Goal: Transaction & Acquisition: Purchase product/service

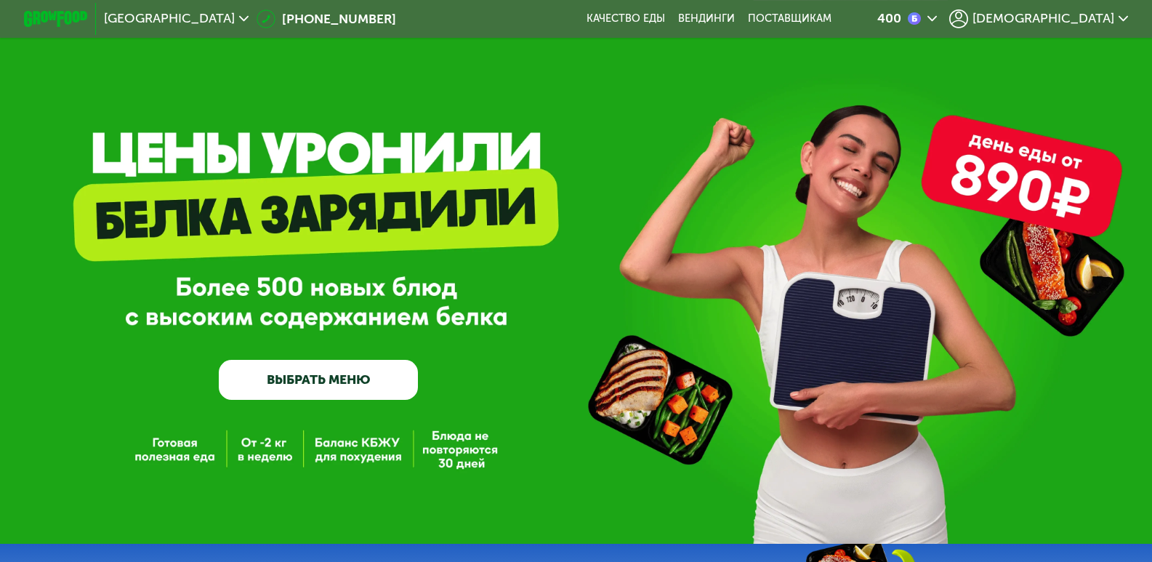
click at [1100, 22] on span "[DEMOGRAPHIC_DATA]" at bounding box center [1043, 18] width 142 height 13
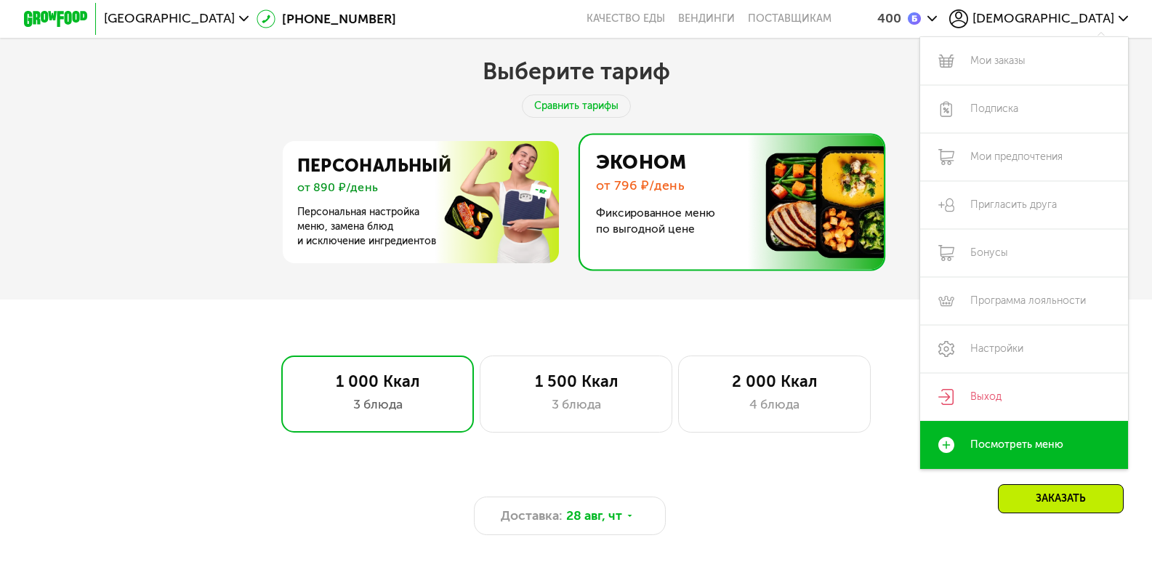
scroll to position [436, 0]
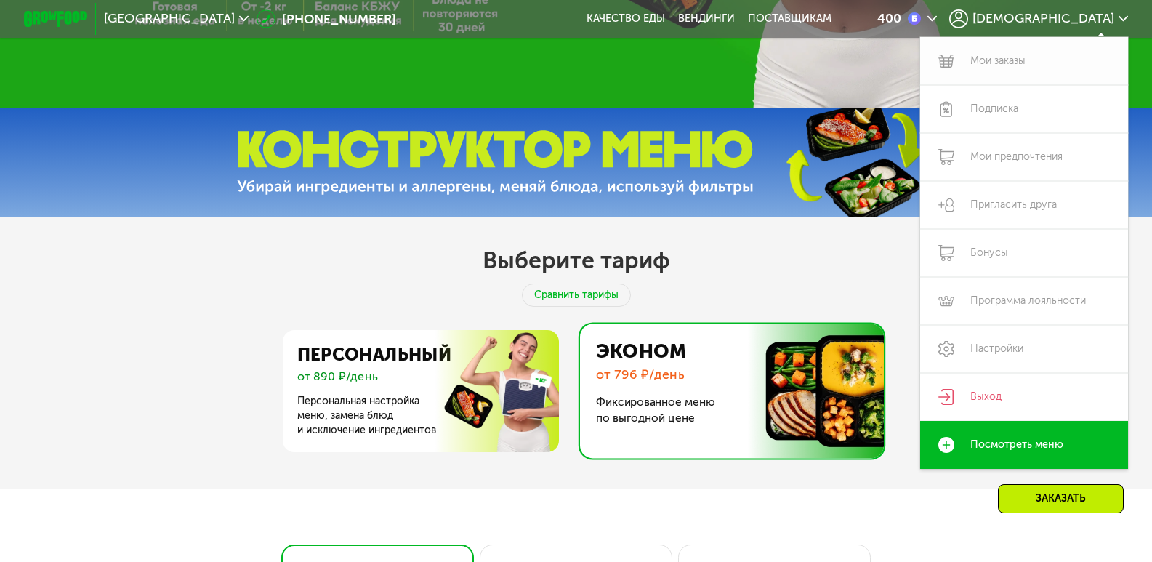
click at [997, 65] on link "Мои заказы" at bounding box center [1024, 61] width 208 height 48
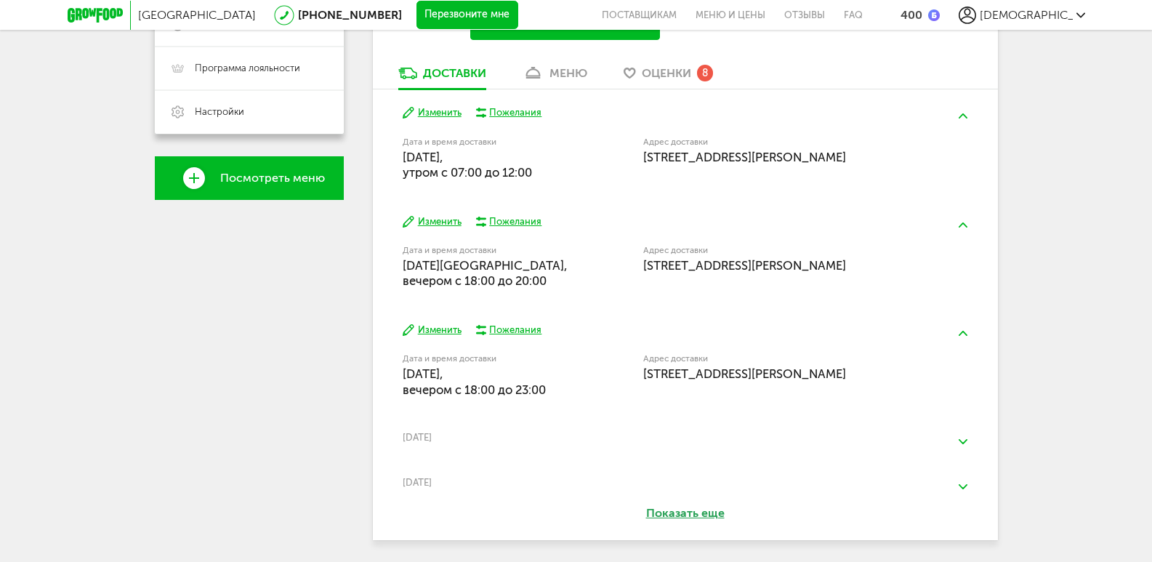
scroll to position [468, 0]
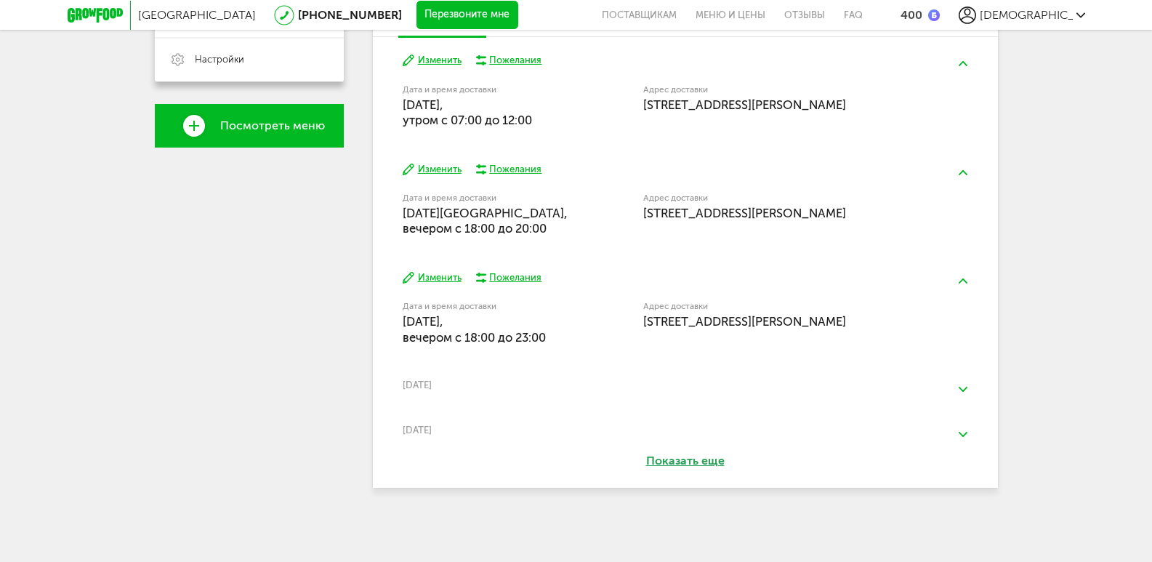
click at [690, 459] on button "Показать еще" at bounding box center [685, 461] width 163 height 17
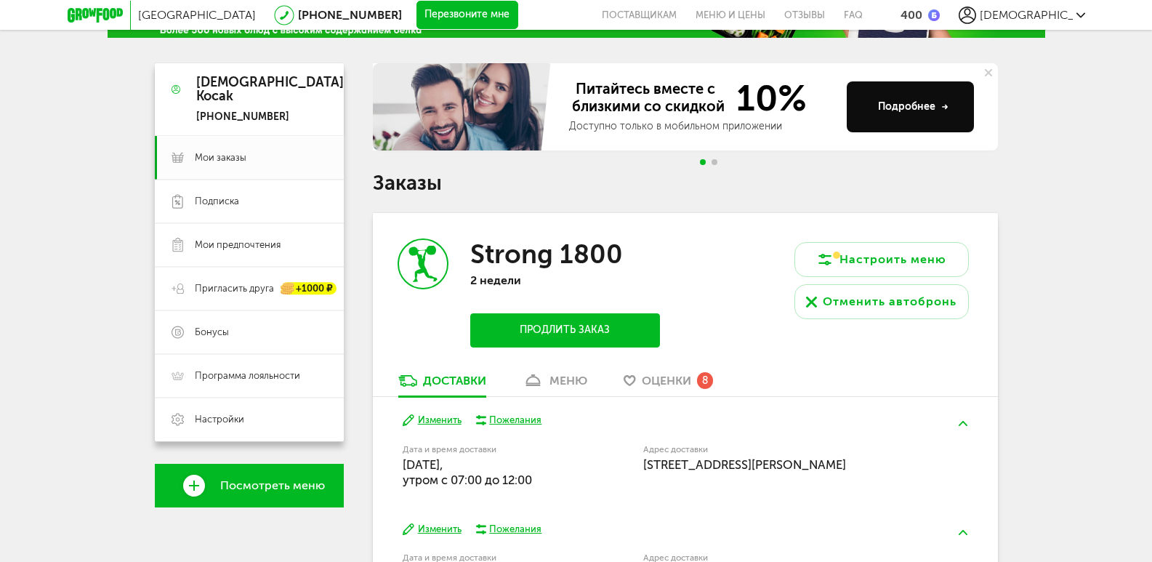
scroll to position [105, 0]
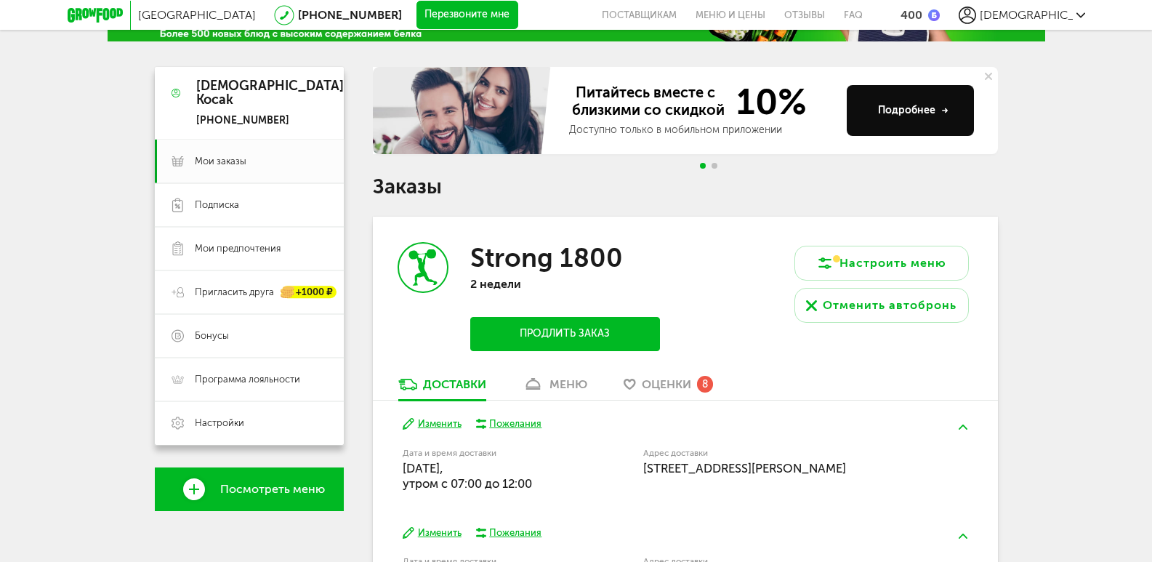
click at [575, 387] on div "меню" at bounding box center [568, 384] width 38 height 14
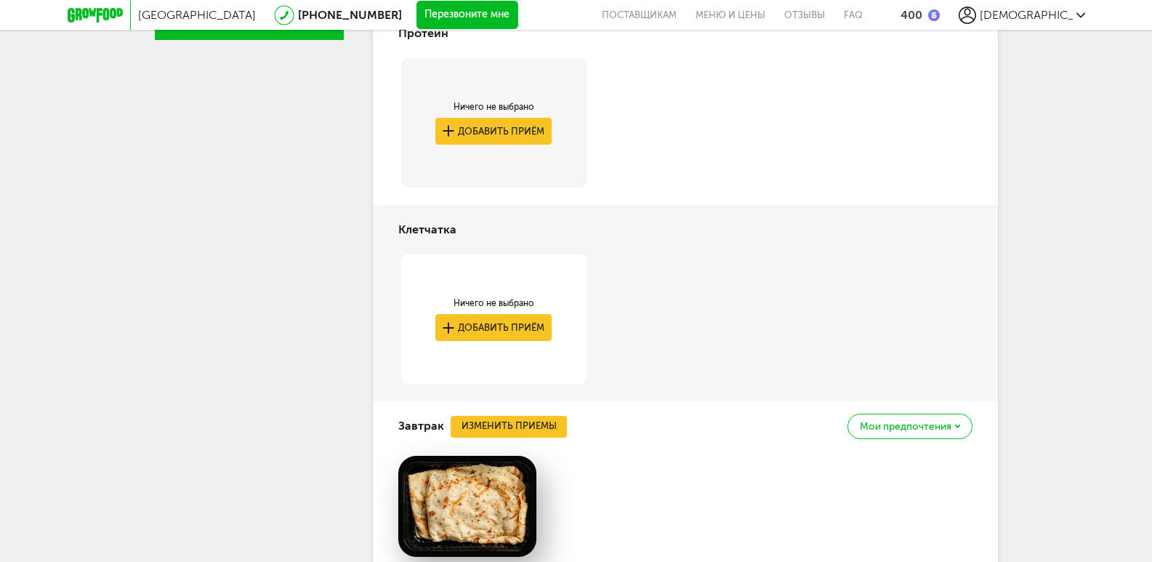
scroll to position [358, 0]
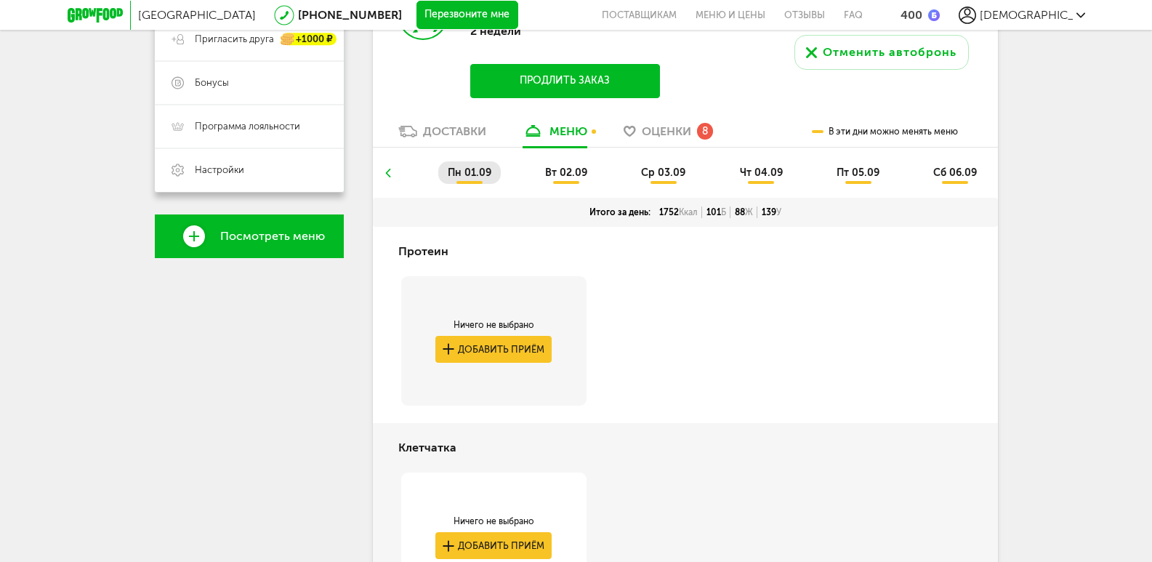
click at [387, 174] on use at bounding box center [387, 173] width 5 height 9
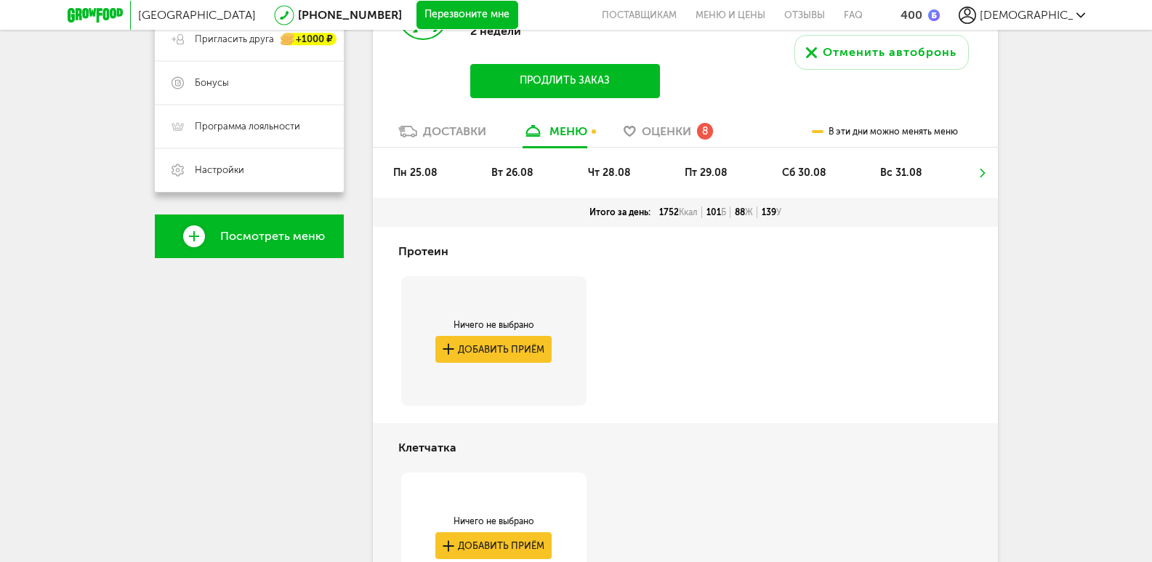
click at [458, 127] on div "Доставки" at bounding box center [454, 131] width 63 height 14
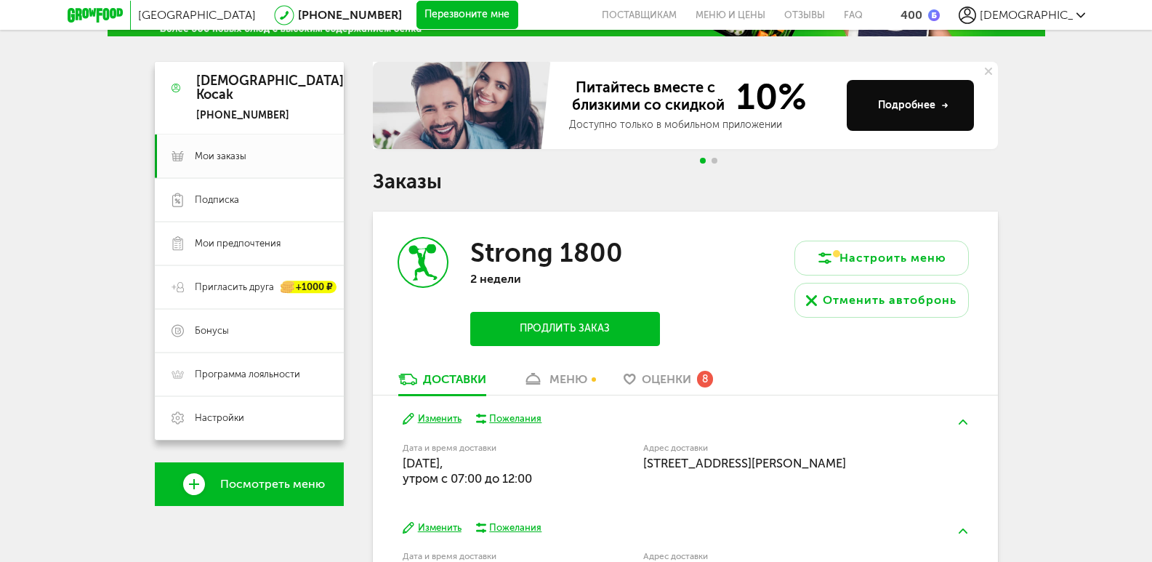
scroll to position [363, 0]
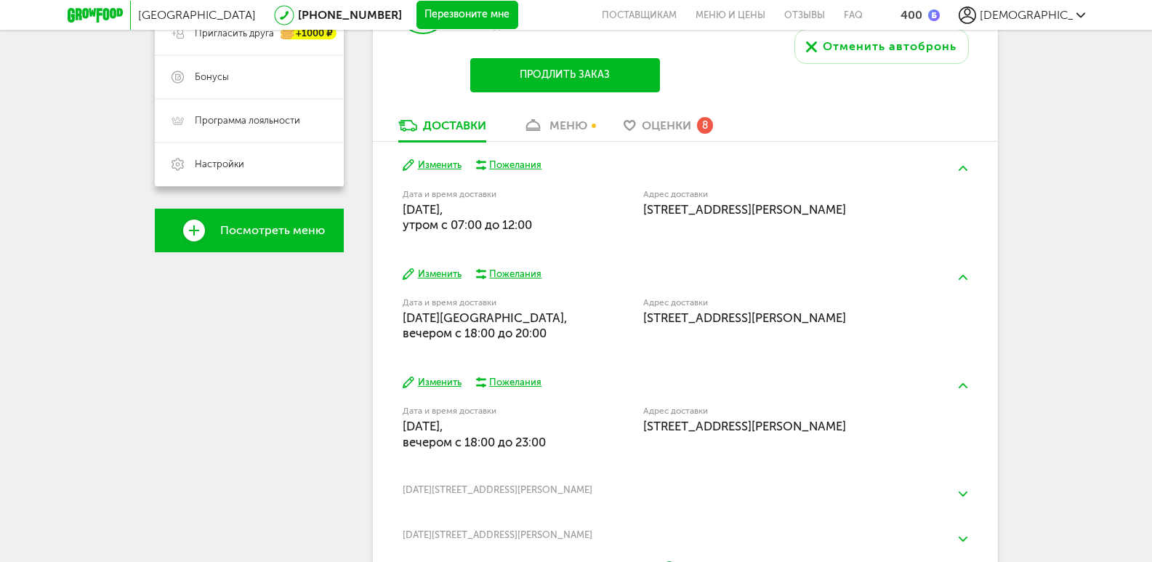
click at [962, 169] on img at bounding box center [962, 168] width 9 height 5
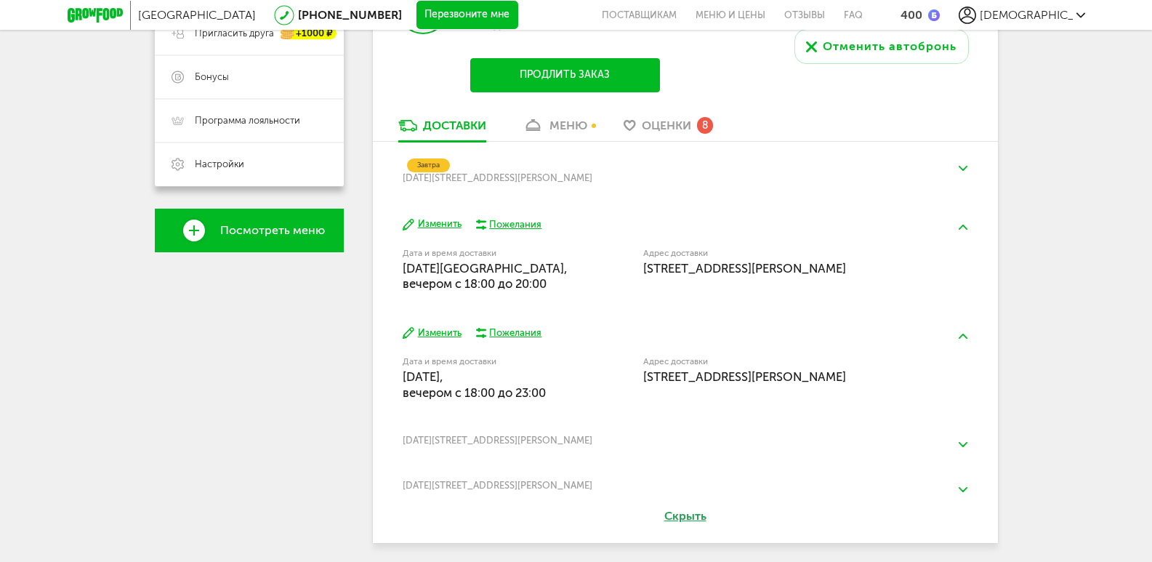
click at [962, 169] on img at bounding box center [962, 168] width 9 height 5
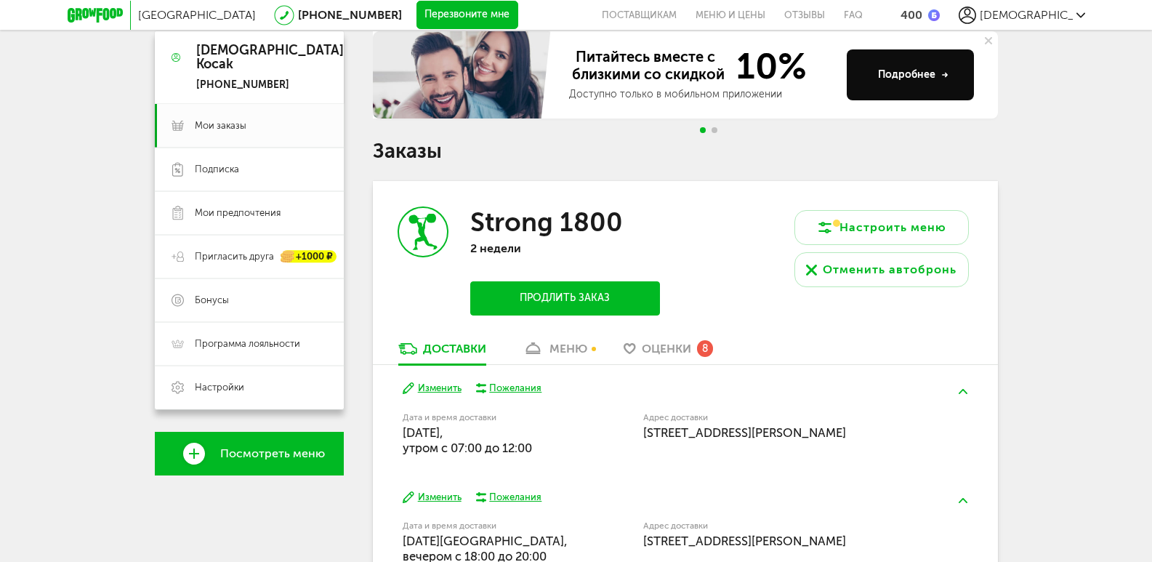
scroll to position [105, 0]
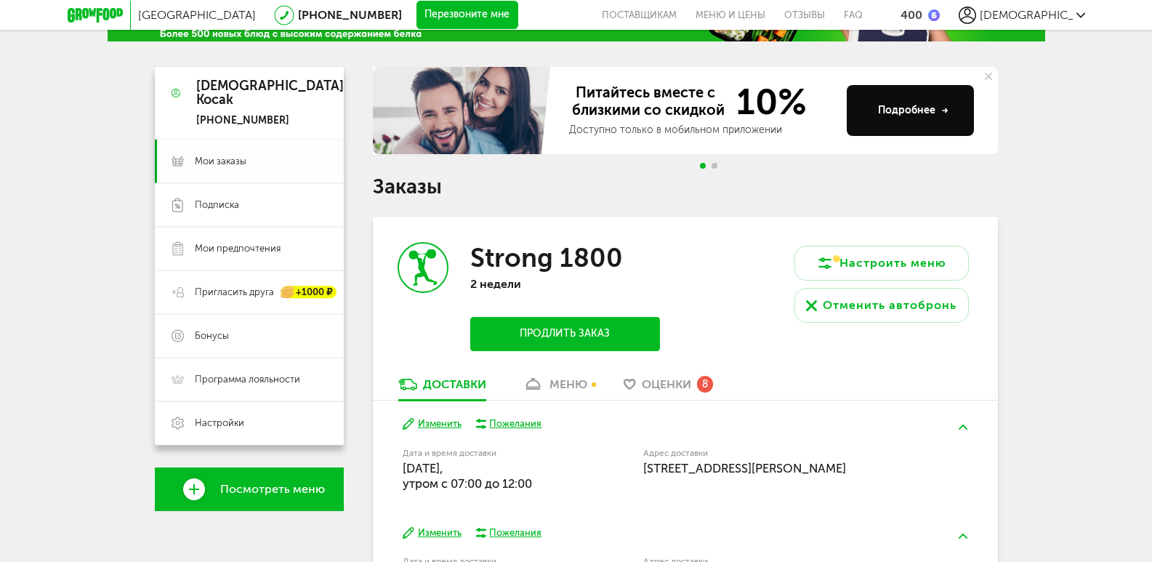
click at [209, 162] on span "Мои заказы" at bounding box center [221, 161] width 52 height 13
click at [226, 163] on span "Мои заказы" at bounding box center [221, 161] width 52 height 13
click at [549, 384] on link "меню" at bounding box center [554, 387] width 79 height 23
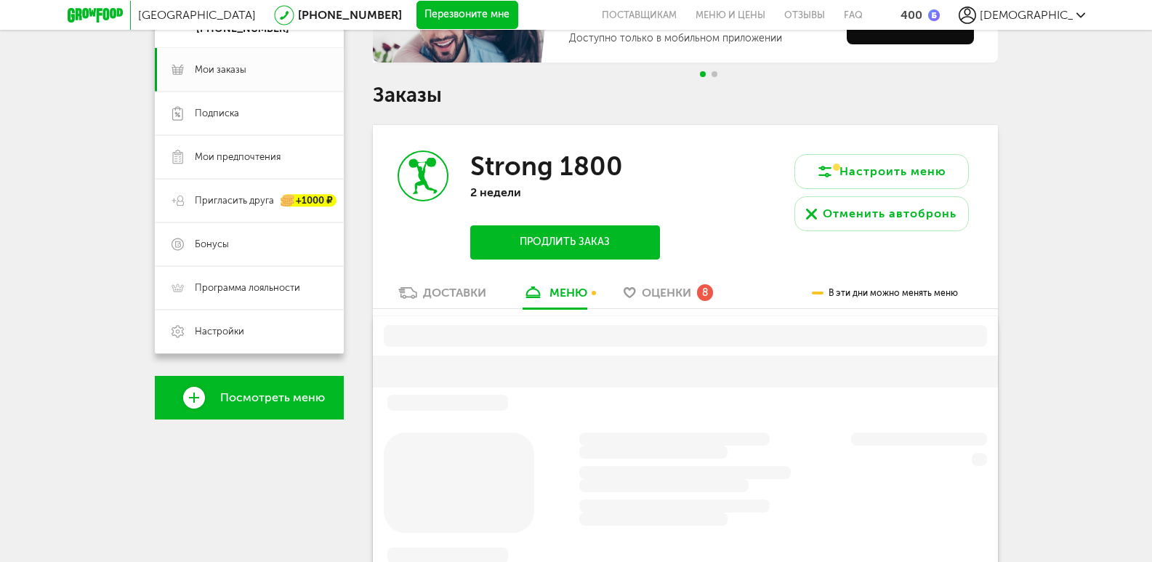
scroll to position [285, 0]
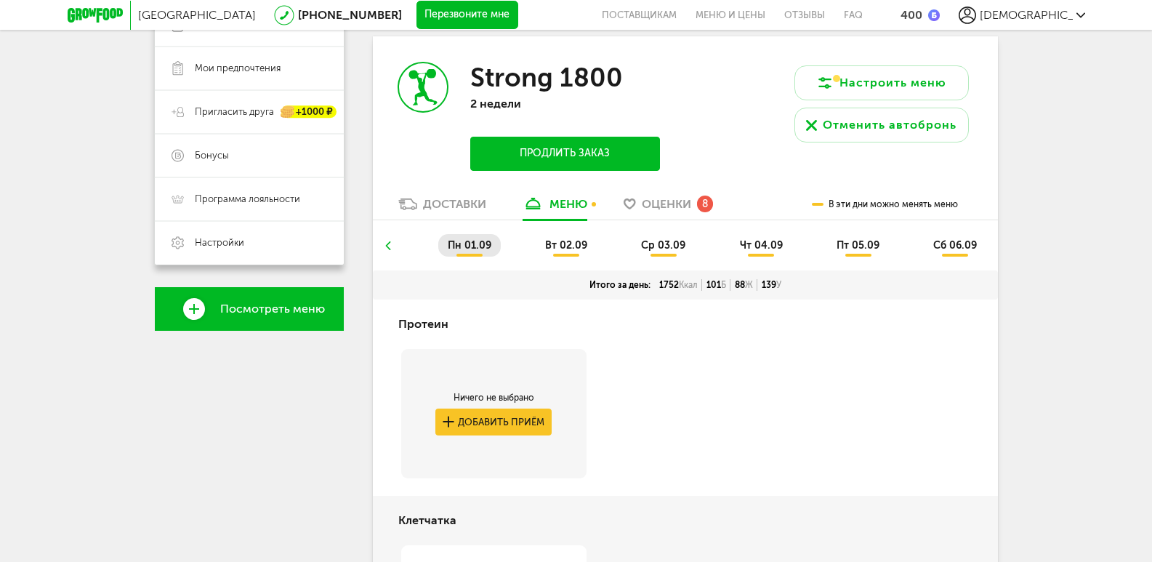
click at [385, 246] on icon at bounding box center [387, 245] width 10 height 9
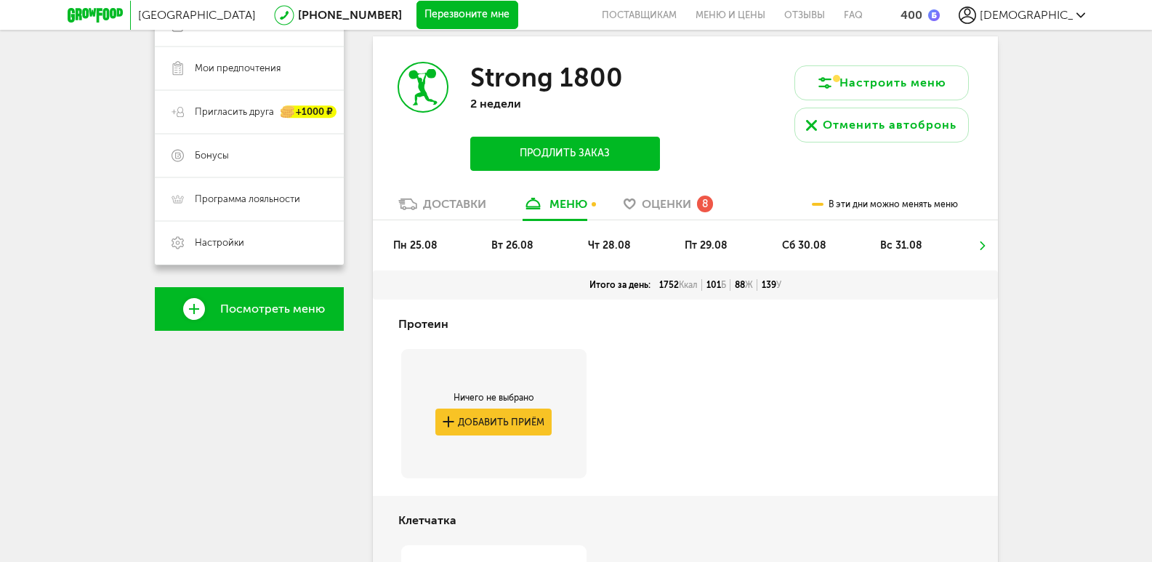
click at [428, 246] on span "пн 25.08" at bounding box center [415, 245] width 44 height 12
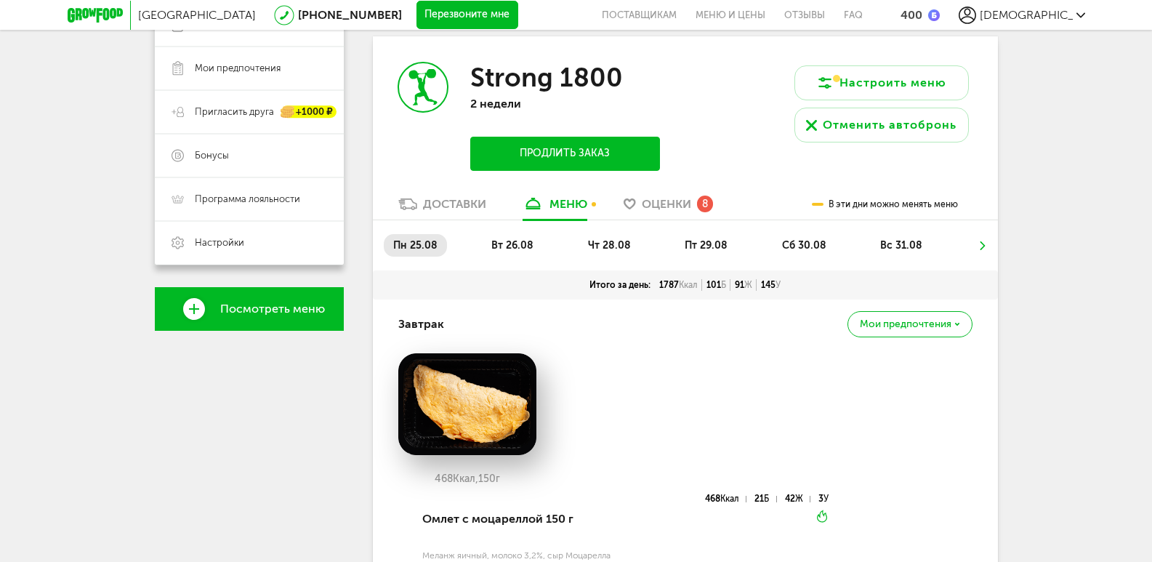
click at [515, 246] on span "вт 26.08" at bounding box center [512, 245] width 42 height 12
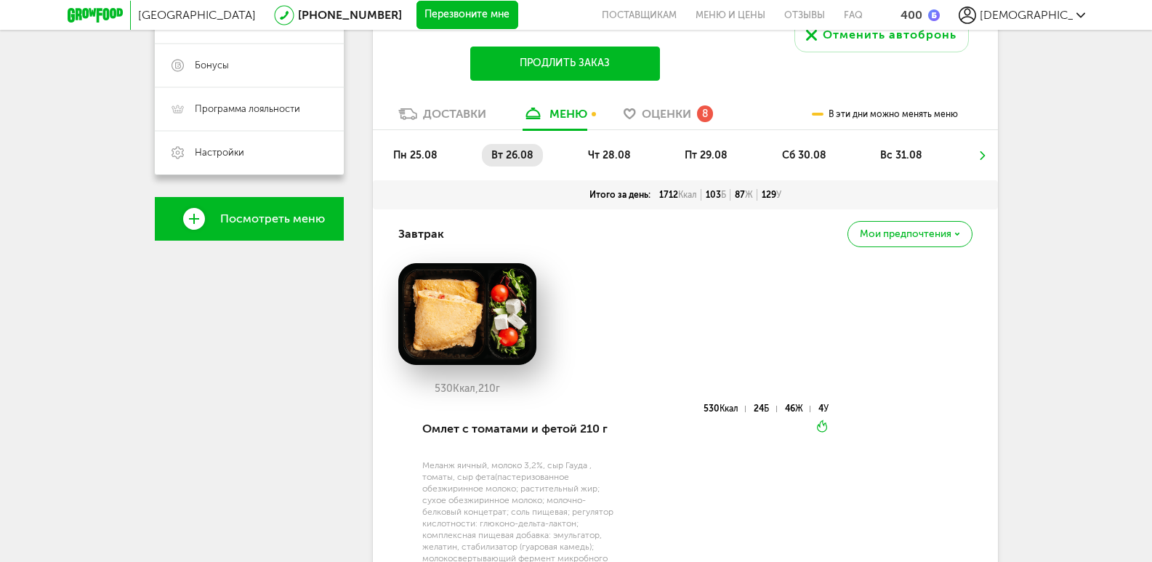
scroll to position [358, 0]
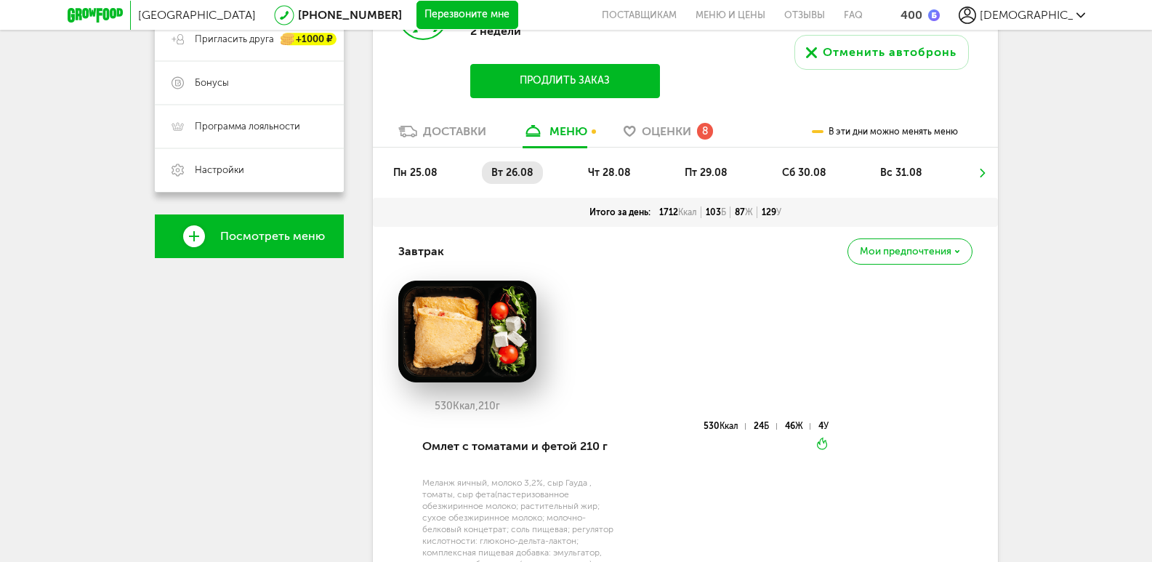
click at [980, 174] on icon at bounding box center [982, 173] width 10 height 9
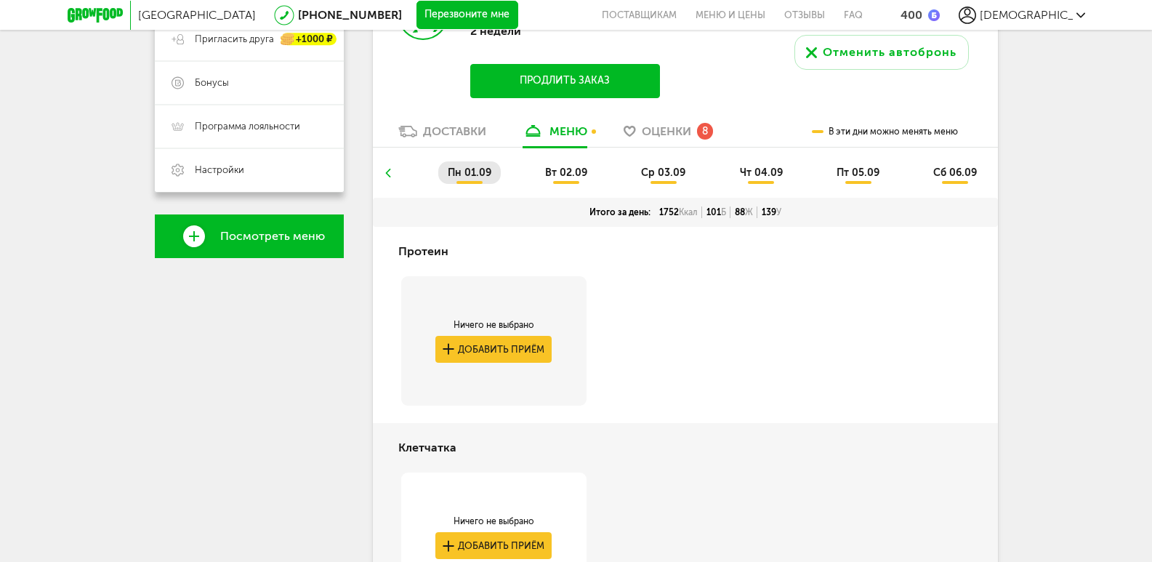
click at [386, 171] on icon at bounding box center [387, 173] width 10 height 9
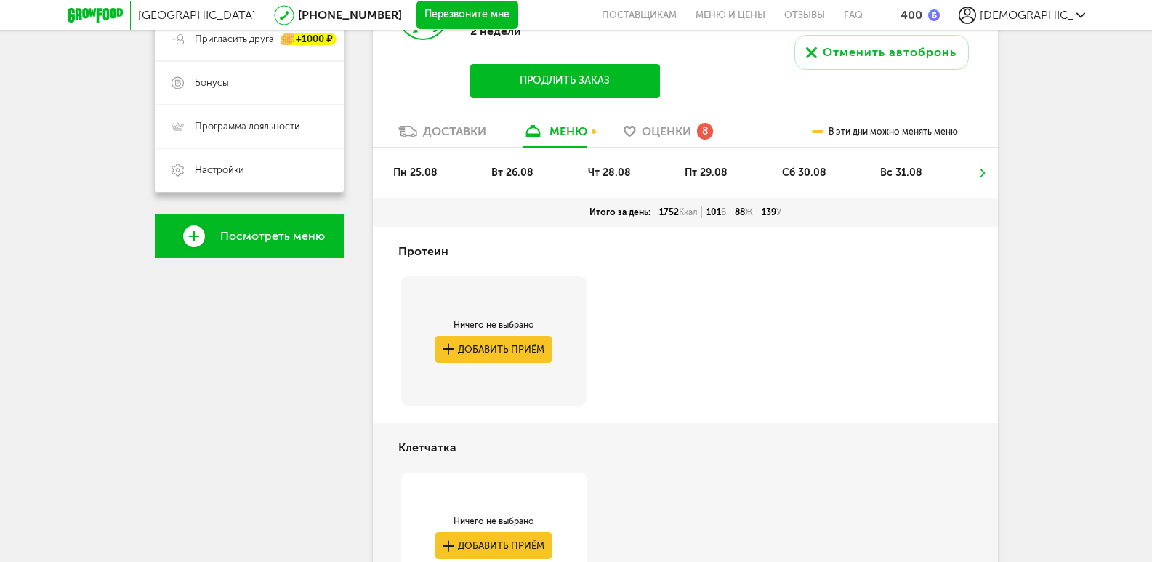
click at [980, 173] on icon at bounding box center [982, 173] width 10 height 9
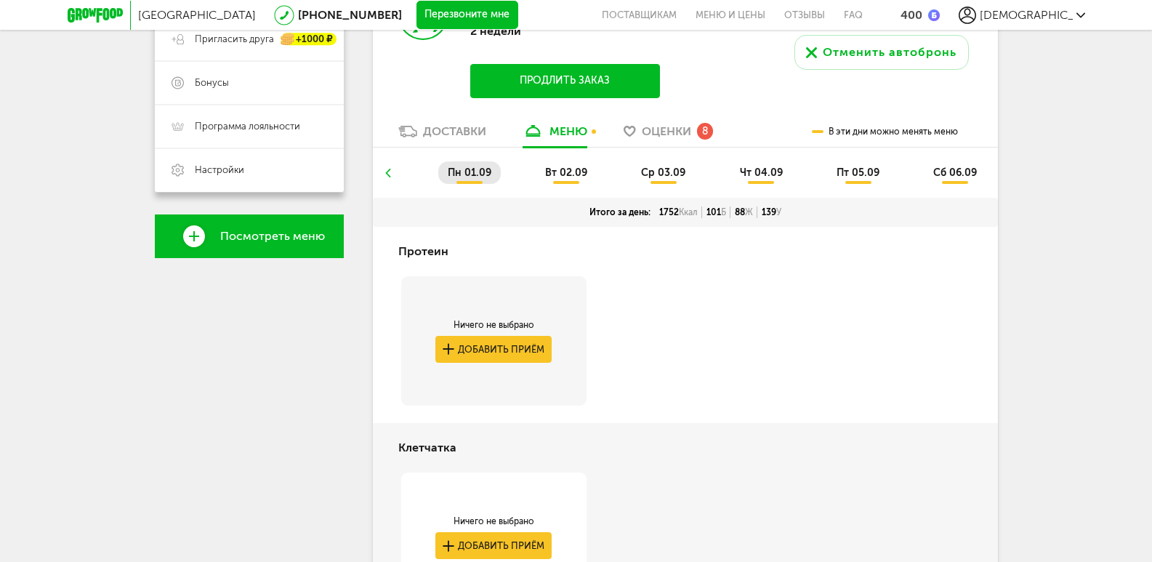
click at [387, 173] on icon at bounding box center [387, 173] width 10 height 9
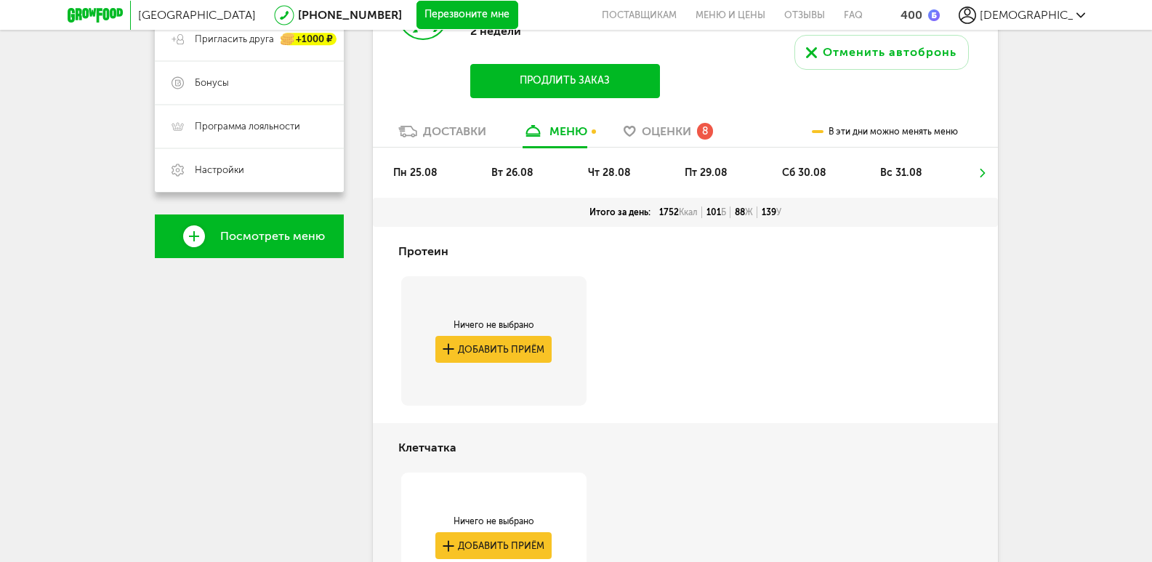
click at [981, 171] on icon at bounding box center [982, 173] width 10 height 9
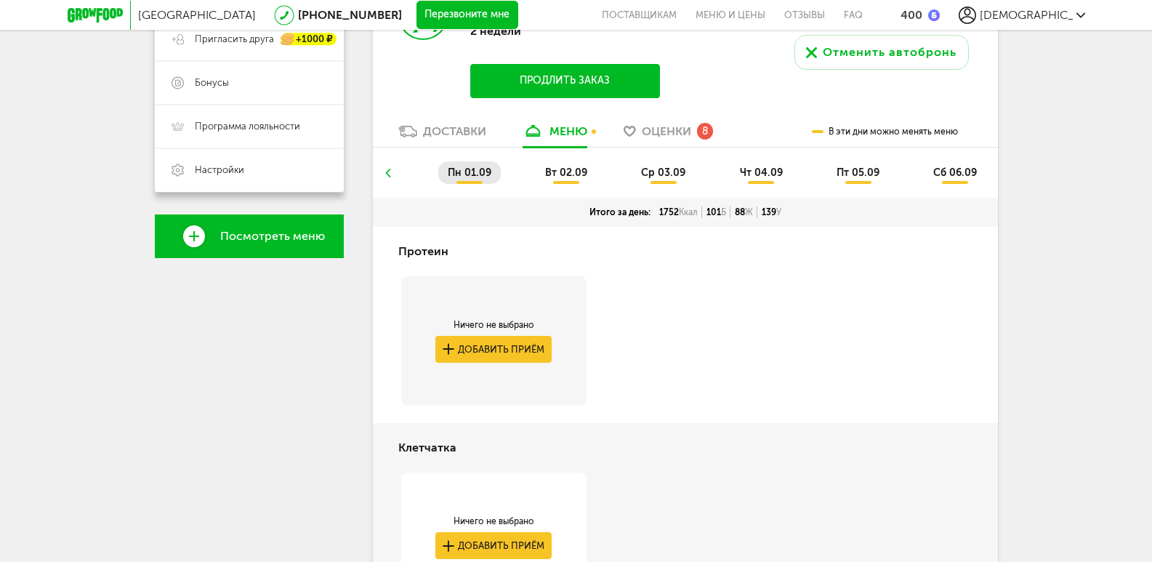
click at [392, 173] on icon at bounding box center [387, 173] width 10 height 9
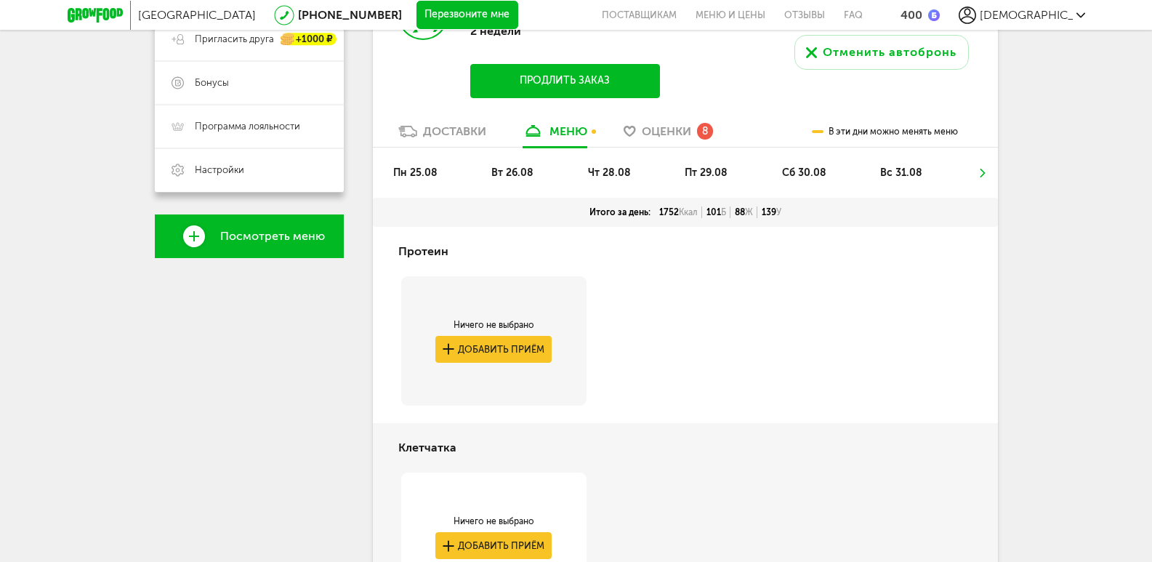
scroll to position [0, 0]
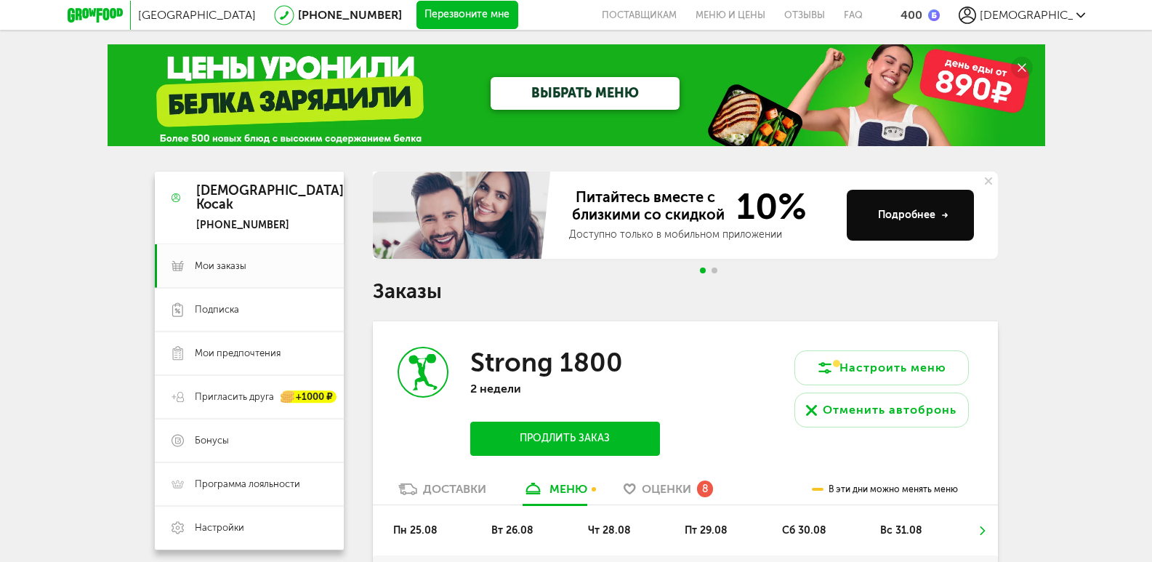
click at [1081, 15] on icon at bounding box center [1080, 15] width 9 height 9
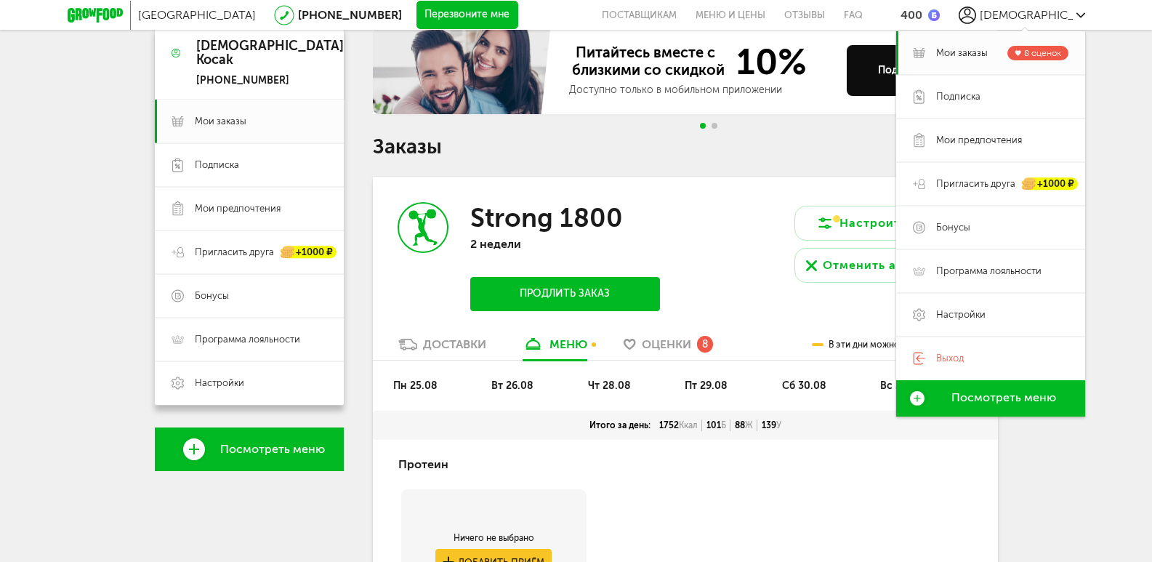
scroll to position [145, 0]
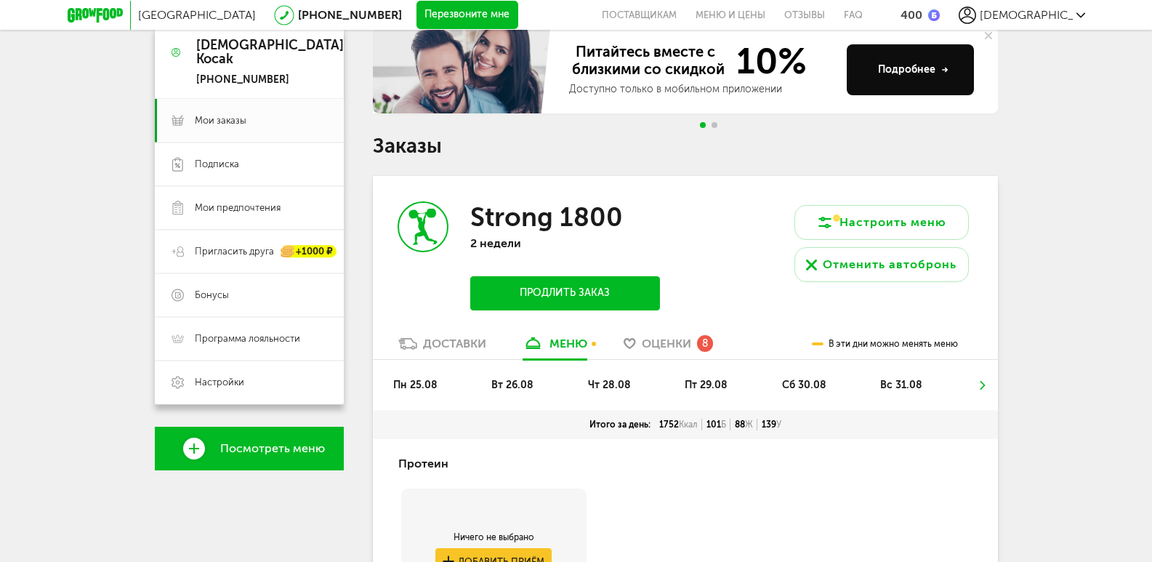
click at [980, 385] on icon at bounding box center [982, 385] width 10 height 9
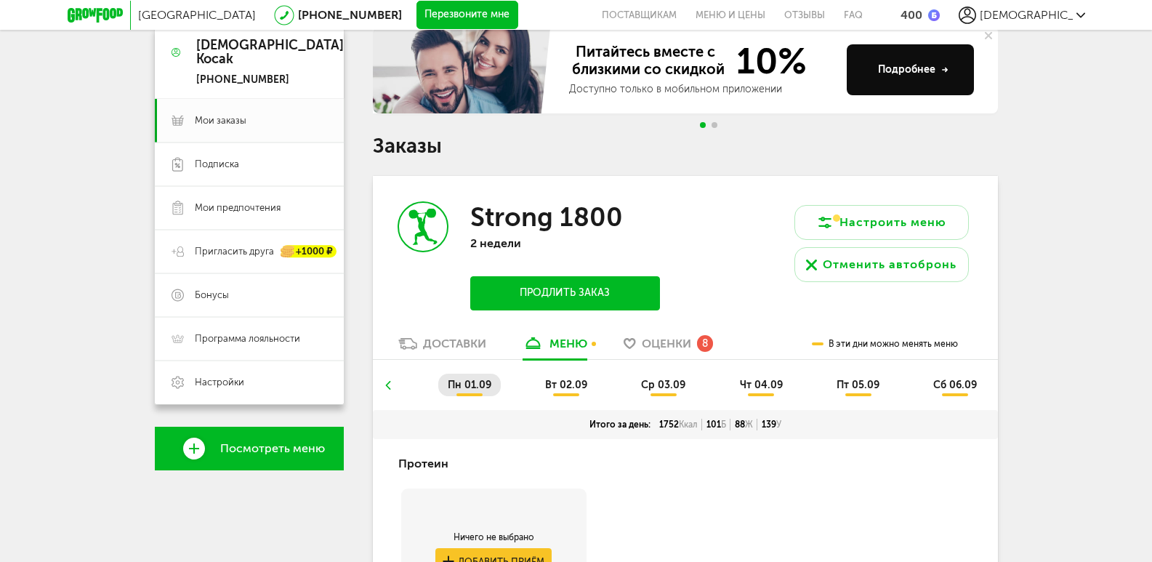
click at [389, 390] on li at bounding box center [388, 384] width 9 height 23
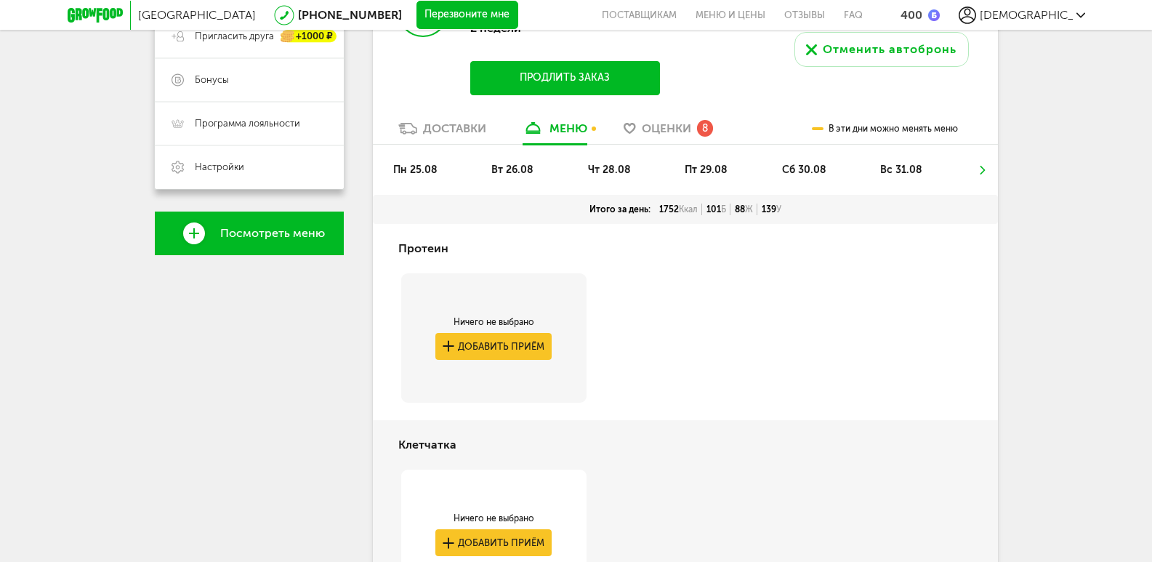
scroll to position [341, 0]
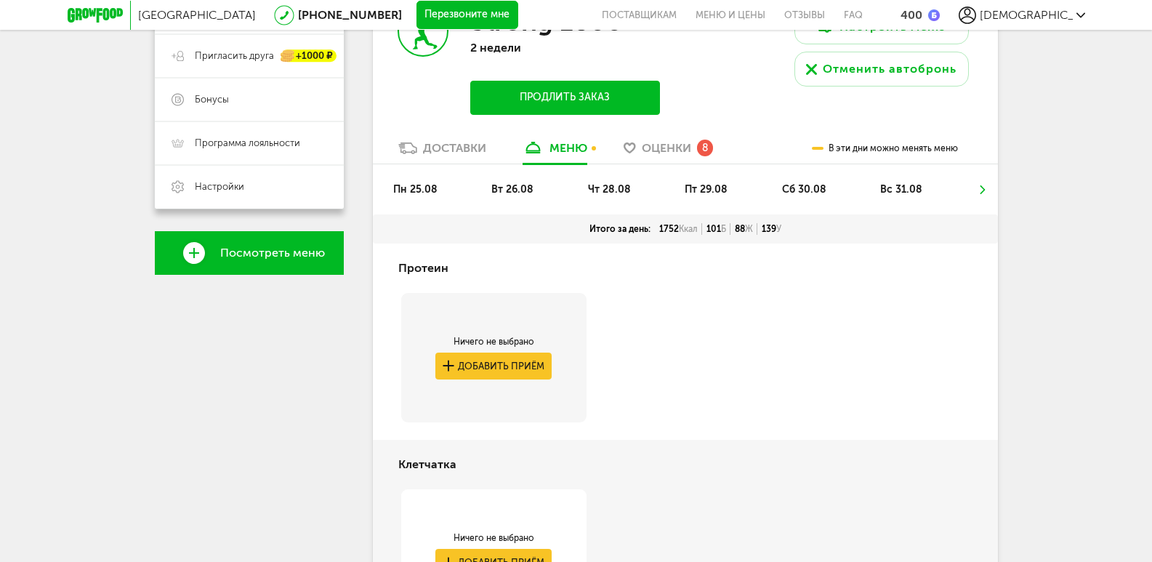
click at [668, 145] on span "Оценки" at bounding box center [666, 148] width 49 height 14
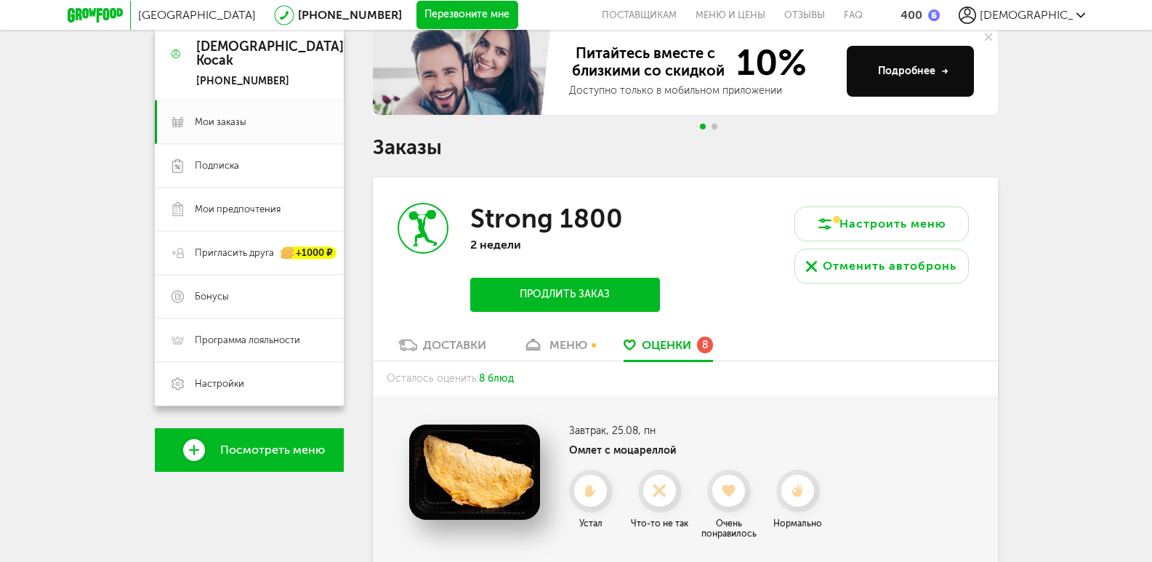
scroll to position [145, 0]
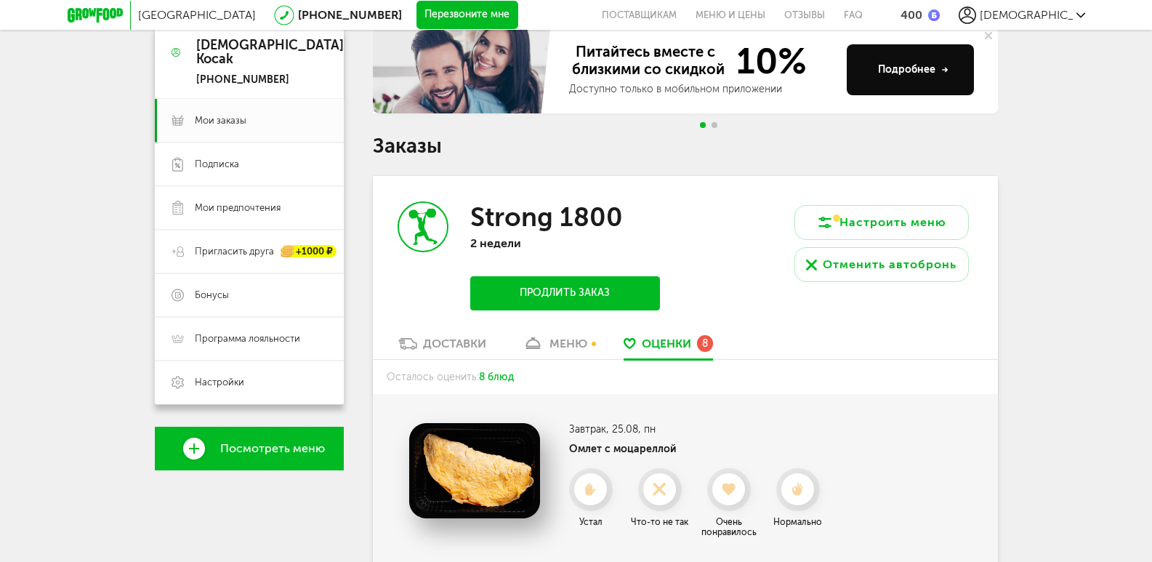
click at [565, 346] on div "меню" at bounding box center [568, 343] width 38 height 14
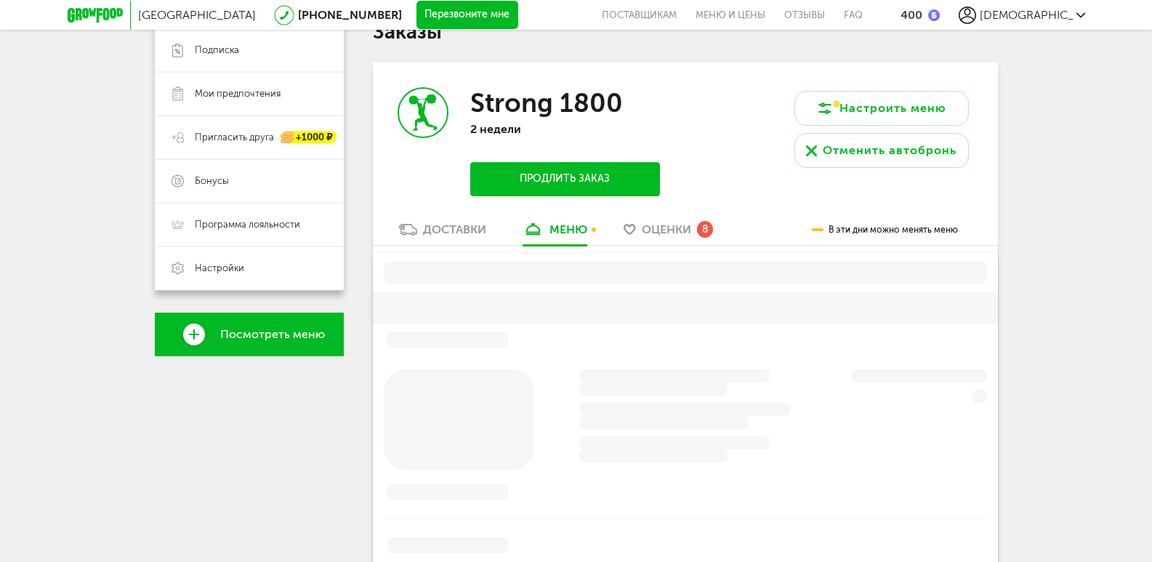
scroll to position [285, 0]
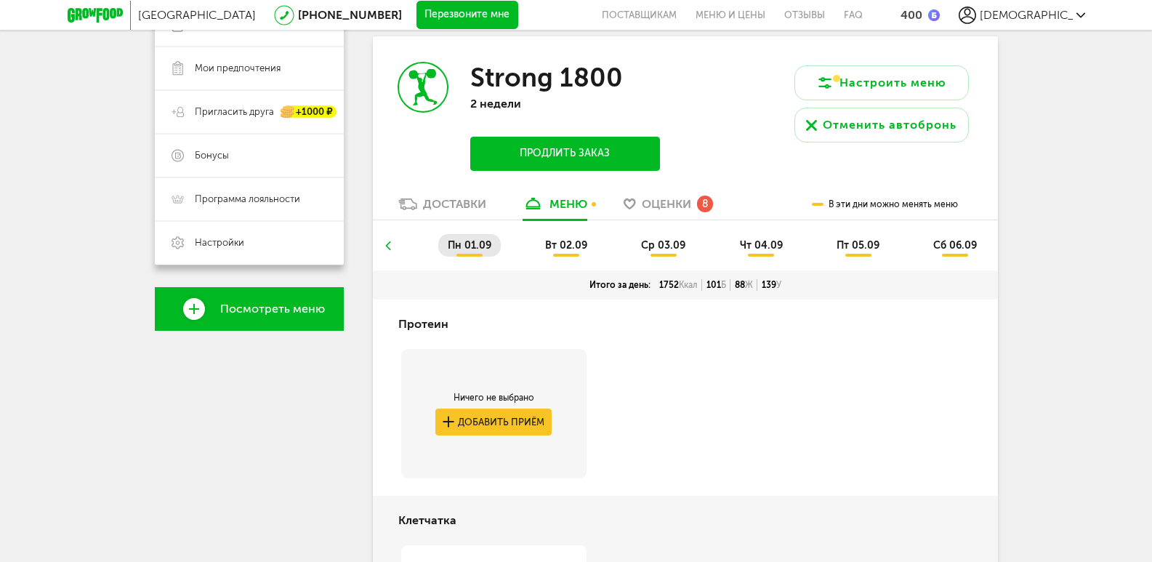
click at [389, 249] on use at bounding box center [387, 245] width 5 height 9
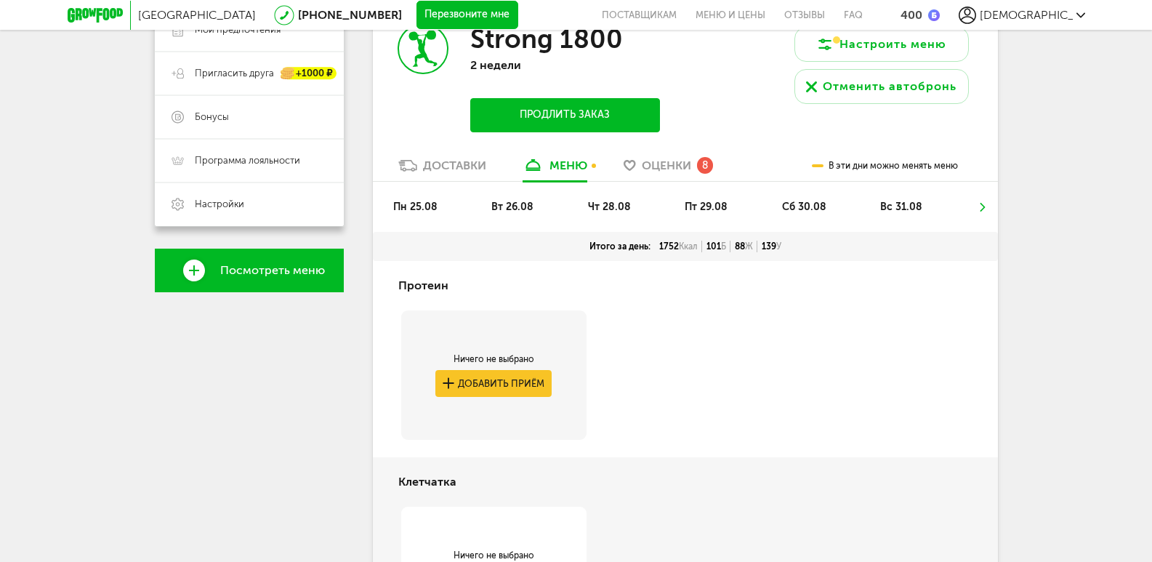
scroll to position [291, 0]
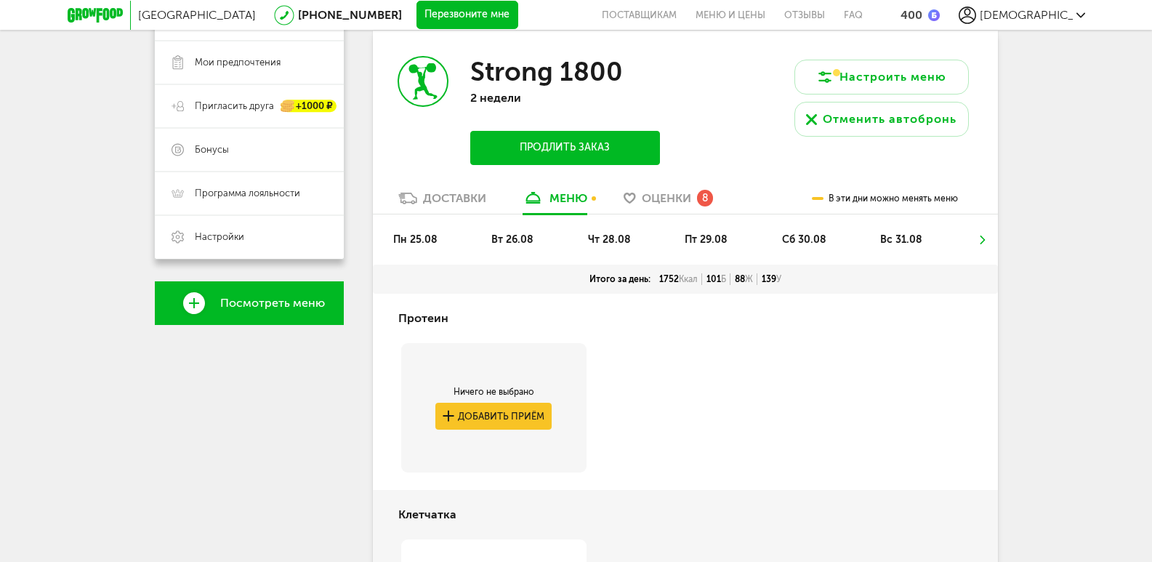
click at [983, 241] on use at bounding box center [982, 239] width 5 height 9
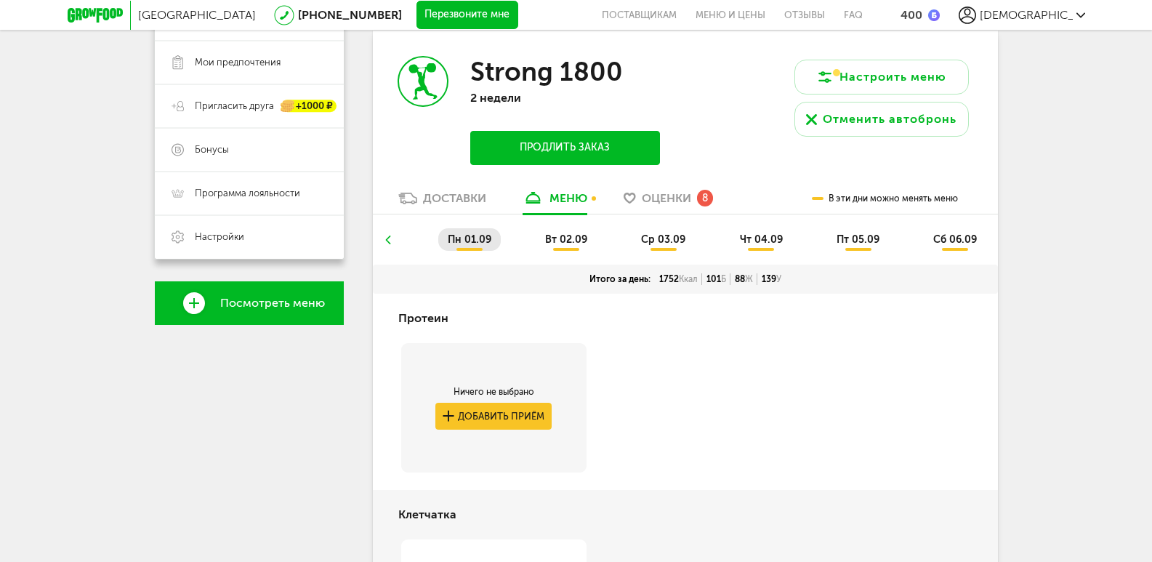
click at [983, 241] on li "сб 06.09" at bounding box center [955, 239] width 62 height 23
click at [389, 238] on icon at bounding box center [387, 239] width 10 height 9
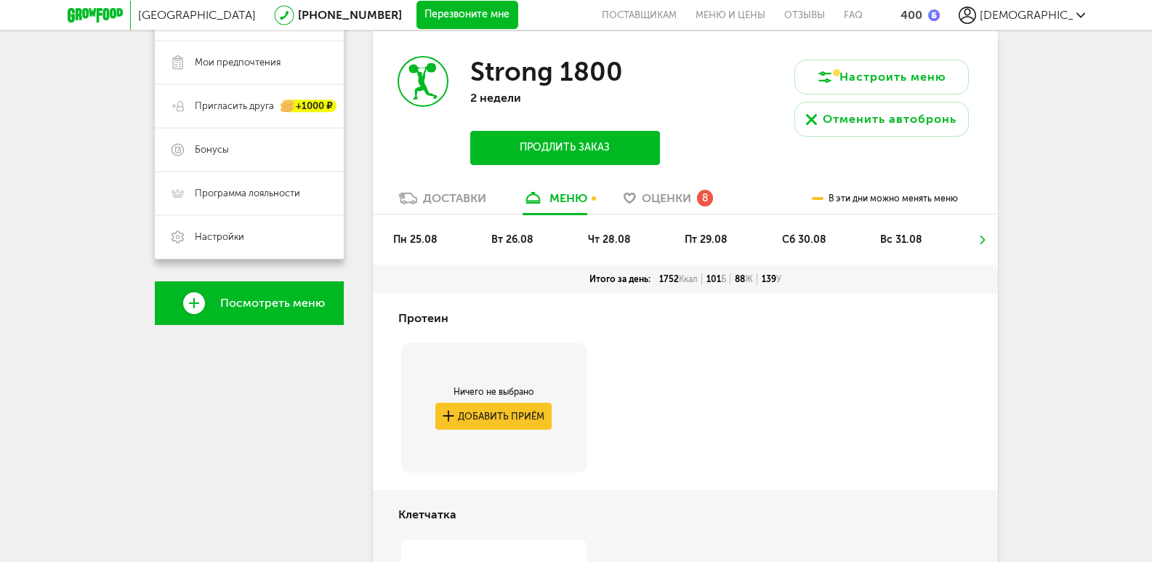
click at [389, 238] on li "пн 25.08" at bounding box center [415, 239] width 63 height 23
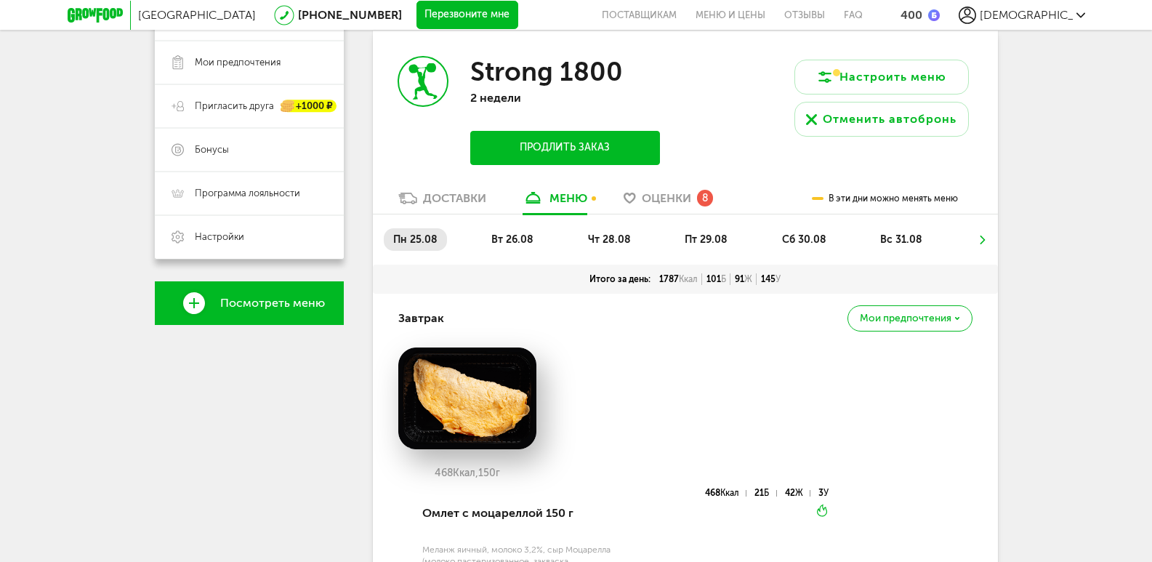
click at [984, 241] on use at bounding box center [982, 239] width 5 height 9
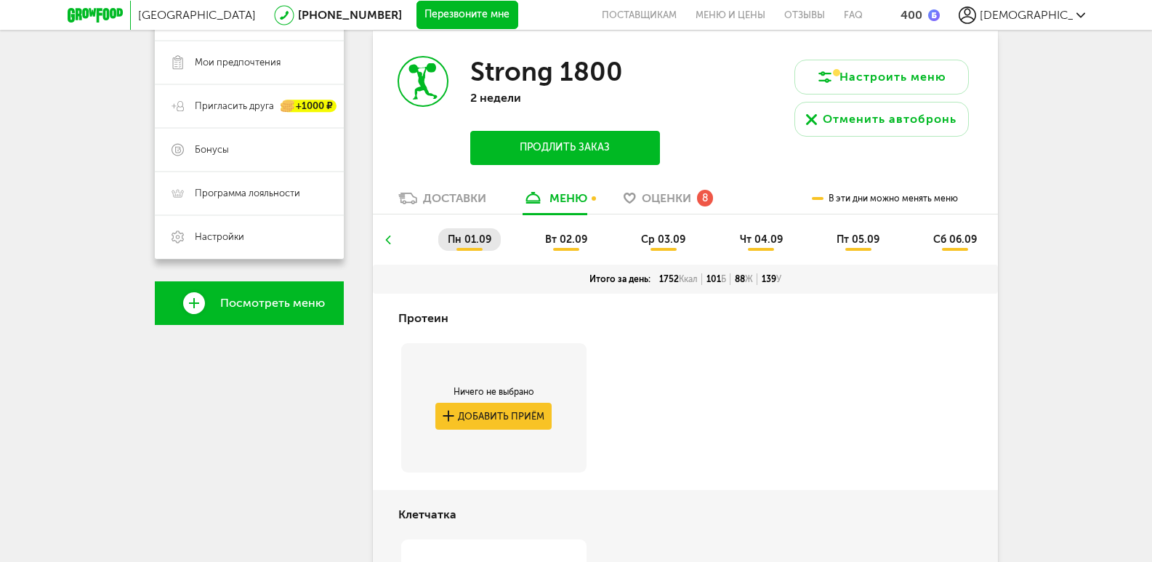
click at [984, 241] on li "сб 06.09" at bounding box center [955, 239] width 62 height 23
click at [389, 240] on icon at bounding box center [387, 239] width 10 height 9
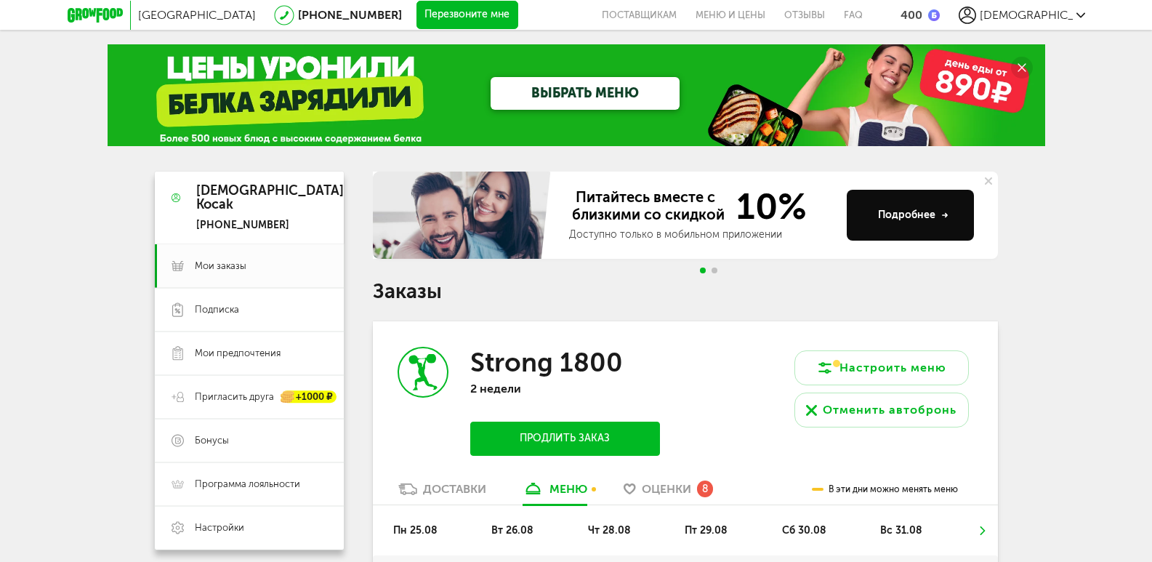
scroll to position [145, 0]
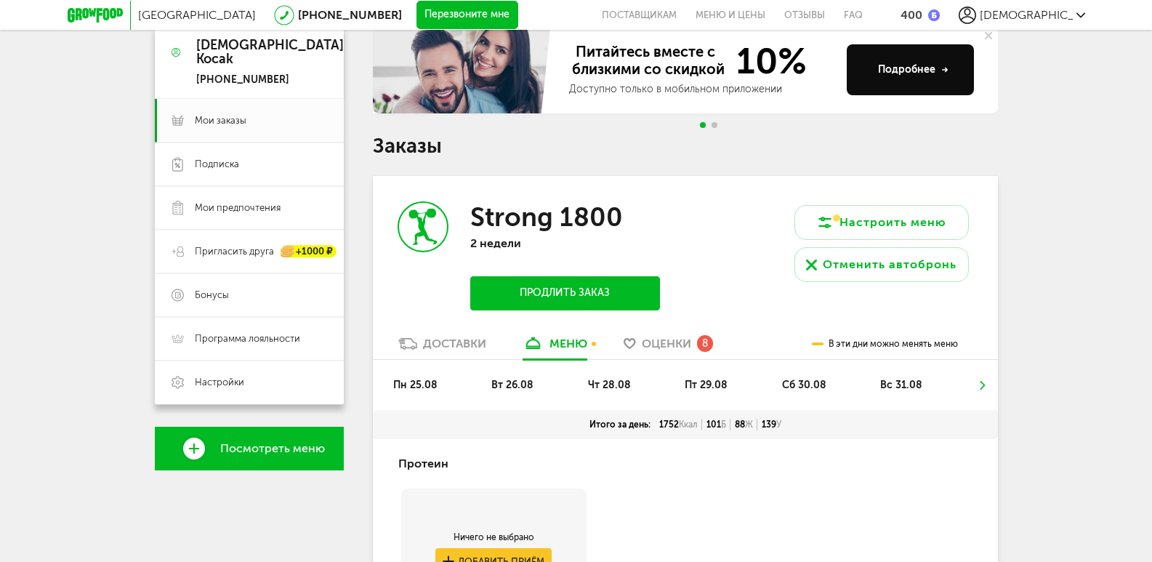
click at [444, 336] on link "Доставки" at bounding box center [442, 347] width 102 height 23
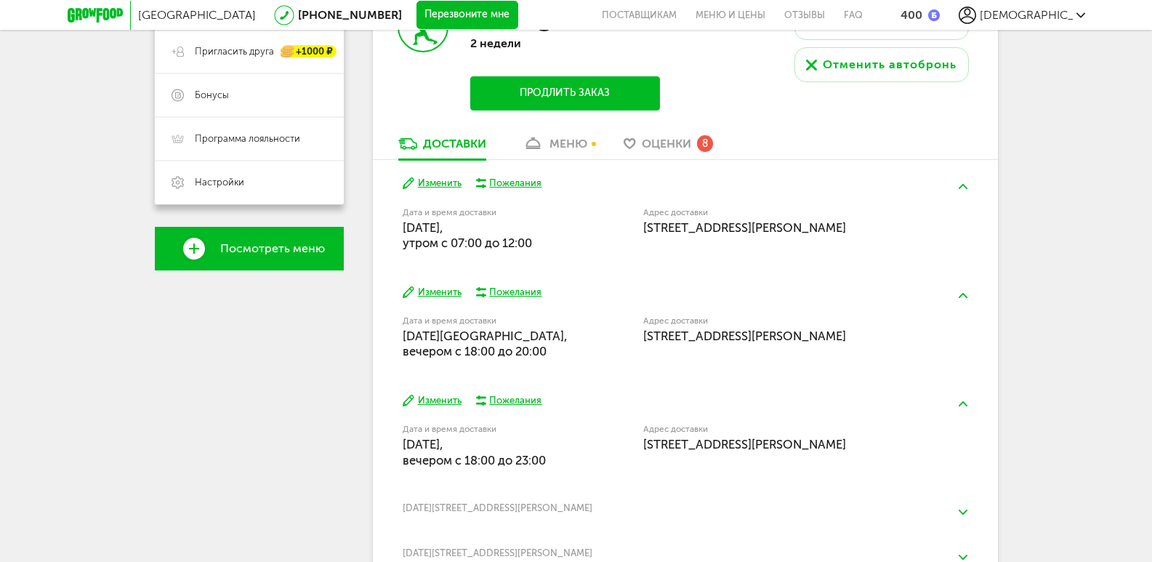
scroll to position [436, 0]
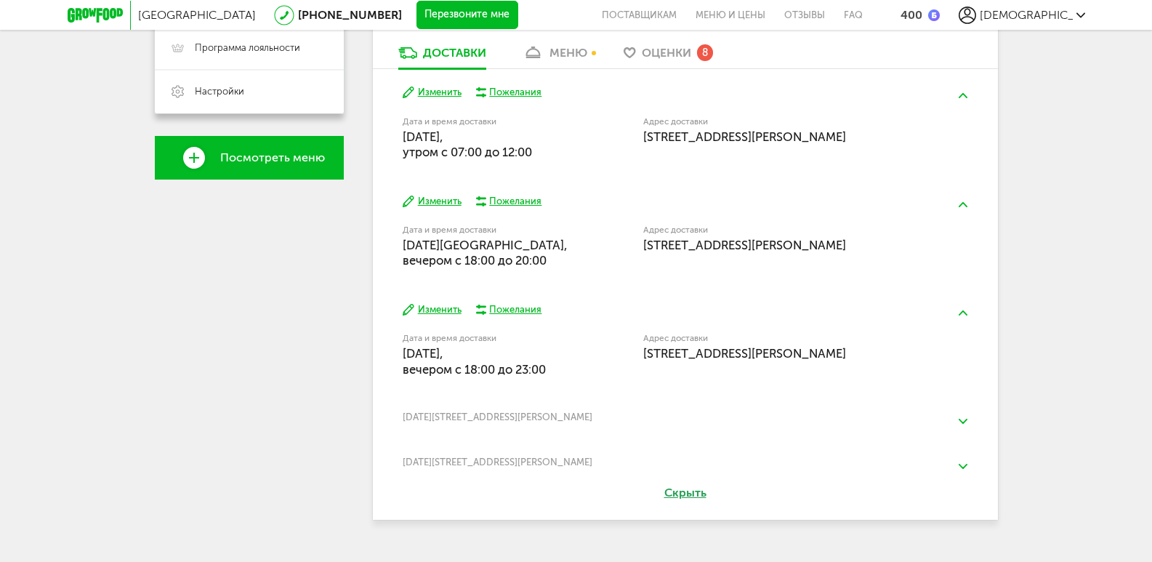
click at [443, 311] on button "Изменить" at bounding box center [432, 310] width 59 height 14
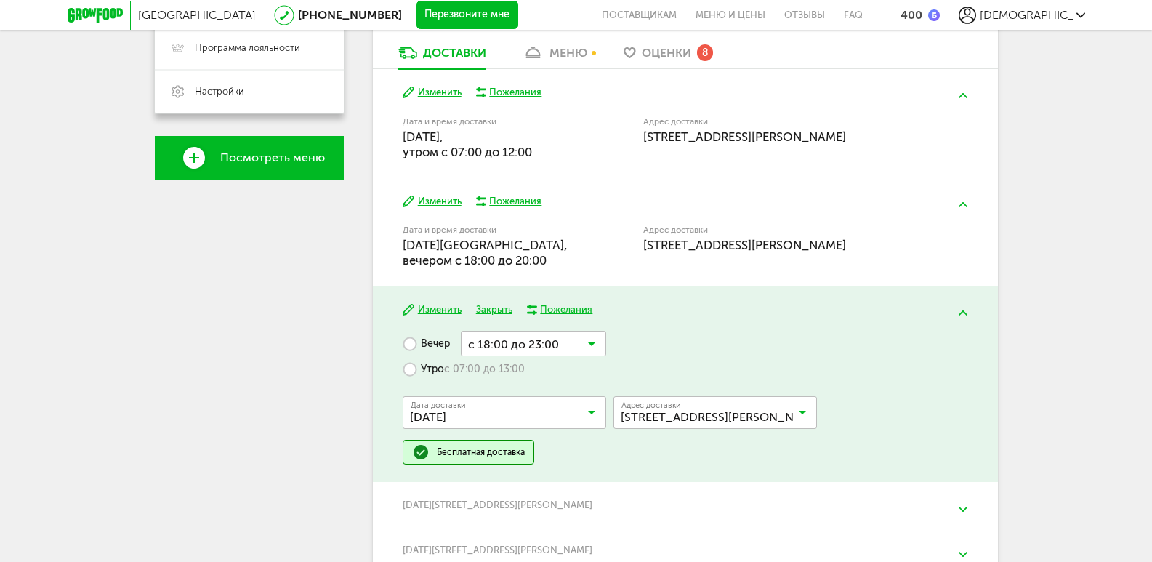
click at [591, 416] on icon at bounding box center [591, 415] width 7 height 15
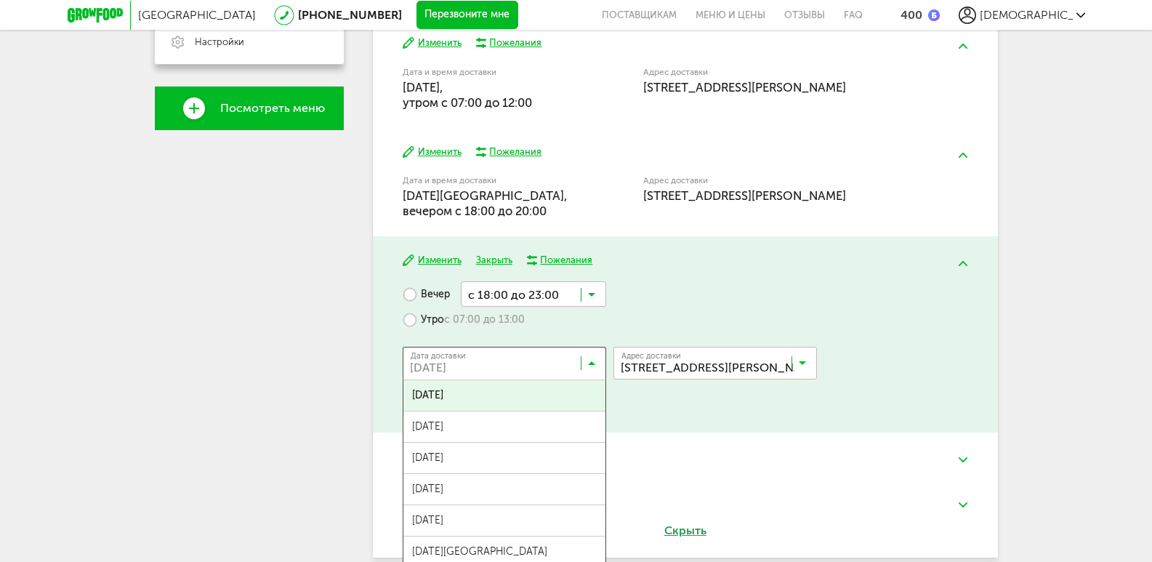
scroll to position [509, 0]
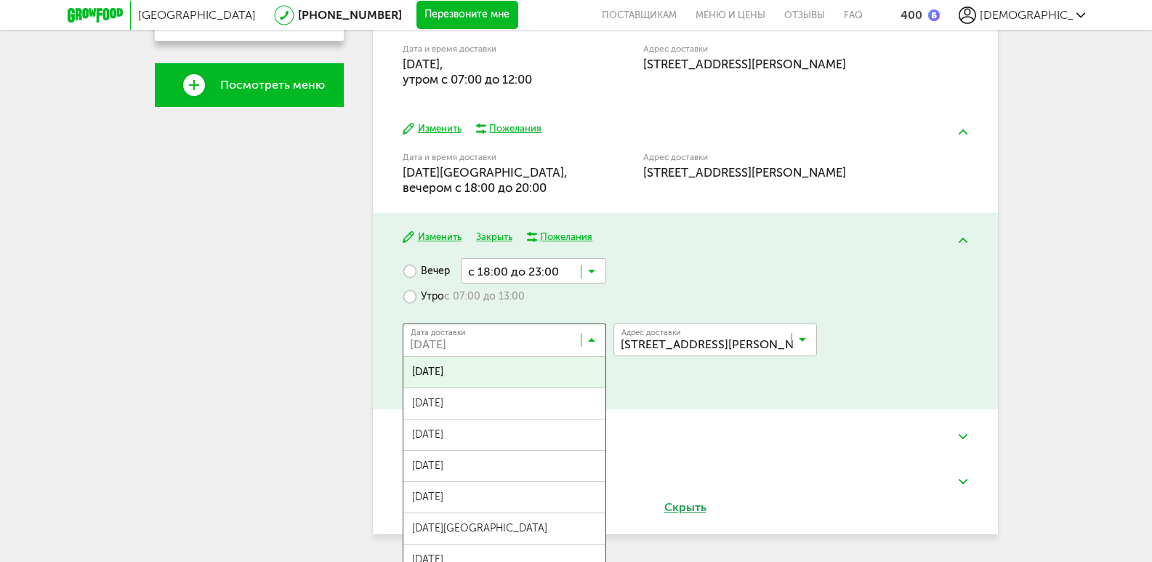
click at [958, 345] on div "Дата доставки [DATE] Загрузка... [DATE] сентября, [DATE], [DATE], [DATE], [DATE…" at bounding box center [685, 338] width 565 height 58
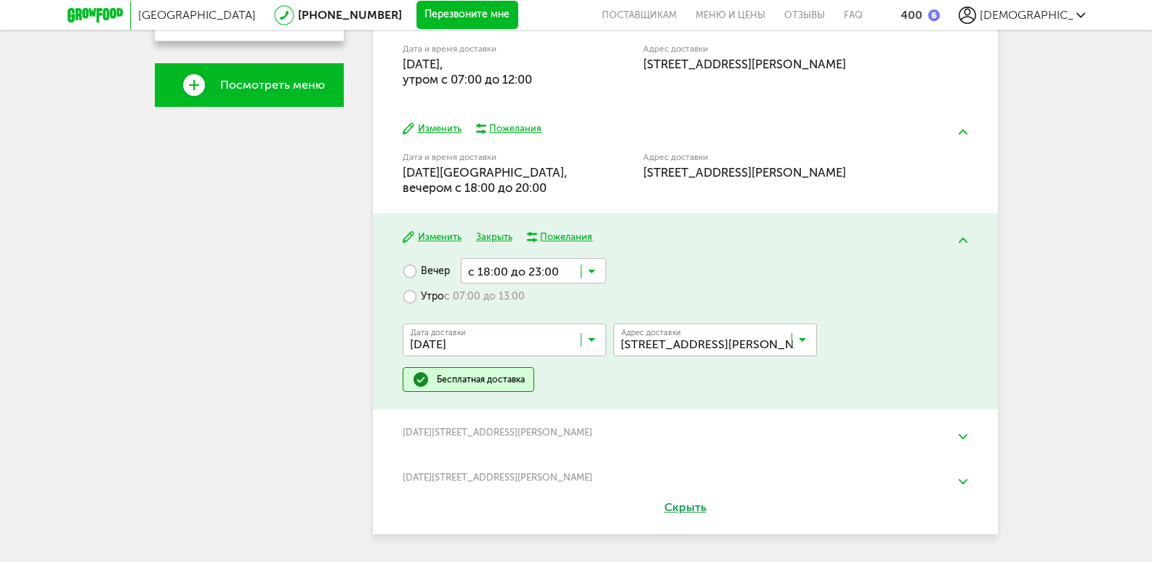
click at [410, 297] on label "Утро с 07:00 до 13:00" at bounding box center [464, 295] width 122 height 25
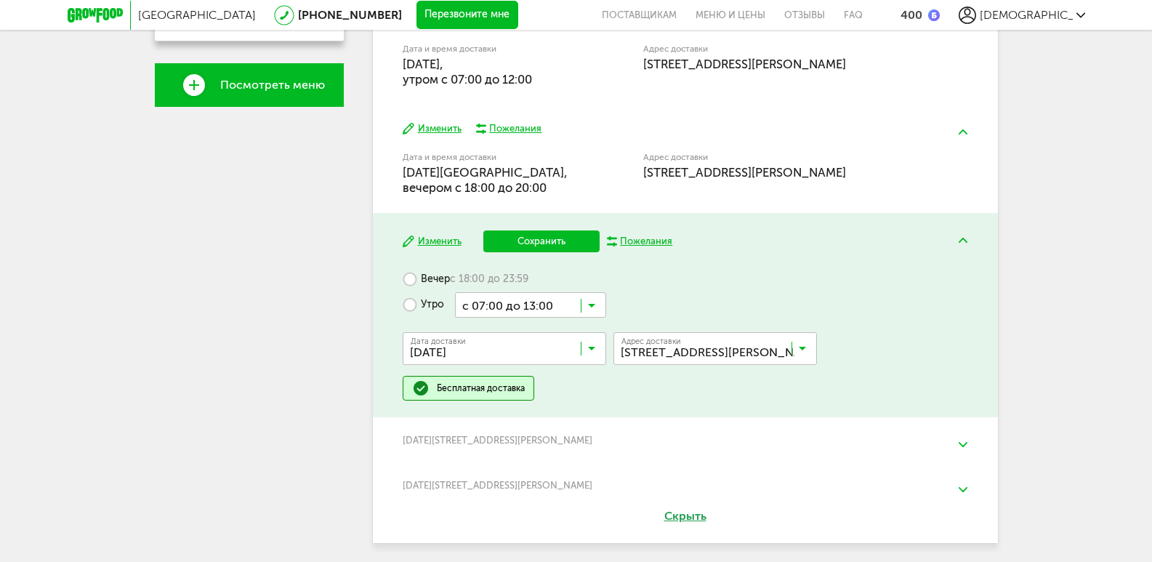
click at [594, 308] on icon at bounding box center [591, 309] width 7 height 15
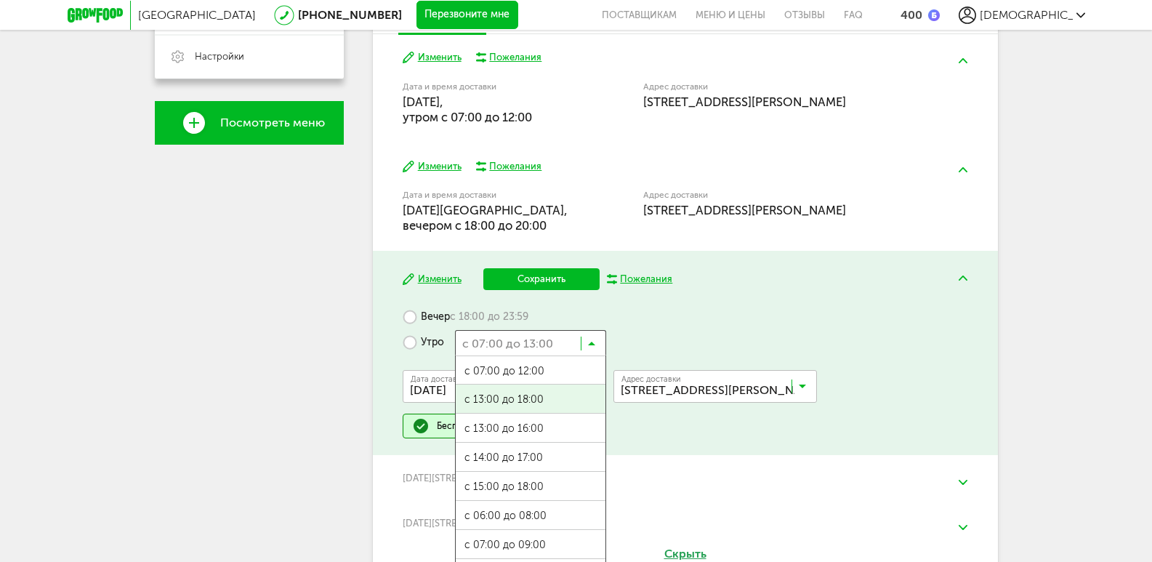
scroll to position [436, 0]
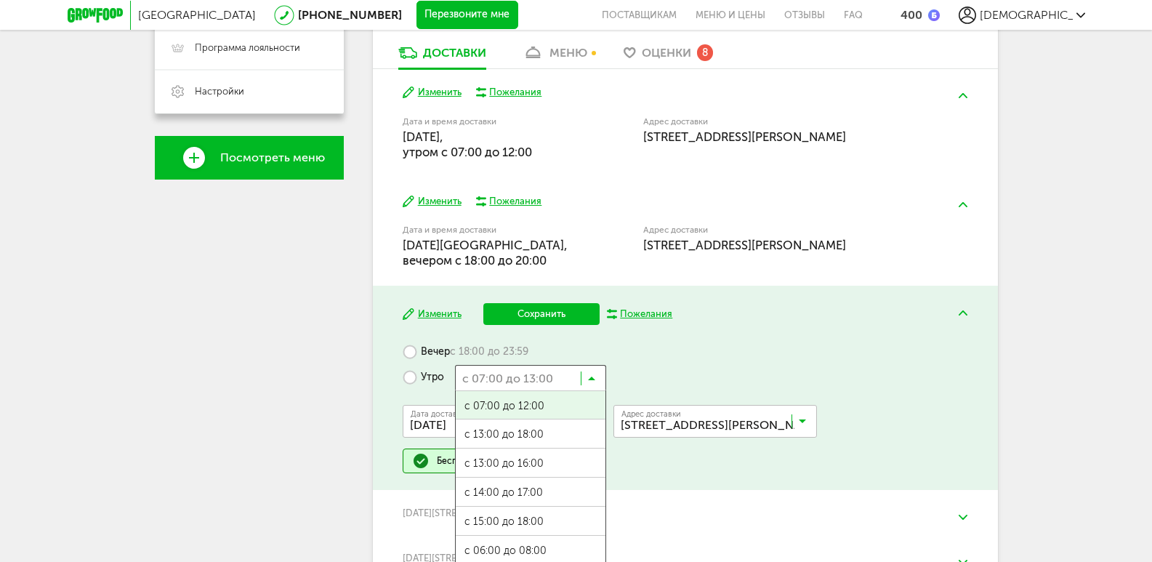
click at [535, 406] on span "с 07:00 до 12:00" at bounding box center [531, 406] width 150 height 31
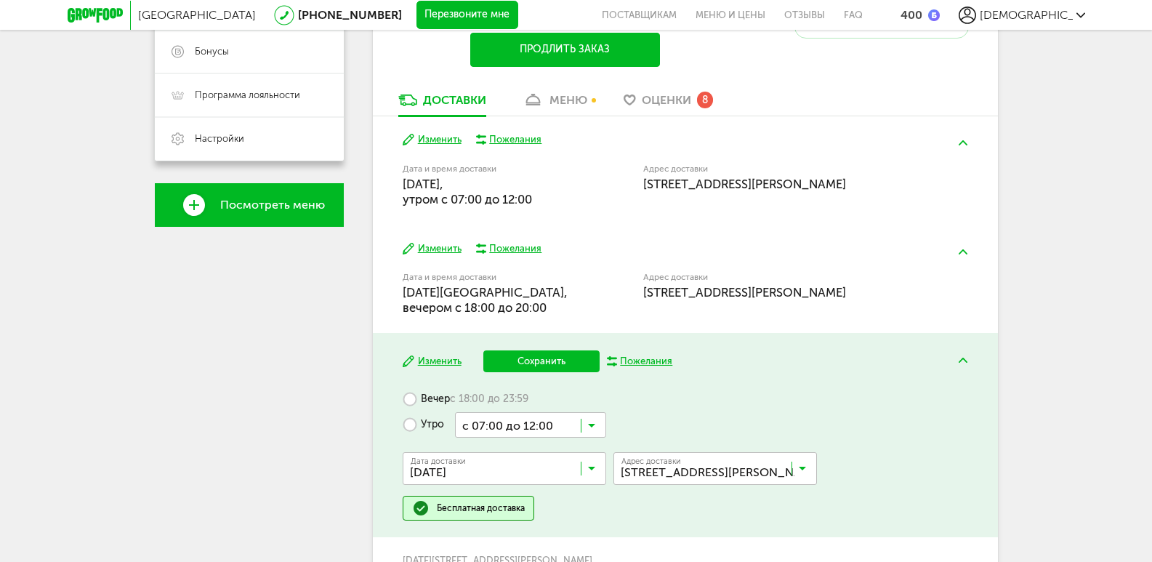
scroll to position [363, 0]
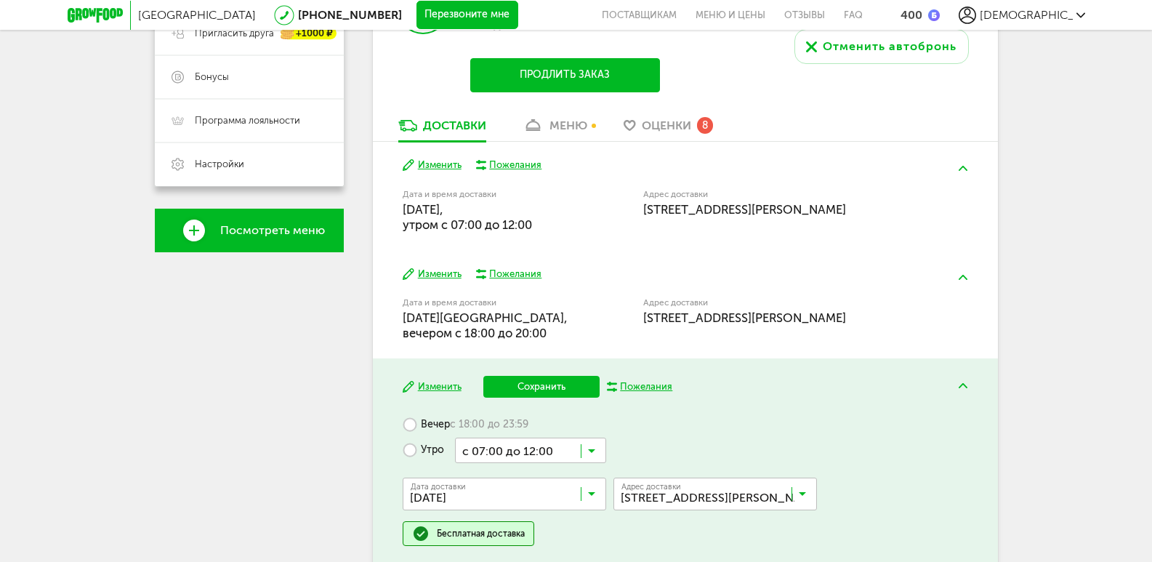
click at [440, 275] on button "Изменить" at bounding box center [432, 274] width 59 height 14
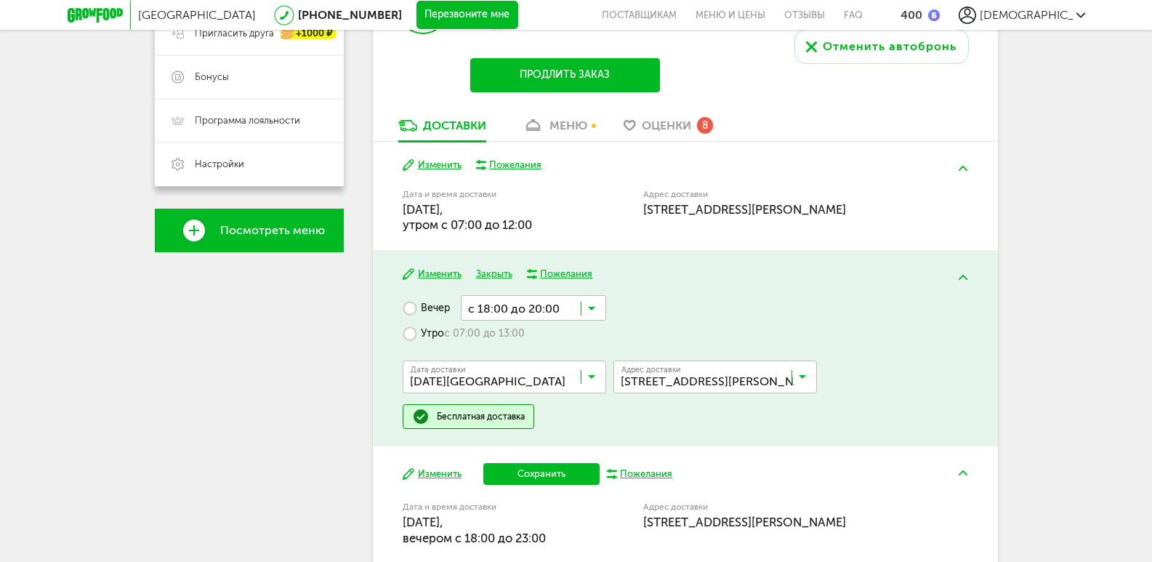
click at [591, 379] on icon at bounding box center [591, 380] width 7 height 15
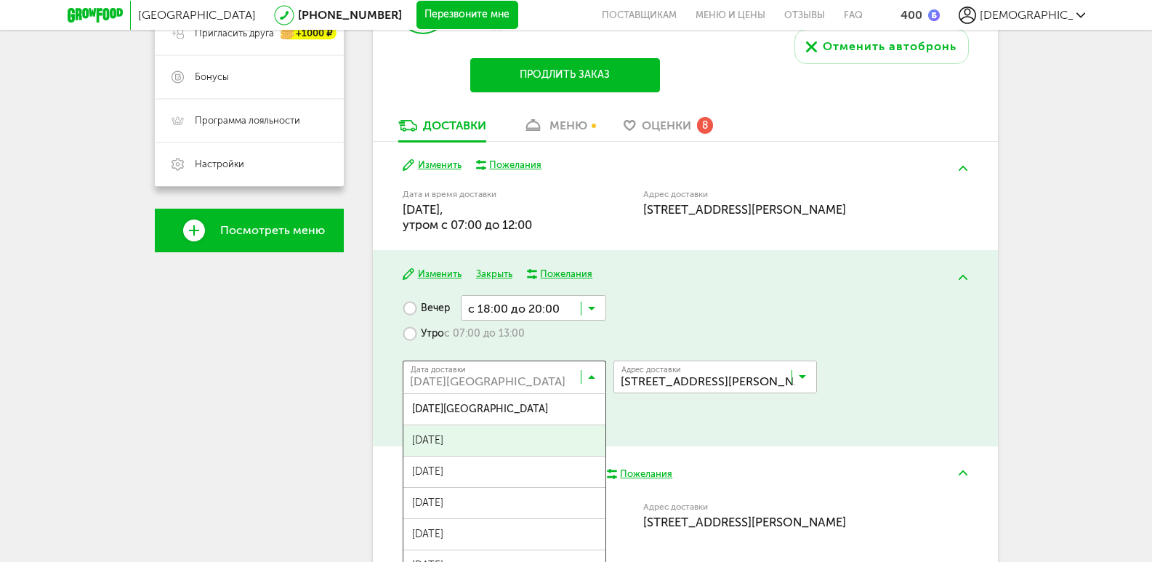
click at [468, 445] on span "[DATE]" at bounding box center [504, 440] width 202 height 31
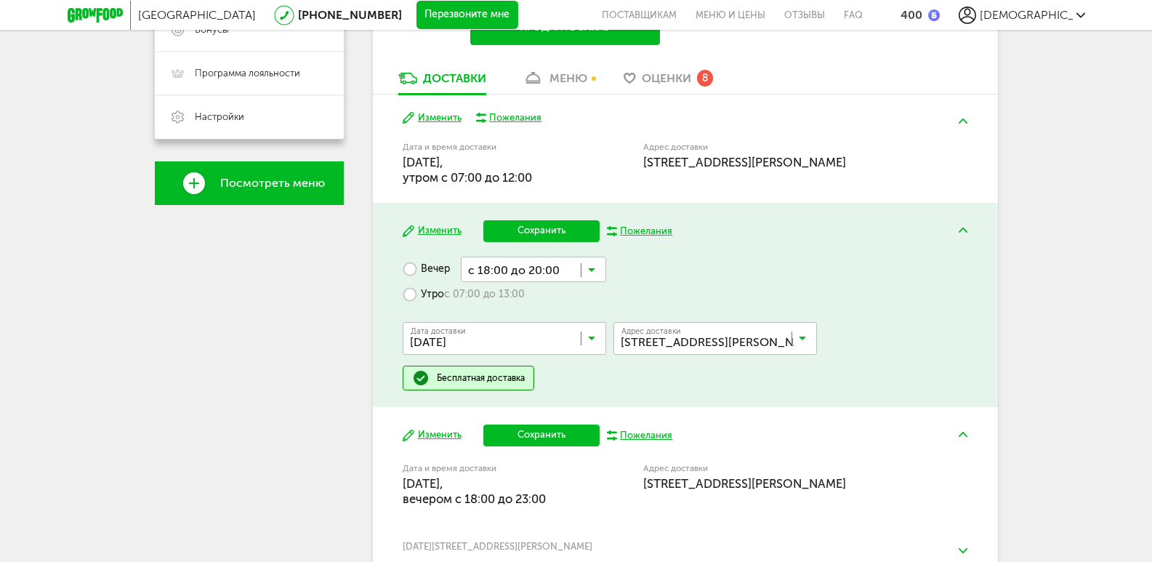
scroll to position [436, 0]
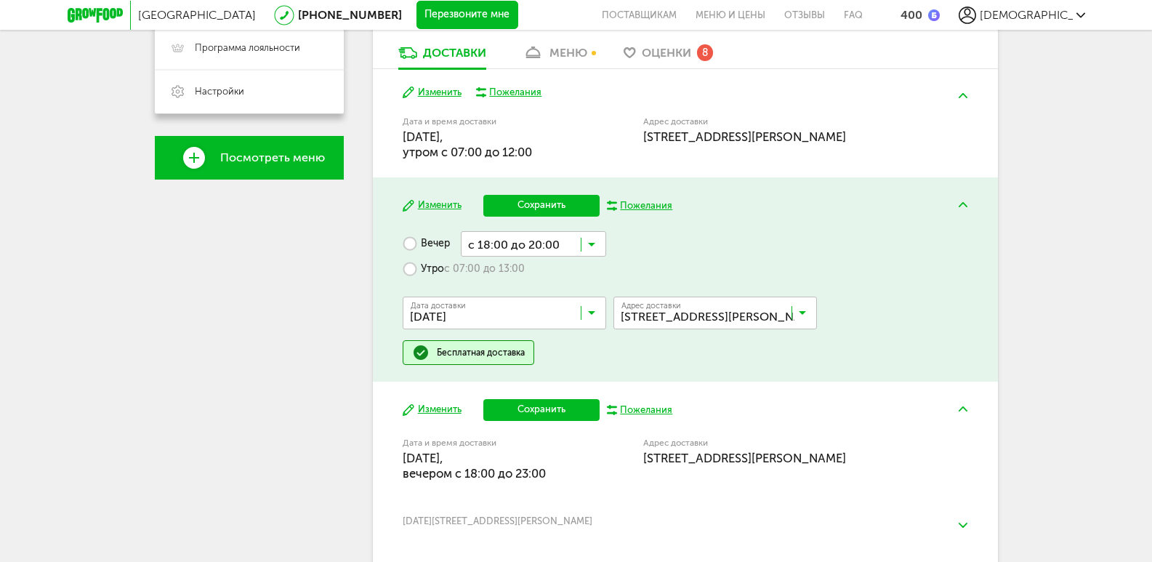
click at [537, 201] on button "Сохранить" at bounding box center [541, 206] width 116 height 22
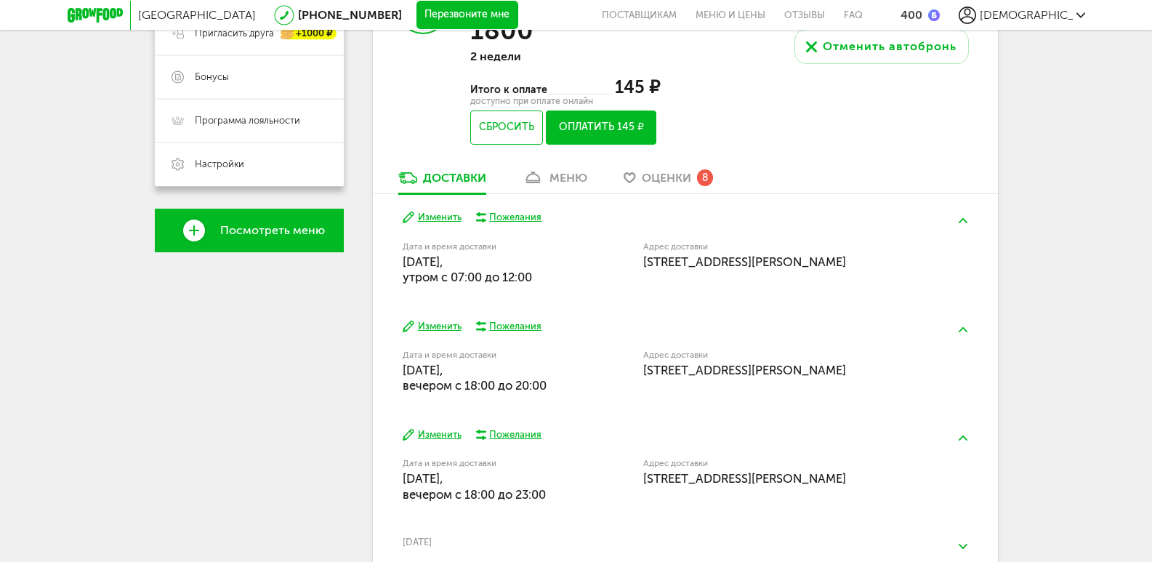
click at [565, 170] on link "меню" at bounding box center [554, 181] width 79 height 23
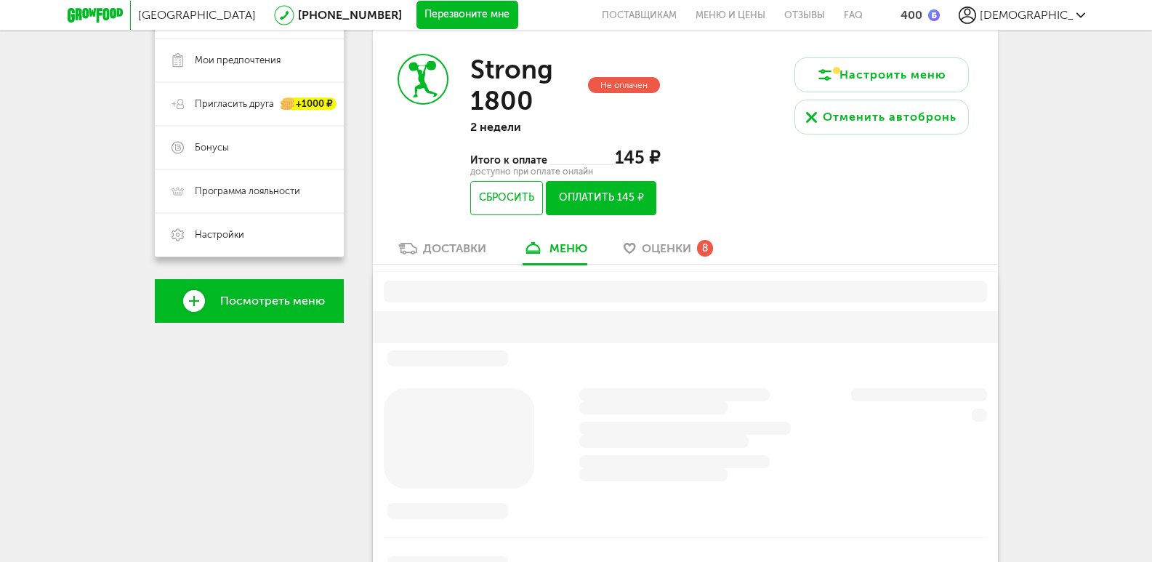
scroll to position [285, 0]
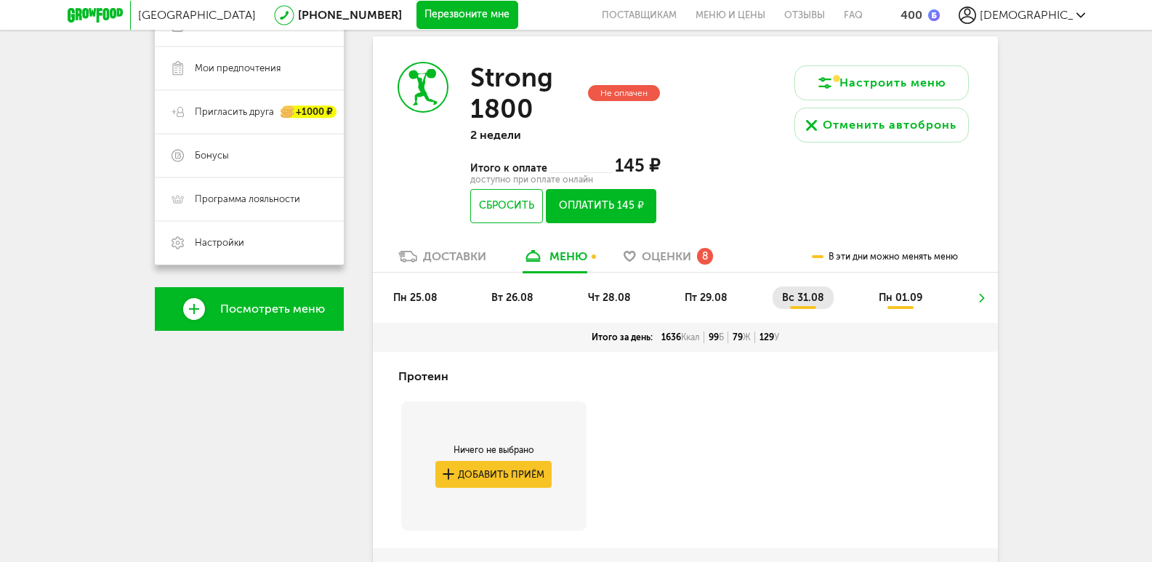
click at [984, 298] on use at bounding box center [982, 298] width 5 height 9
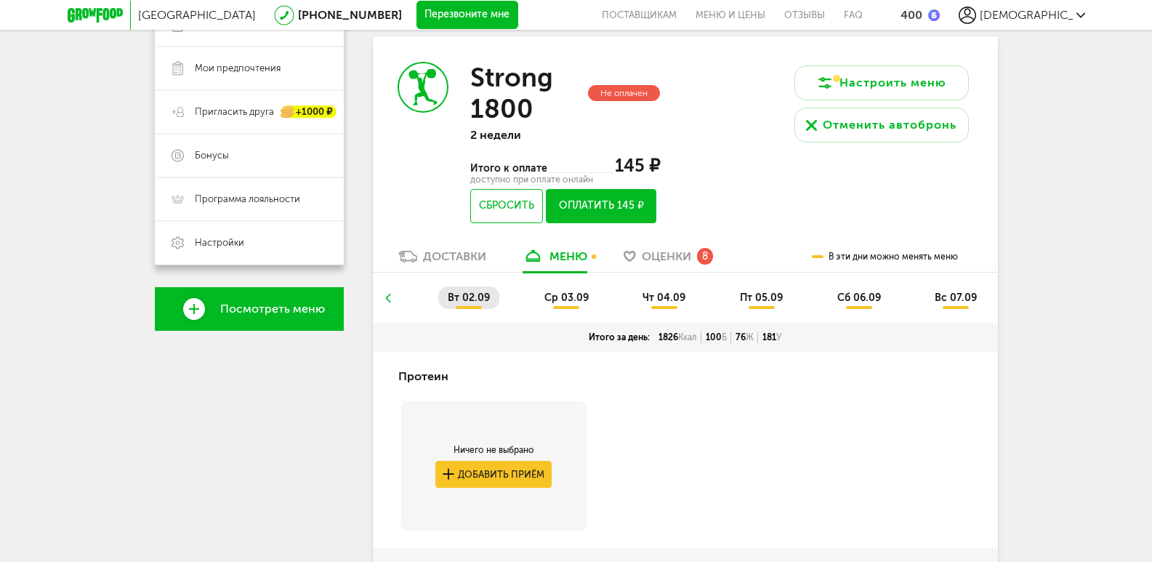
click at [478, 257] on div "Доставки" at bounding box center [454, 256] width 63 height 14
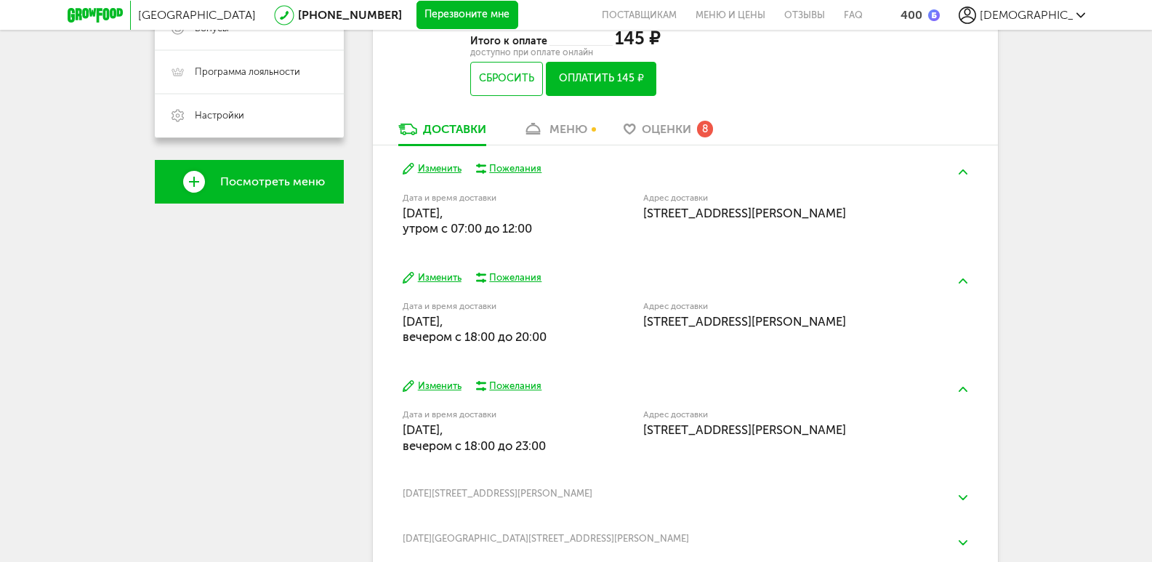
scroll to position [430, 0]
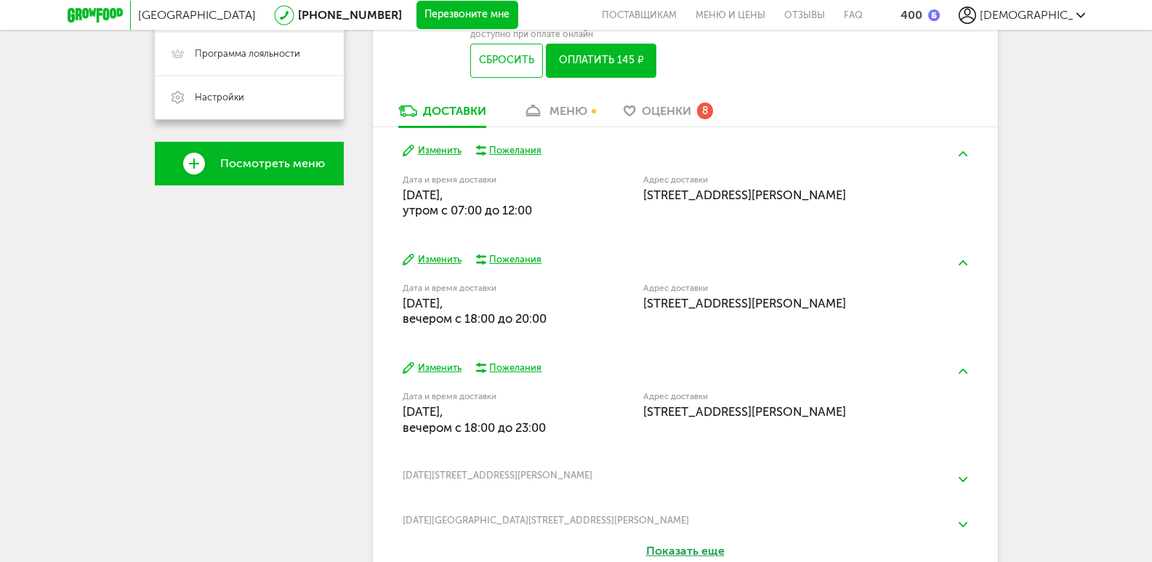
click at [442, 366] on button "Изменить" at bounding box center [432, 368] width 59 height 14
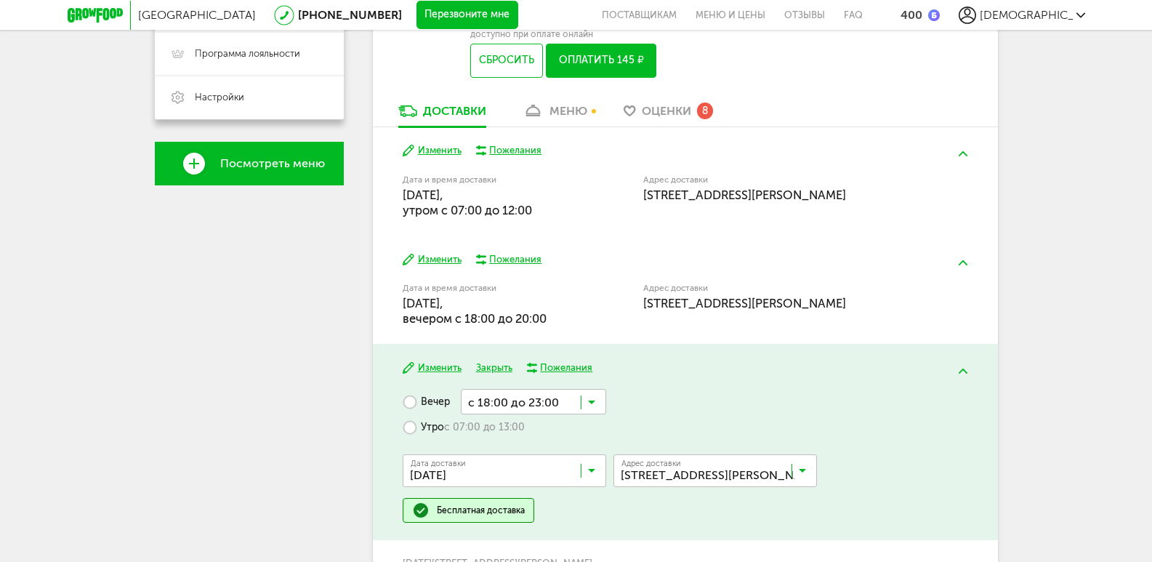
click at [414, 423] on label "Утро с 07:00 до 13:00" at bounding box center [464, 426] width 122 height 25
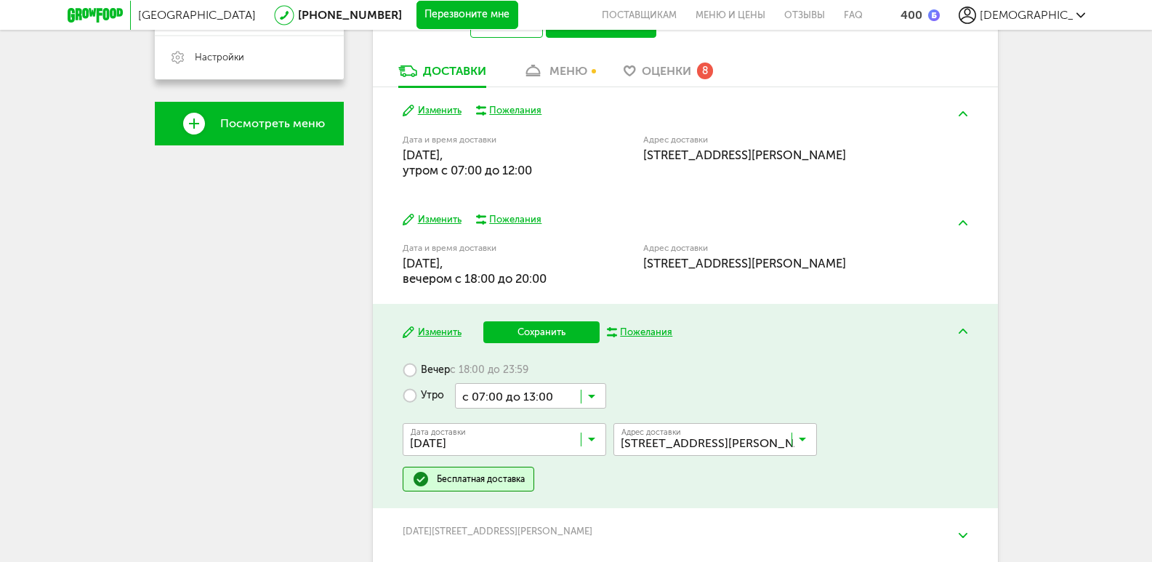
scroll to position [503, 0]
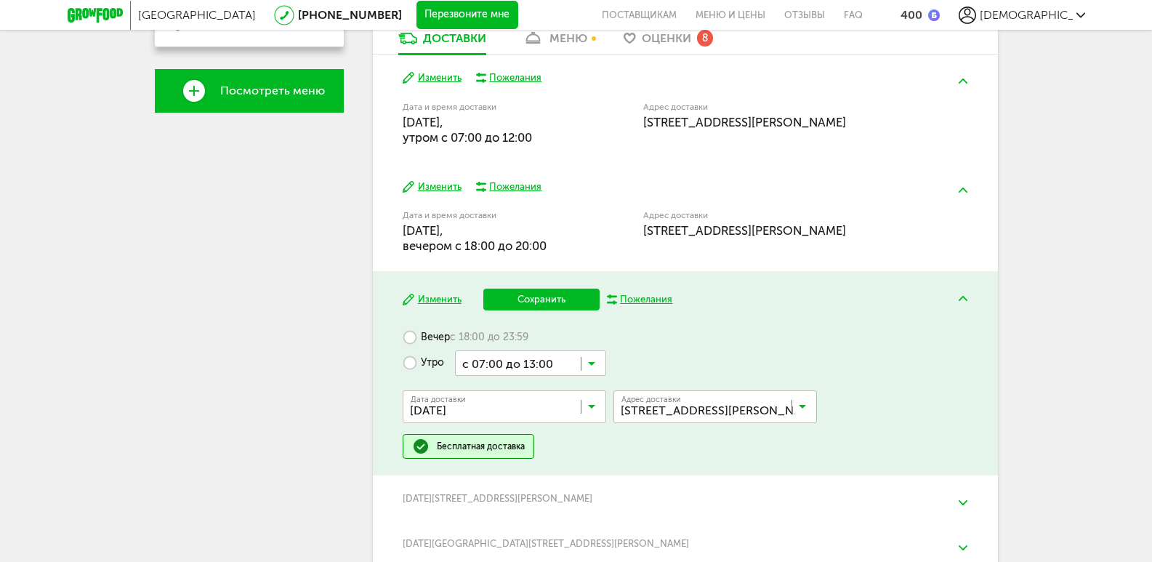
click at [540, 302] on button "Сохранить" at bounding box center [541, 299] width 116 height 22
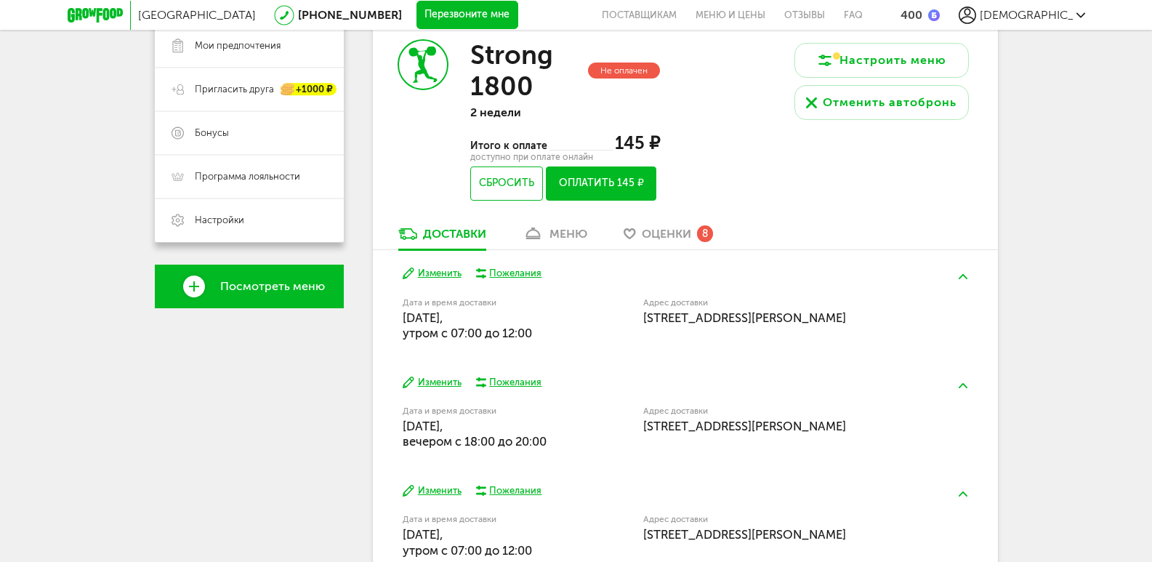
scroll to position [285, 0]
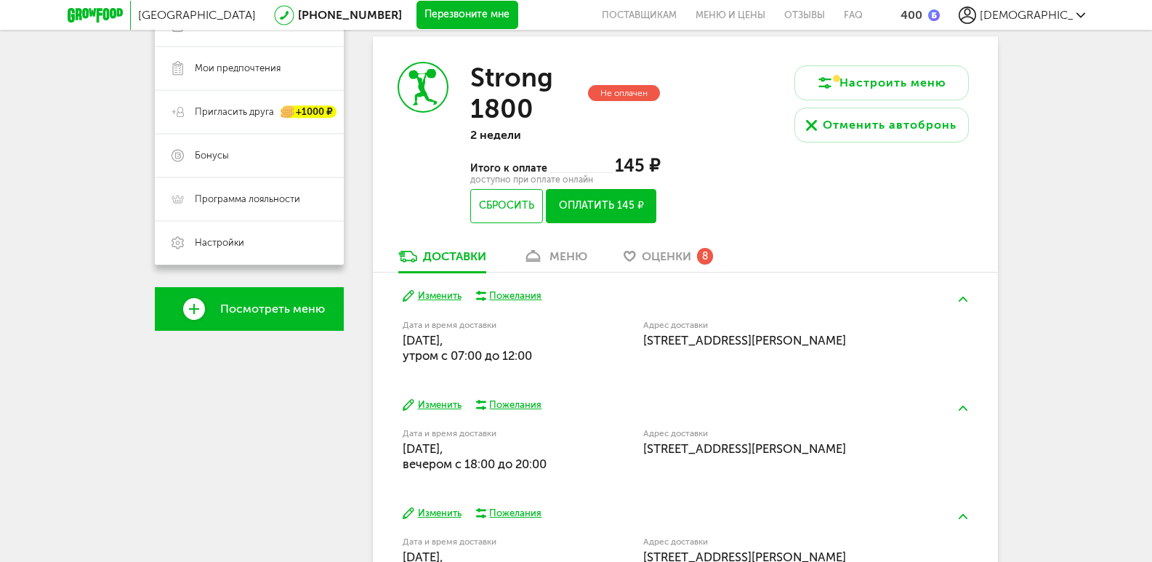
click at [561, 252] on div "меню" at bounding box center [568, 256] width 38 height 14
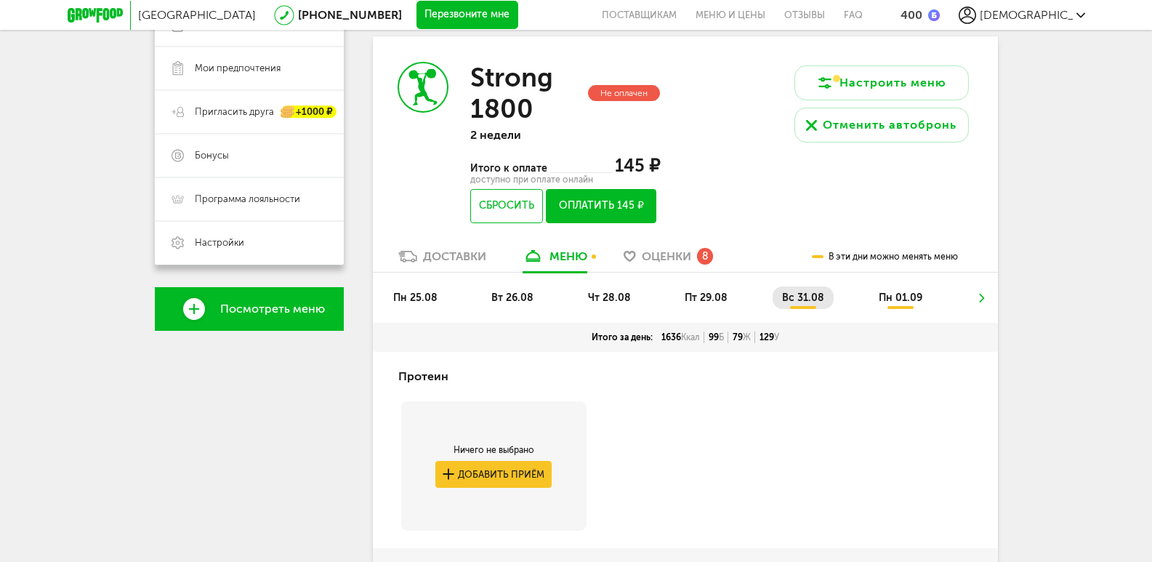
click at [982, 299] on icon at bounding box center [982, 298] width 10 height 9
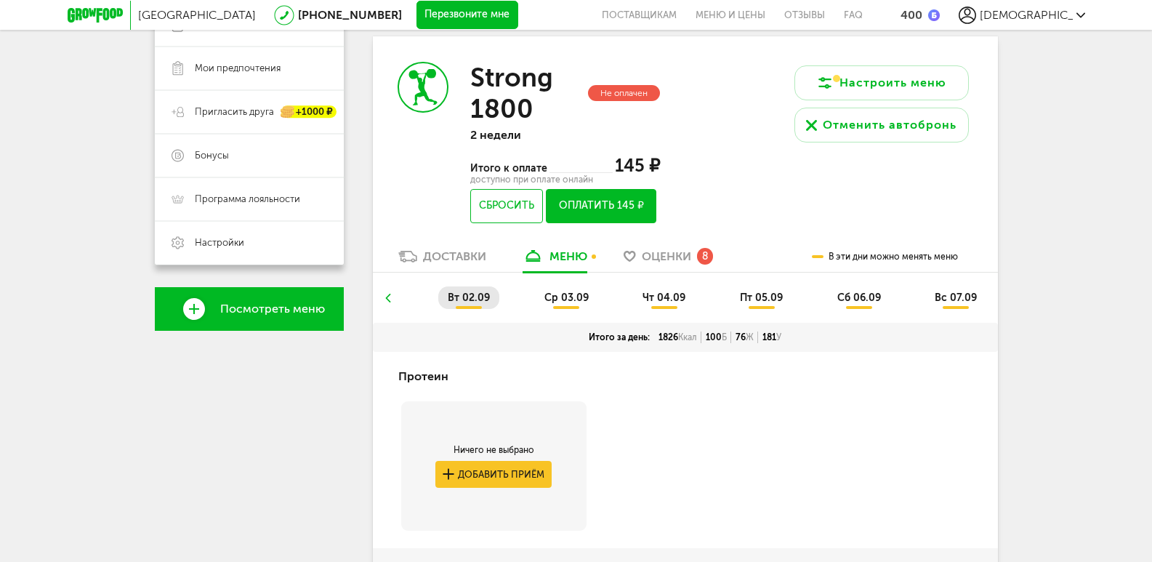
click at [460, 257] on div "Доставки" at bounding box center [454, 256] width 63 height 14
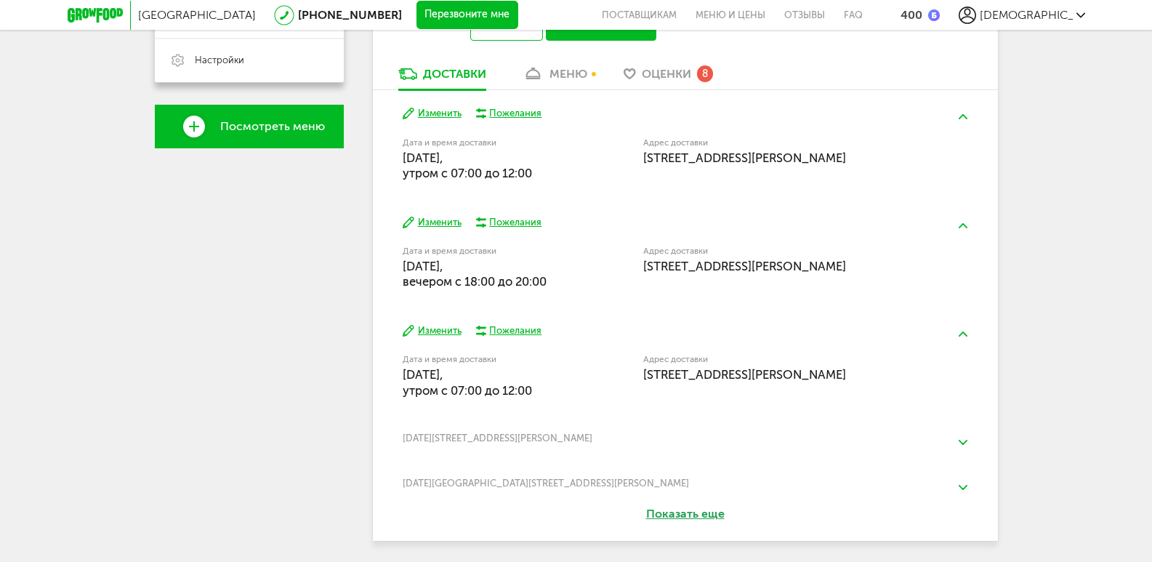
scroll to position [503, 0]
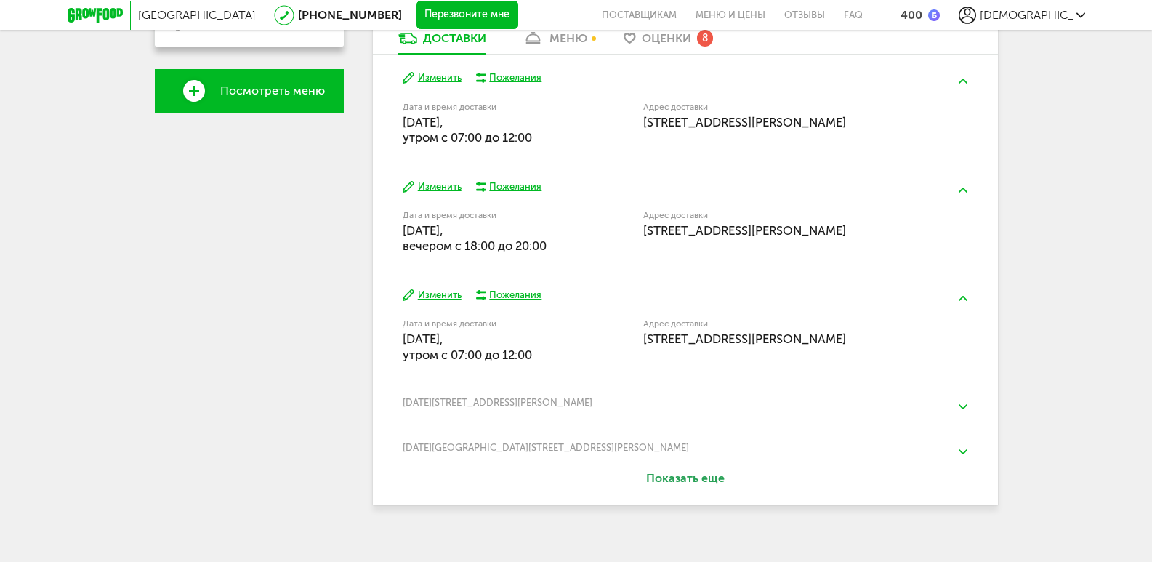
click at [963, 407] on img at bounding box center [962, 406] width 9 height 5
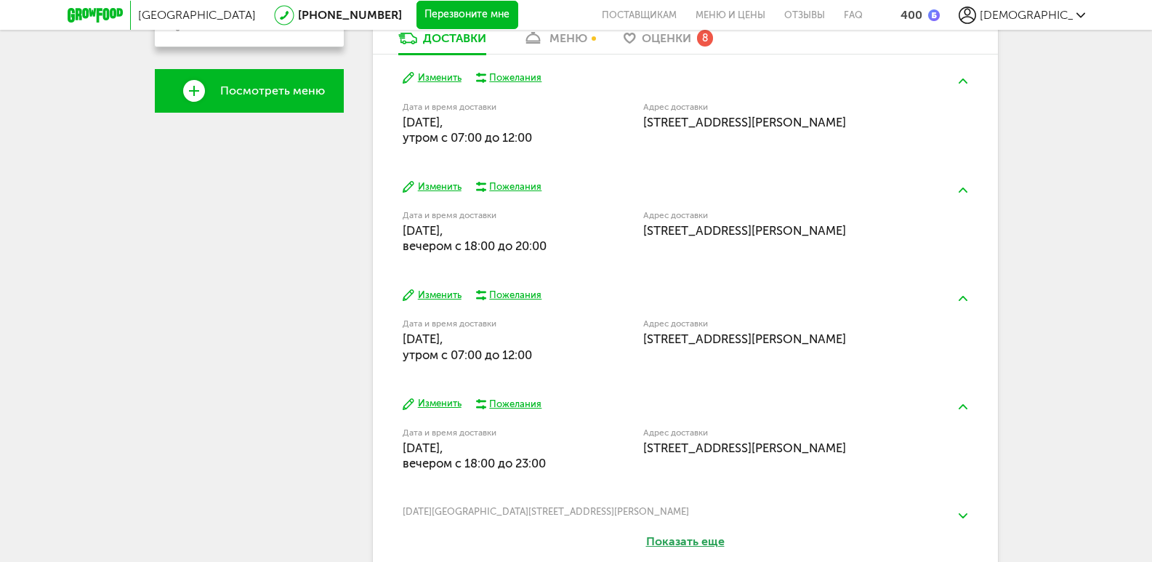
click at [445, 406] on button "Изменить" at bounding box center [432, 404] width 59 height 14
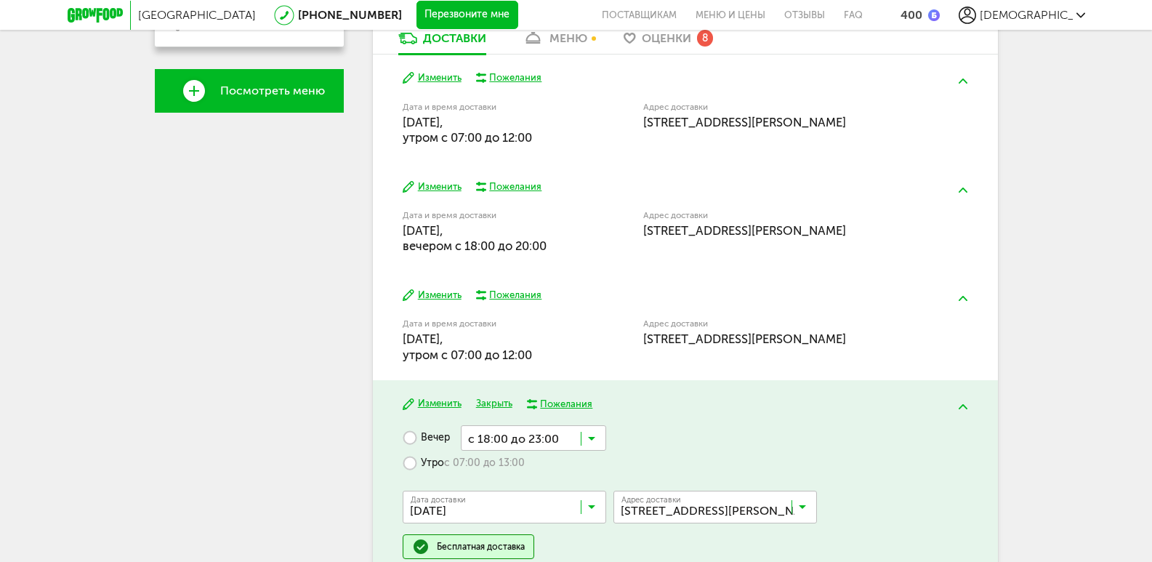
click at [589, 441] on icon at bounding box center [591, 442] width 7 height 15
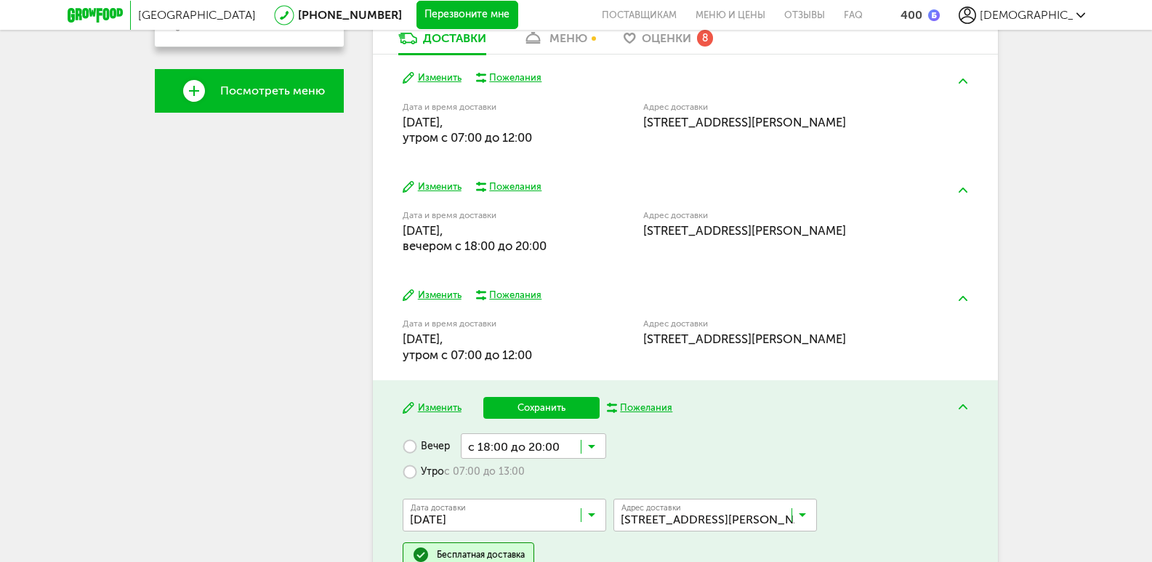
click at [495, 489] on span "с 18:00 до 20:00" at bounding box center [533, 503] width 144 height 31
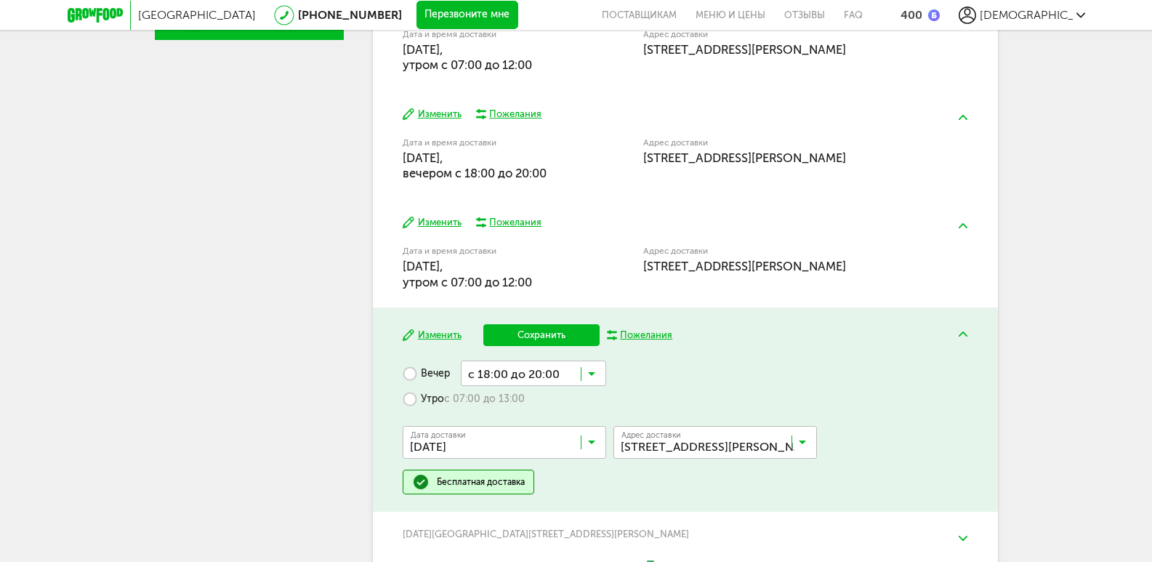
click at [535, 334] on button "Сохранить" at bounding box center [541, 335] width 116 height 22
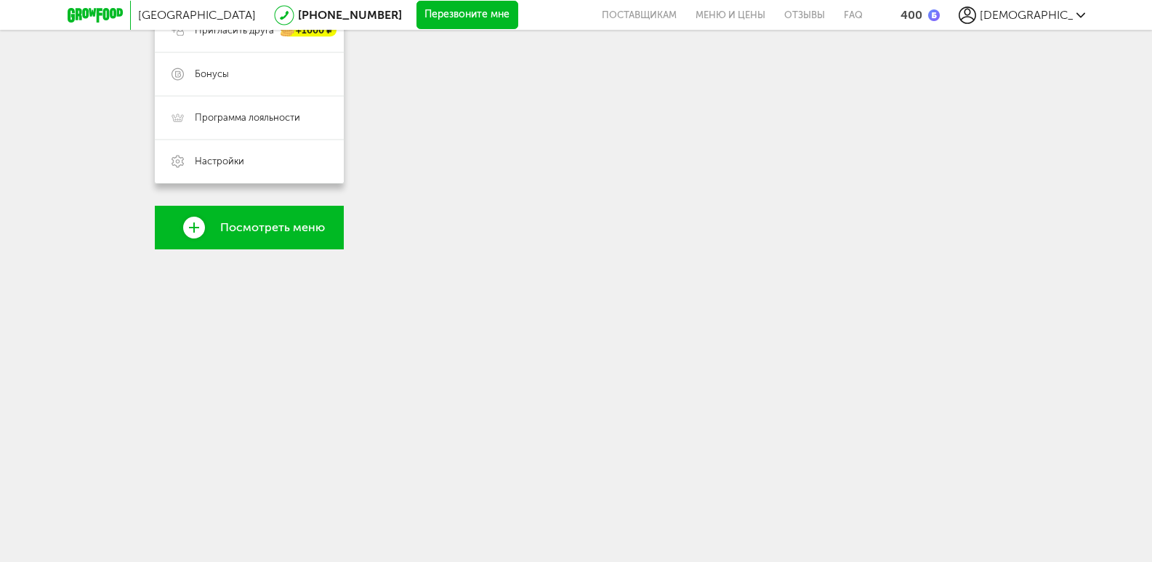
scroll to position [520, 0]
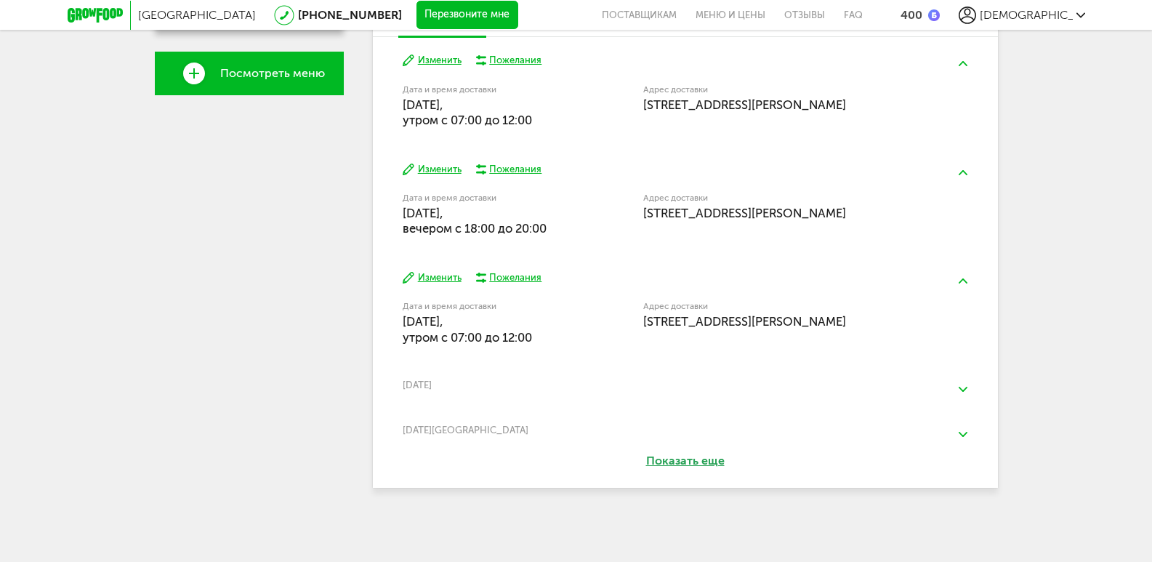
click at [959, 389] on img at bounding box center [962, 389] width 9 height 5
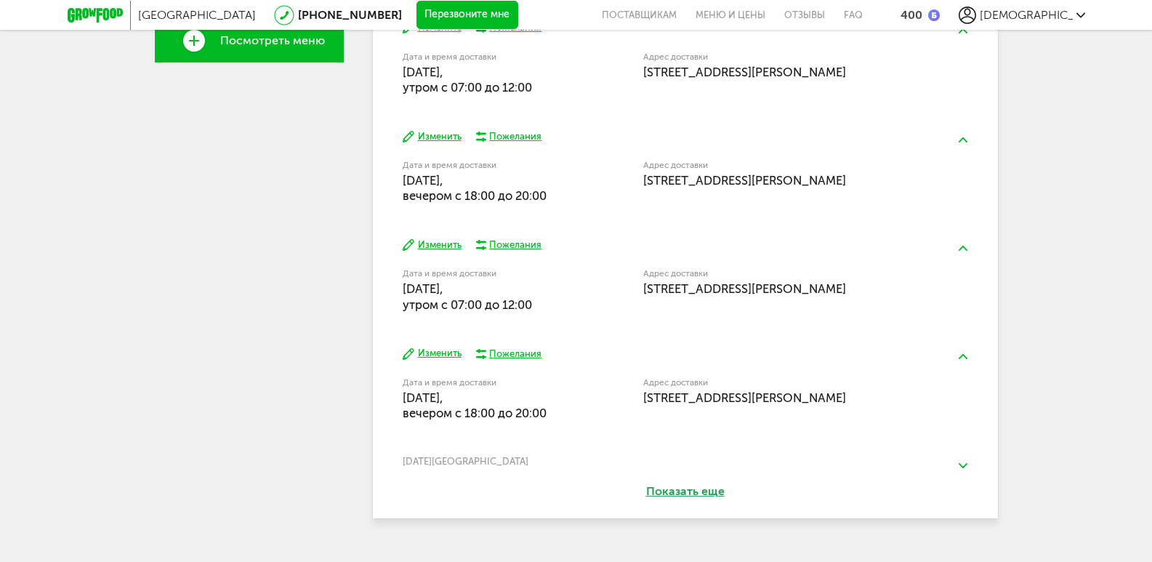
scroll to position [583, 0]
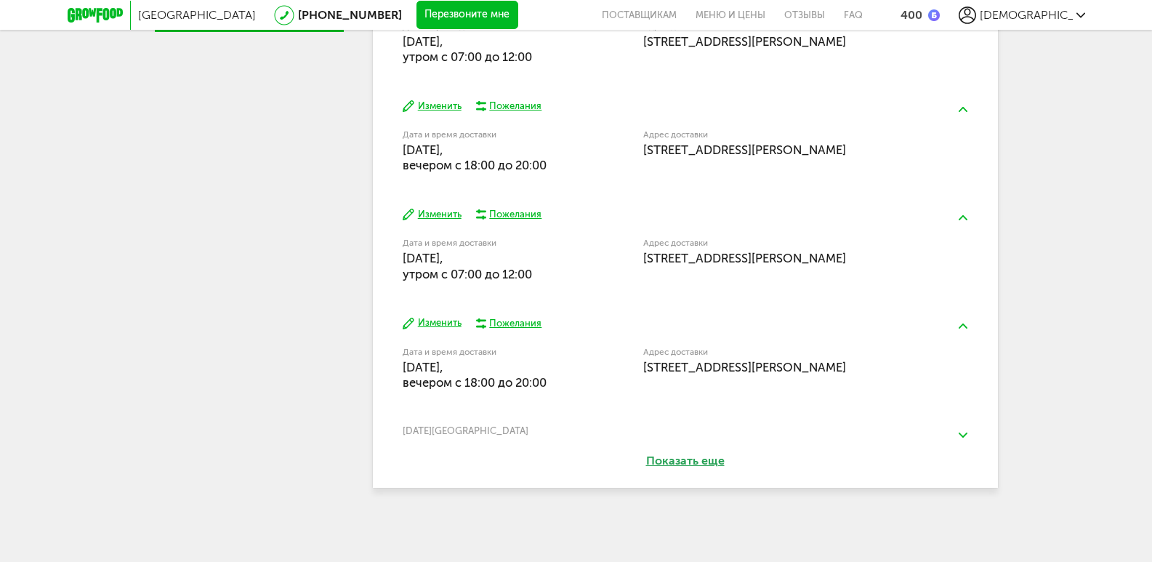
click at [964, 437] on img at bounding box center [962, 434] width 9 height 5
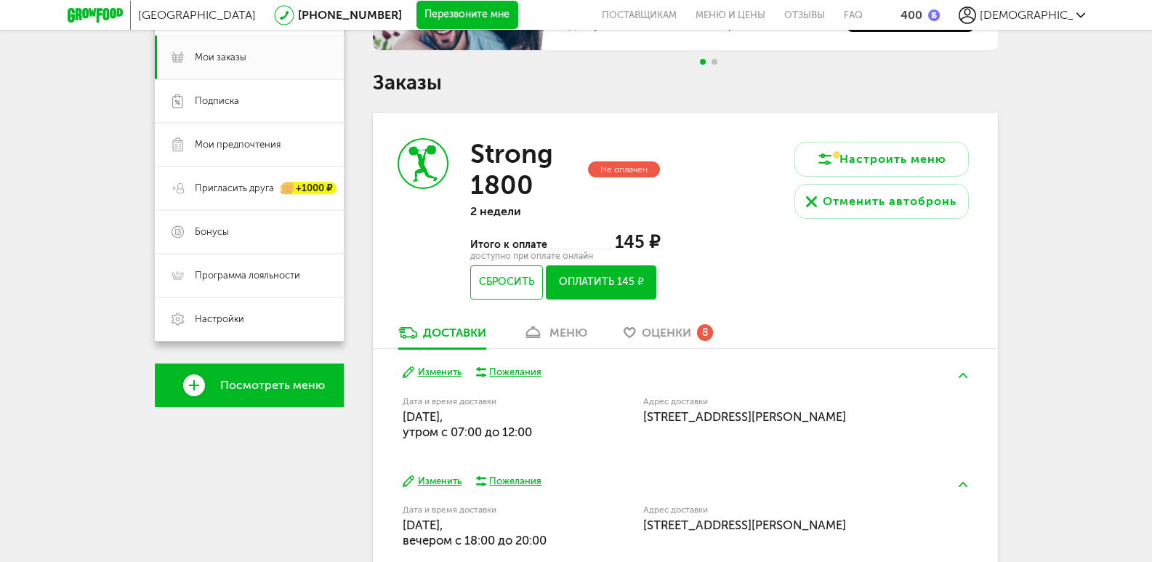
scroll to position [75, 0]
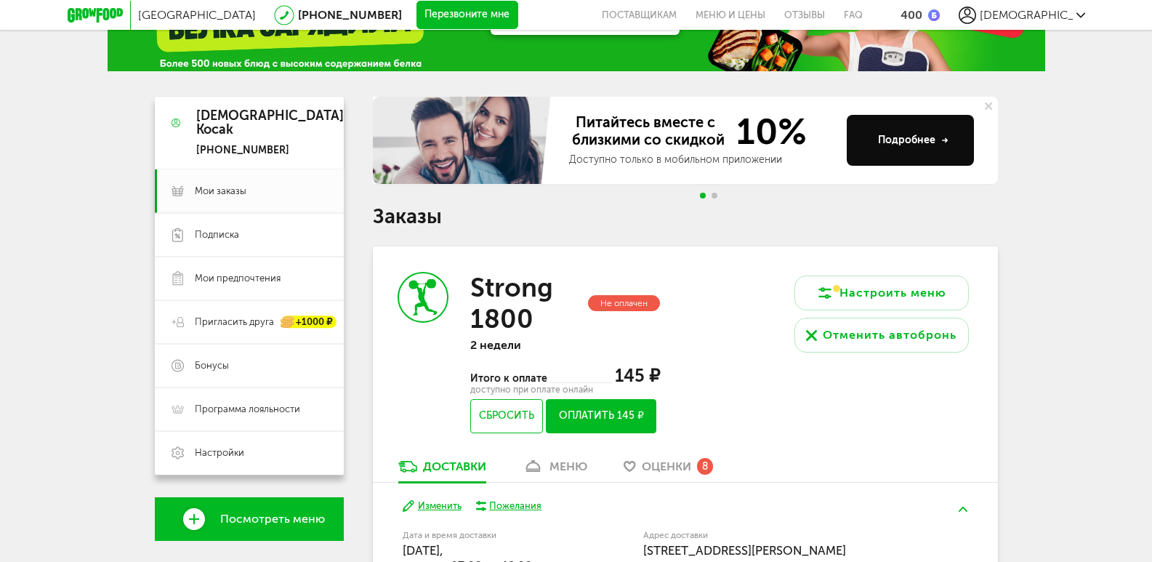
click at [561, 464] on div "меню" at bounding box center [568, 466] width 38 height 14
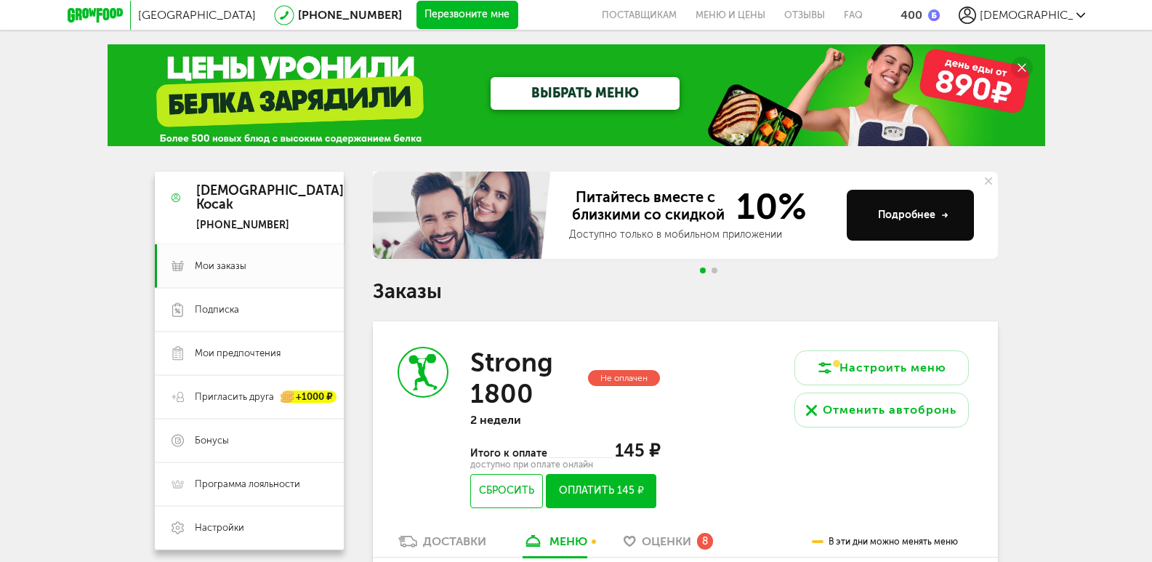
click at [598, 491] on button "Оплатить 145 ₽" at bounding box center [601, 491] width 110 height 34
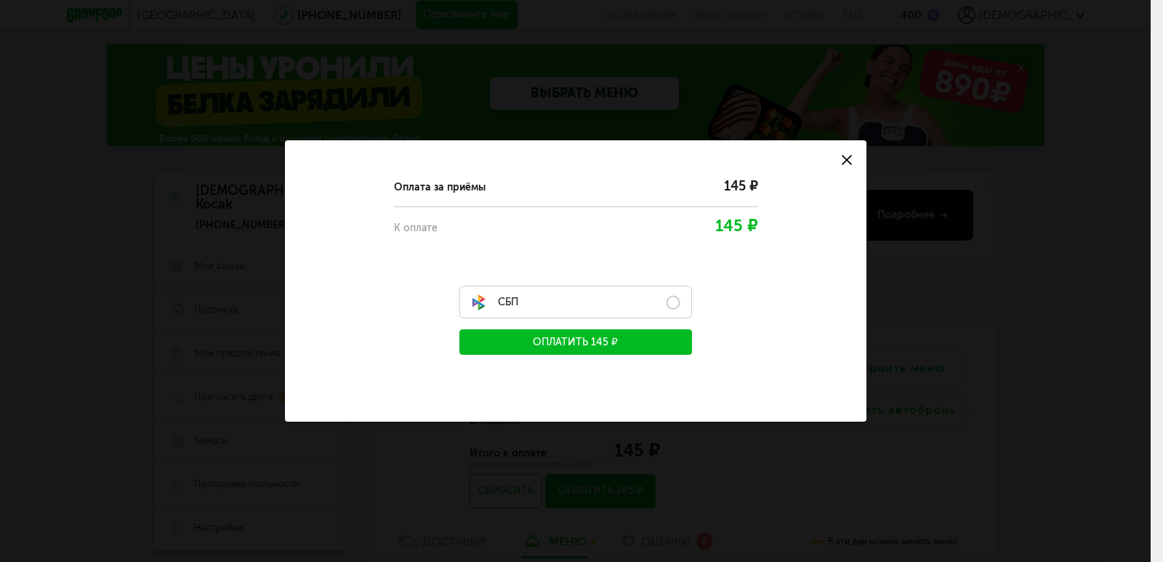
click at [674, 304] on label "СБП" at bounding box center [575, 302] width 233 height 33
click at [617, 339] on button "Оплатить 145 ₽" at bounding box center [575, 341] width 233 height 25
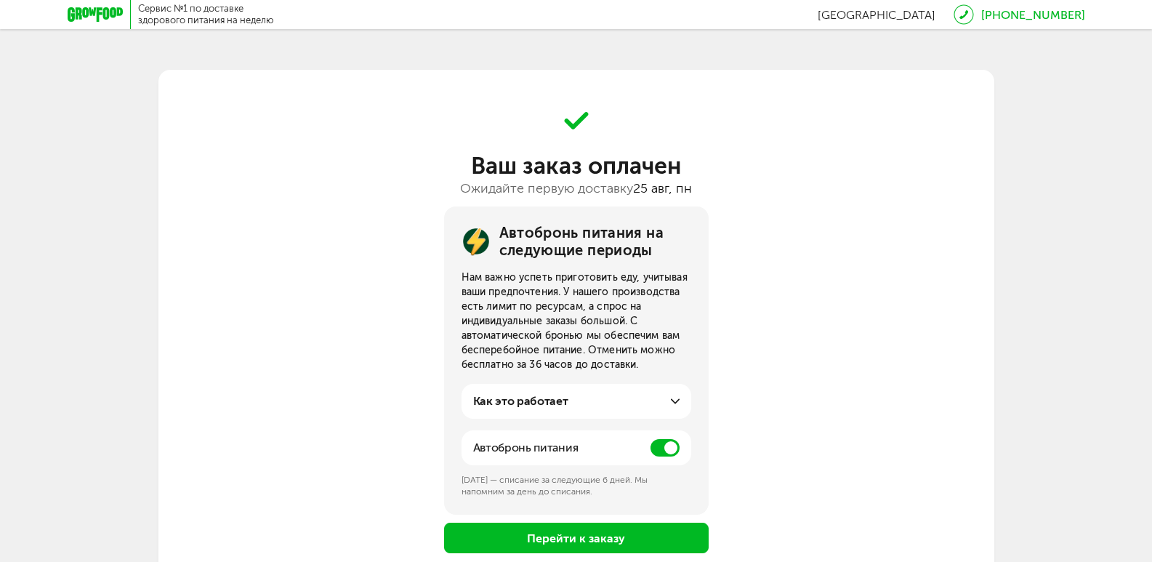
click at [105, 15] on icon at bounding box center [95, 14] width 55 height 15
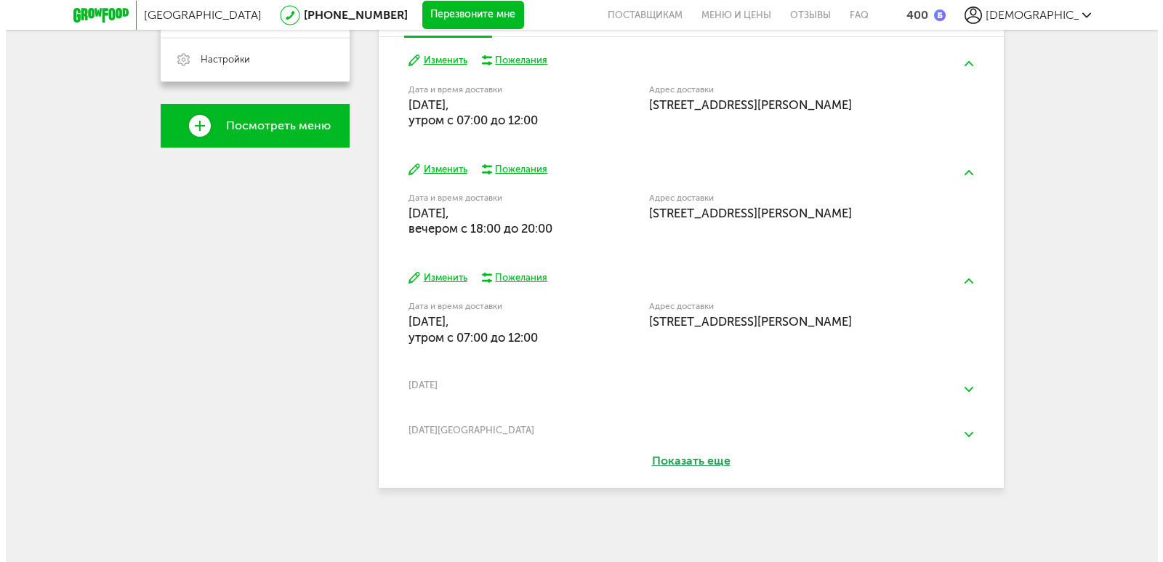
scroll to position [105, 0]
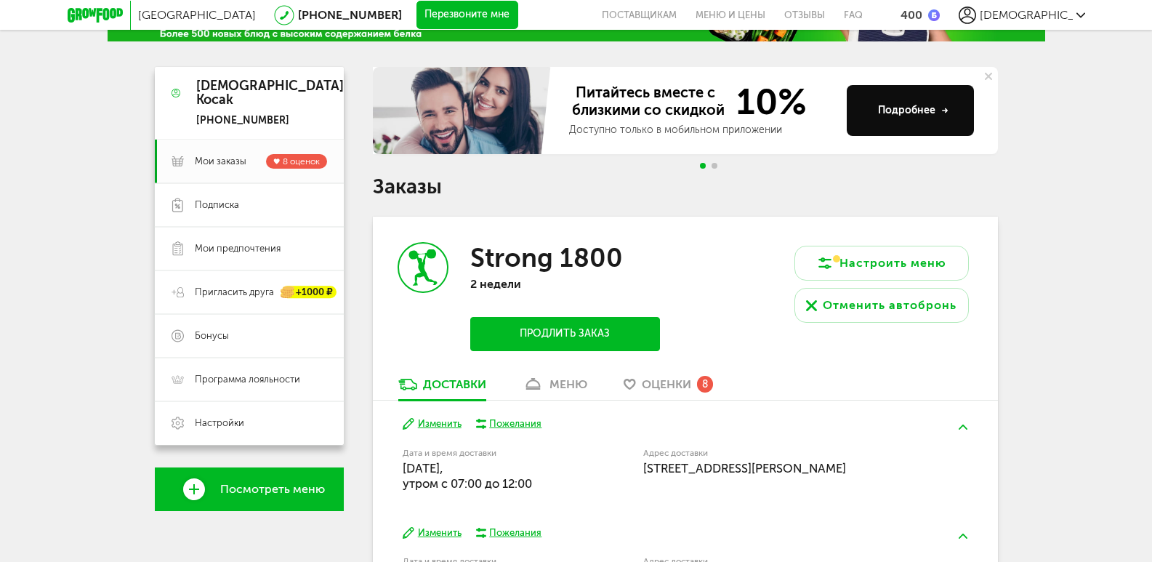
click at [557, 335] on button "Продлить заказ" at bounding box center [564, 334] width 189 height 34
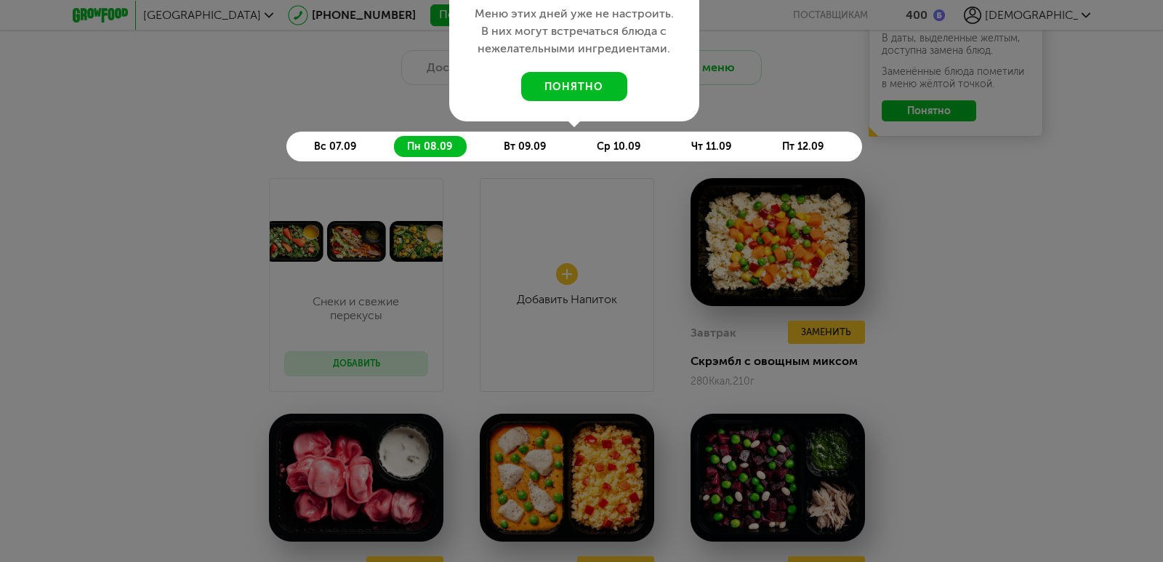
scroll to position [1003, 0]
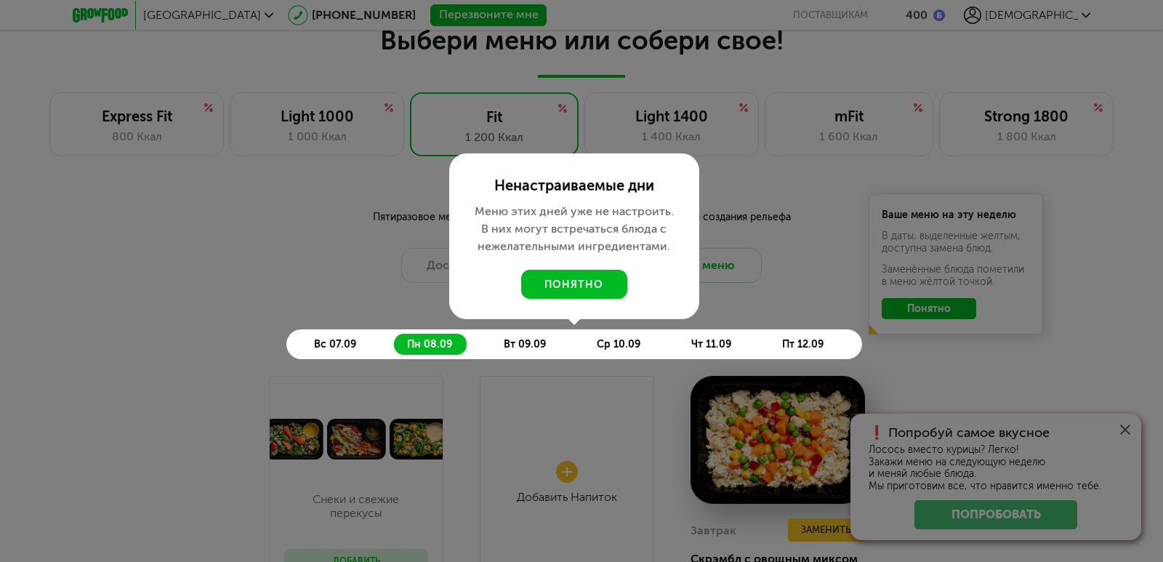
click at [1006, 127] on div at bounding box center [581, 281] width 1163 height 562
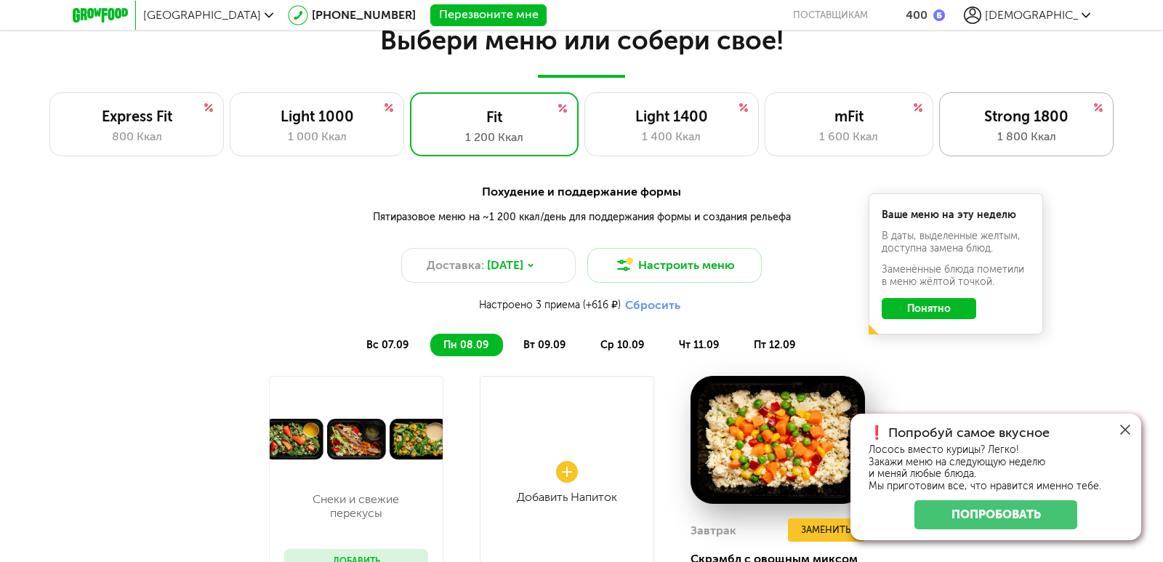
click at [1036, 114] on div "Strong 1800" at bounding box center [1026, 116] width 144 height 17
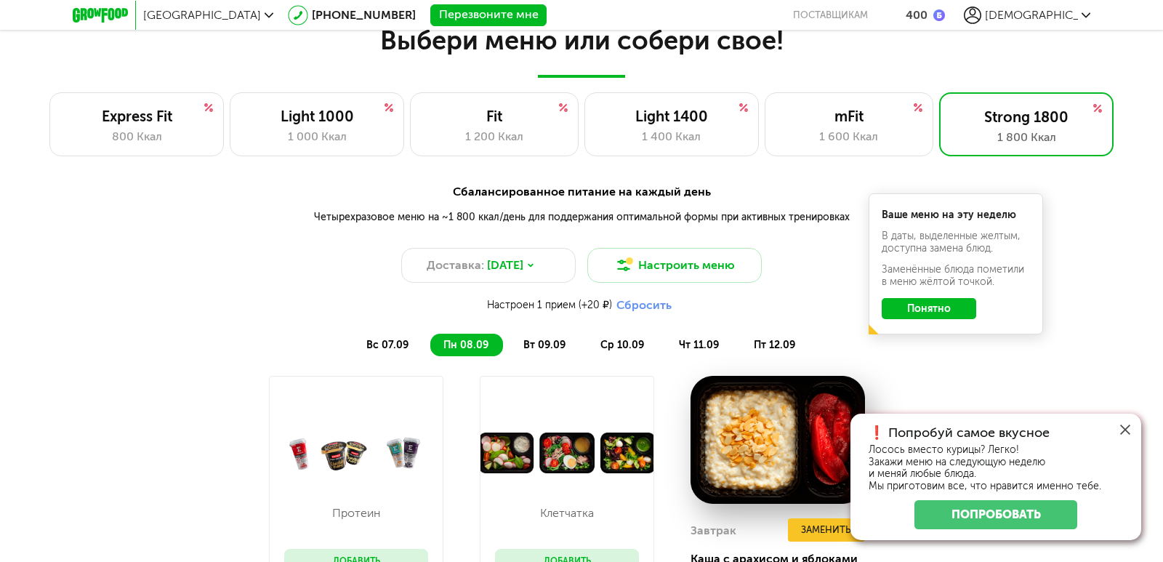
click at [1124, 427] on icon at bounding box center [1125, 429] width 10 height 10
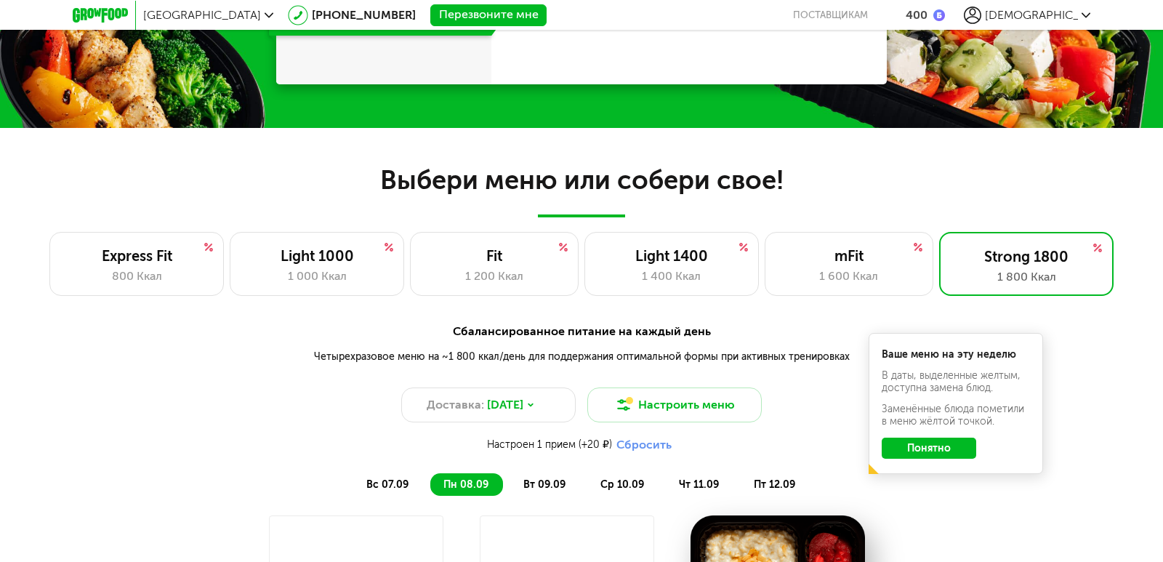
scroll to position [858, 0]
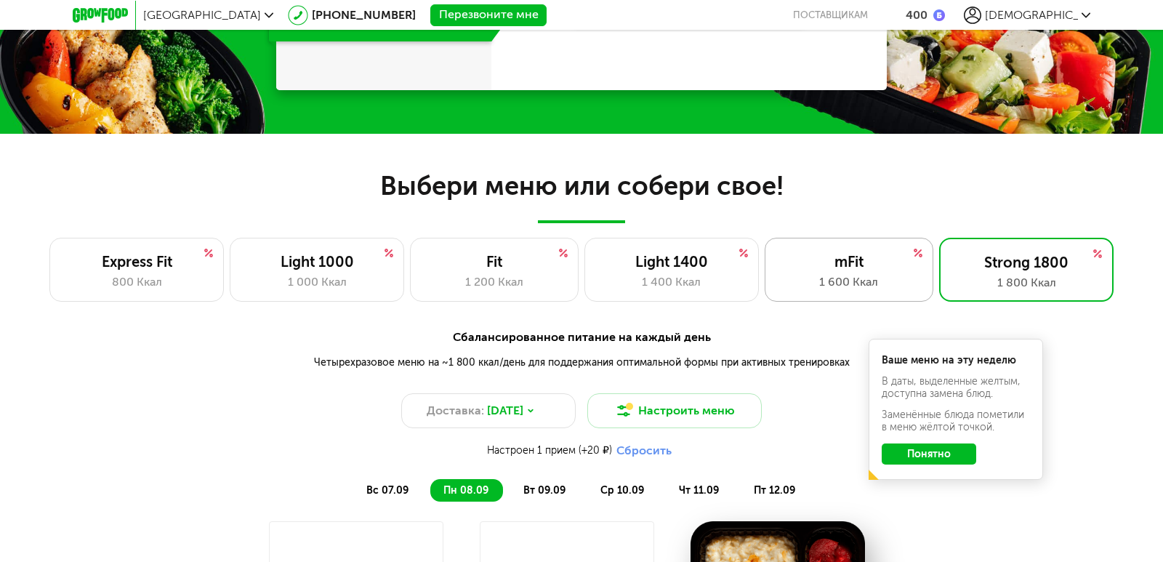
click at [837, 267] on div "mFit" at bounding box center [849, 261] width 139 height 17
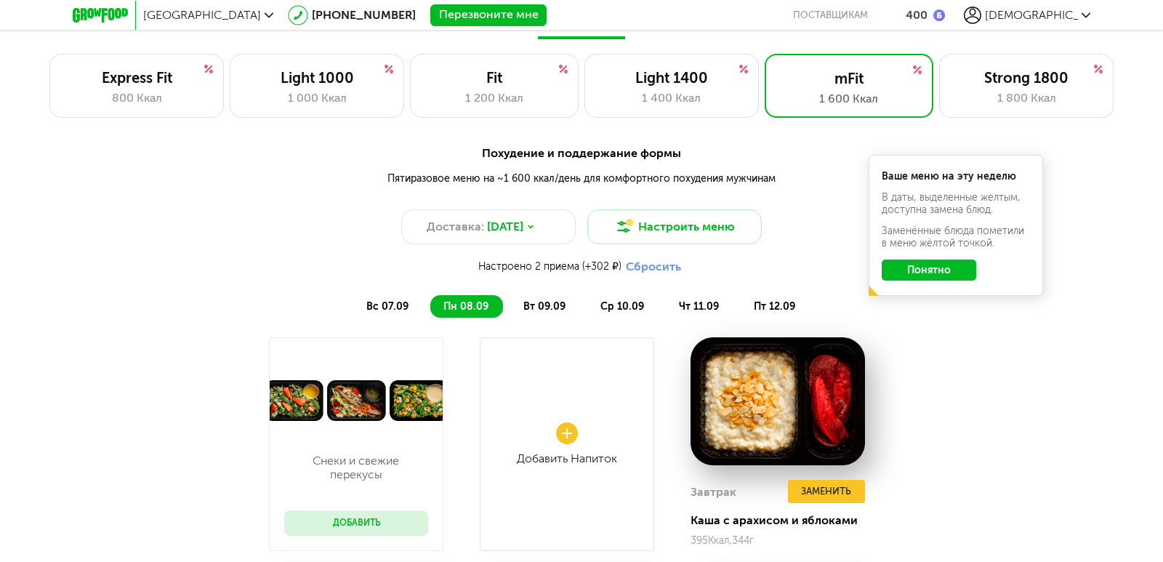
scroll to position [1003, 0]
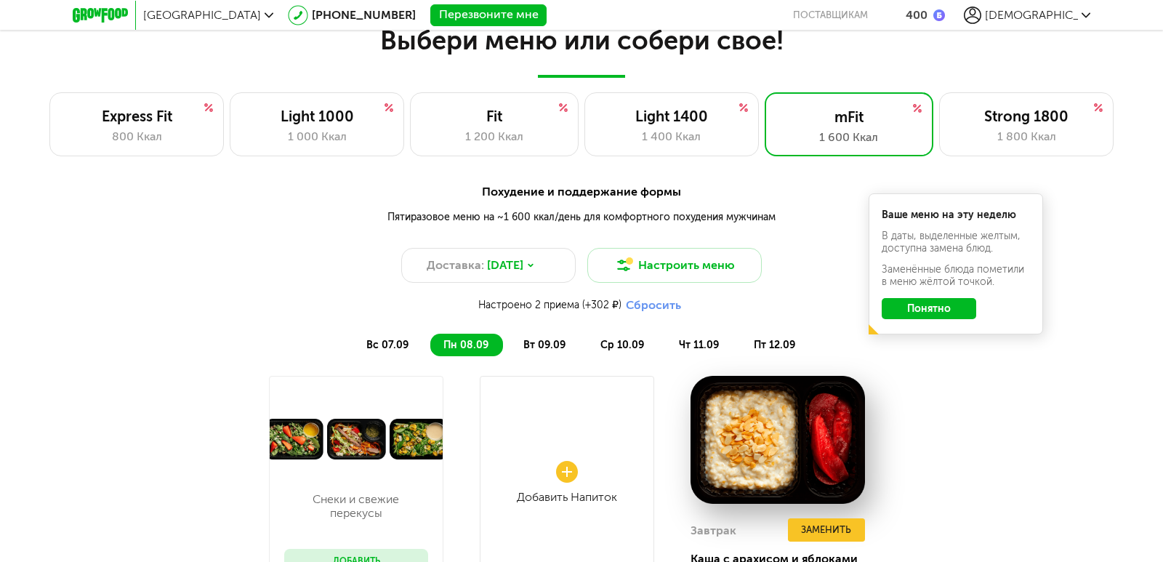
click at [546, 340] on span "вт 09.09" at bounding box center [544, 345] width 42 height 12
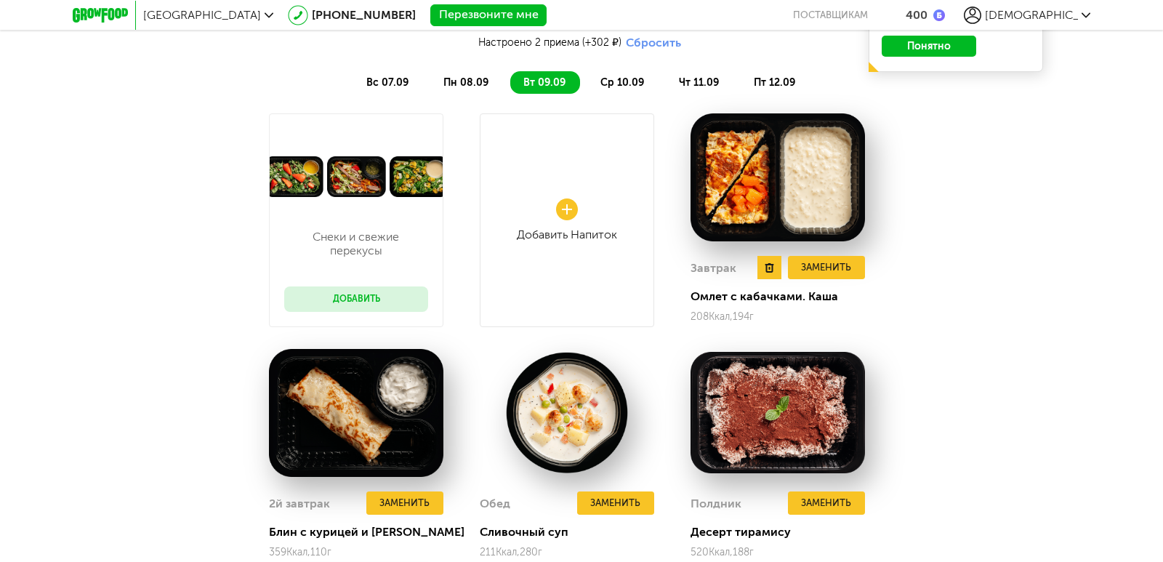
scroll to position [931, 0]
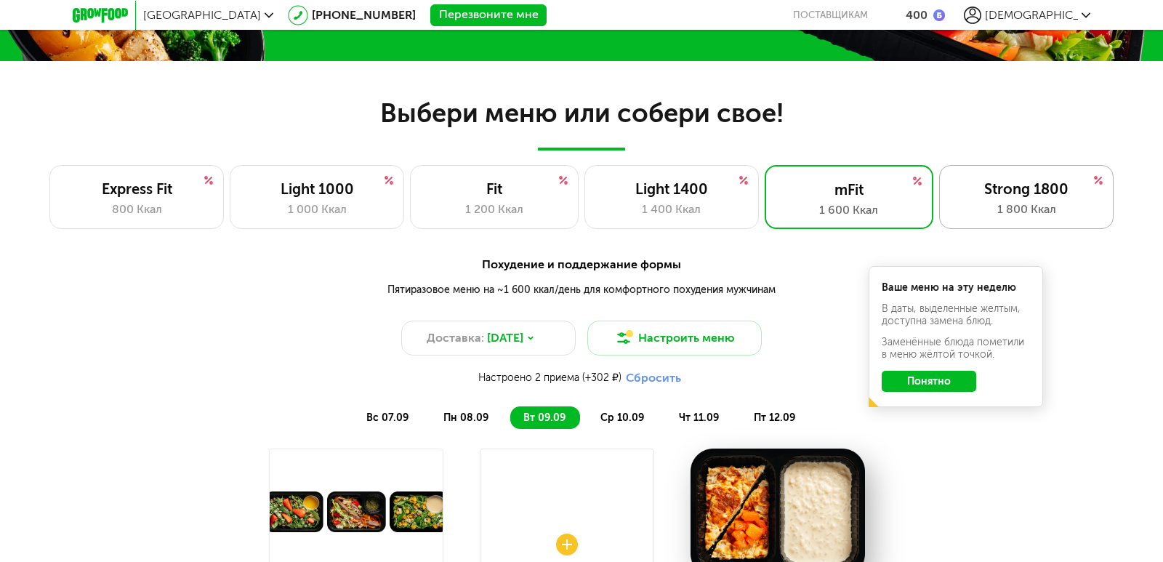
click at [1039, 203] on div "1 800 Ккал" at bounding box center [1026, 209] width 144 height 17
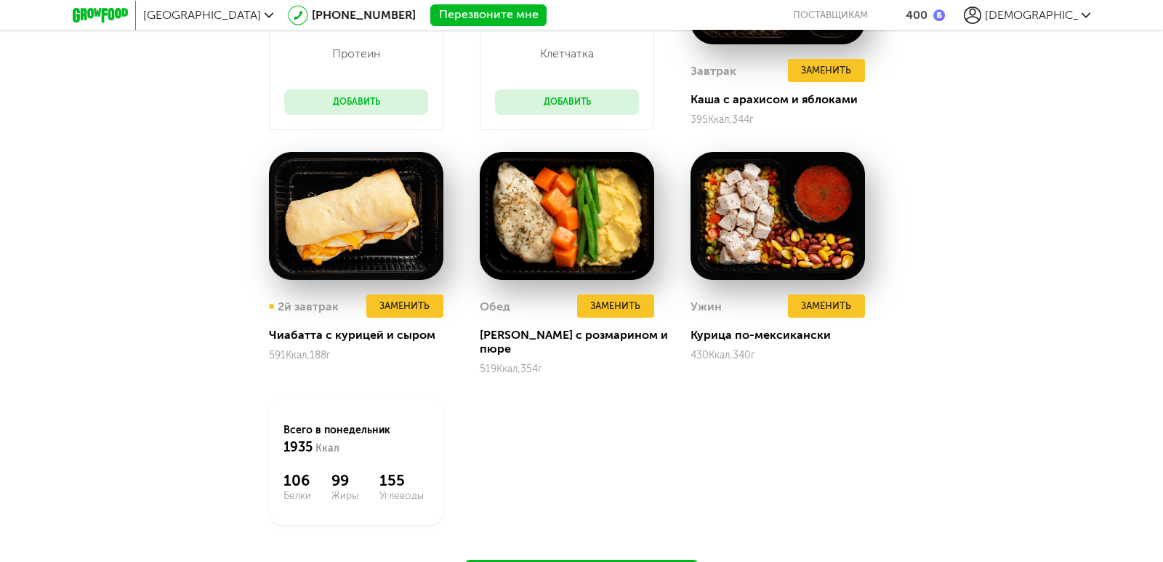
scroll to position [1439, 0]
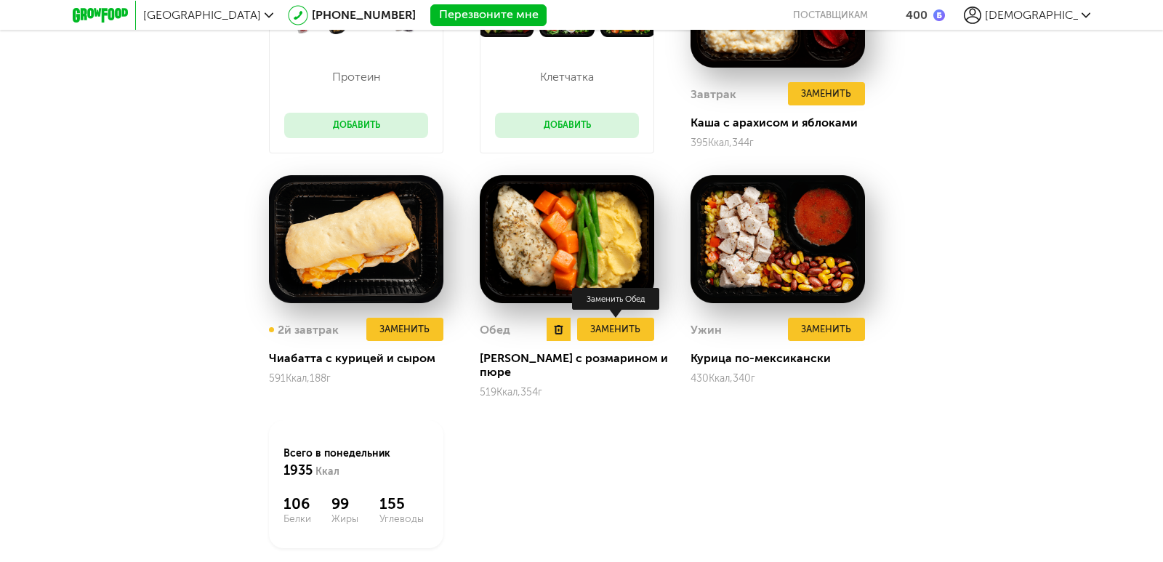
click at [620, 328] on button "Заменить" at bounding box center [615, 330] width 77 height 24
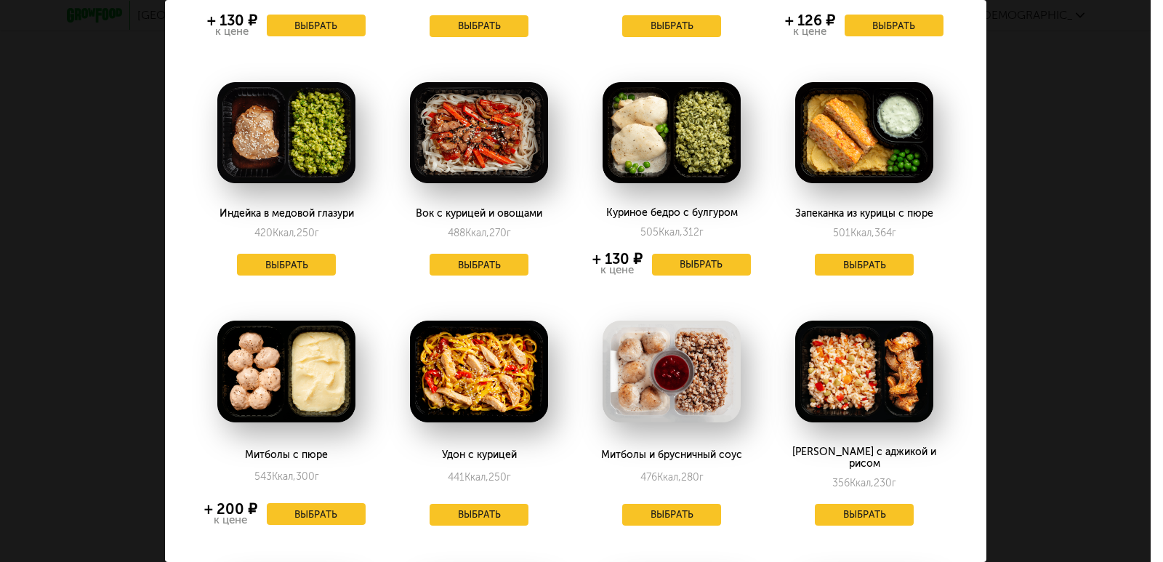
scroll to position [218, 0]
